Goal: Task Accomplishment & Management: Complete application form

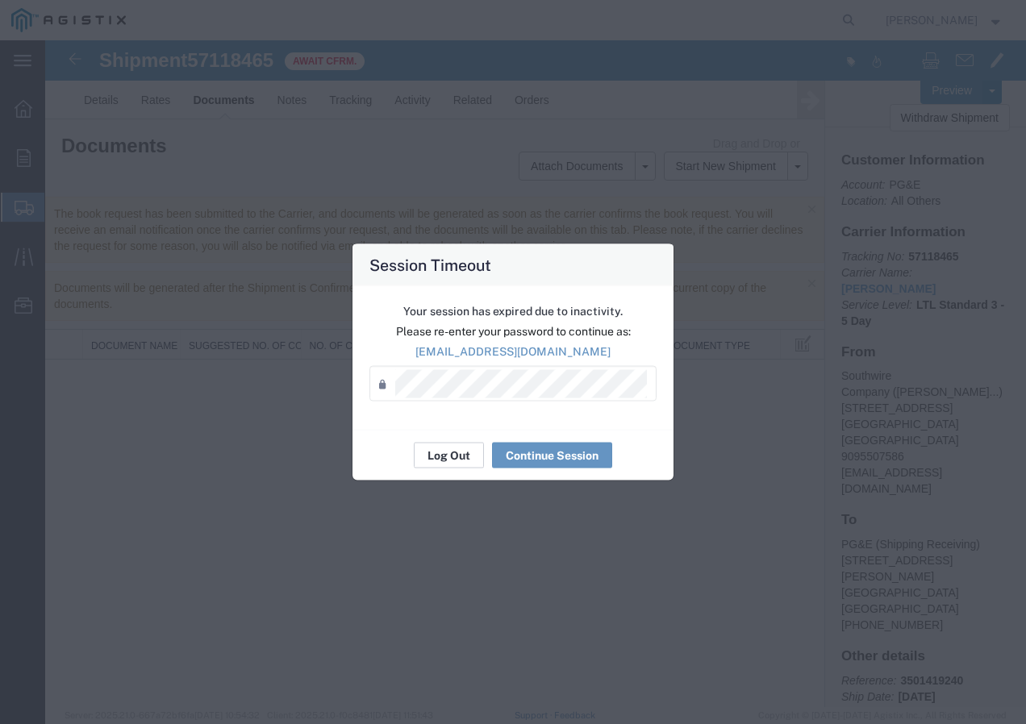
click at [429, 424] on div "Your session has expired due to inactivity. Please re-enter your password to co…" at bounding box center [512, 358] width 321 height 144
click at [439, 443] on button "Log Out" at bounding box center [449, 456] width 70 height 26
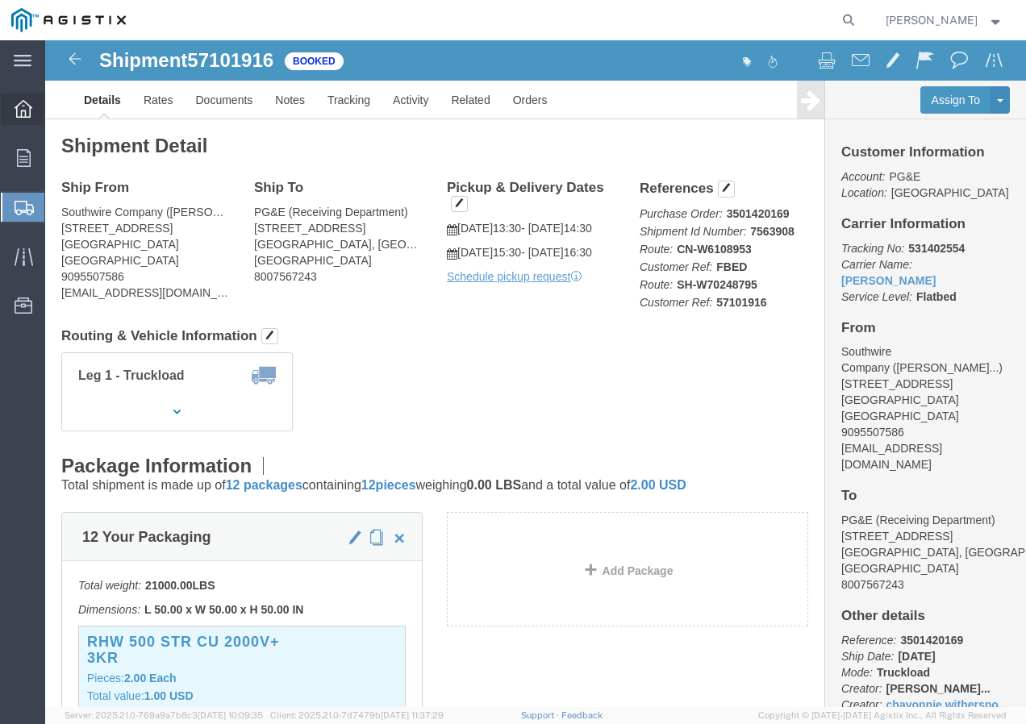
click at [25, 103] on icon at bounding box center [24, 109] width 18 height 18
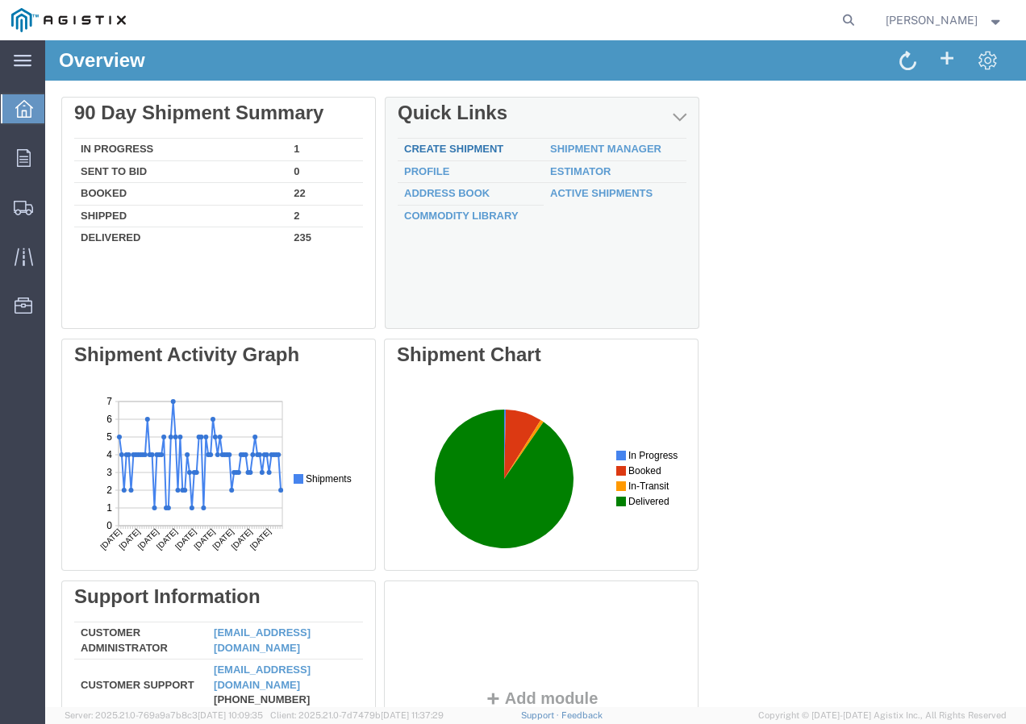
click at [429, 143] on div "Delete 90 Day Shipment Summary In Progress 1 Sent To Bid 0 Booked 22 Shipped 2 …" at bounding box center [535, 460] width 948 height 726
click at [485, 151] on link "Create Shipment" at bounding box center [452, 149] width 99 height 12
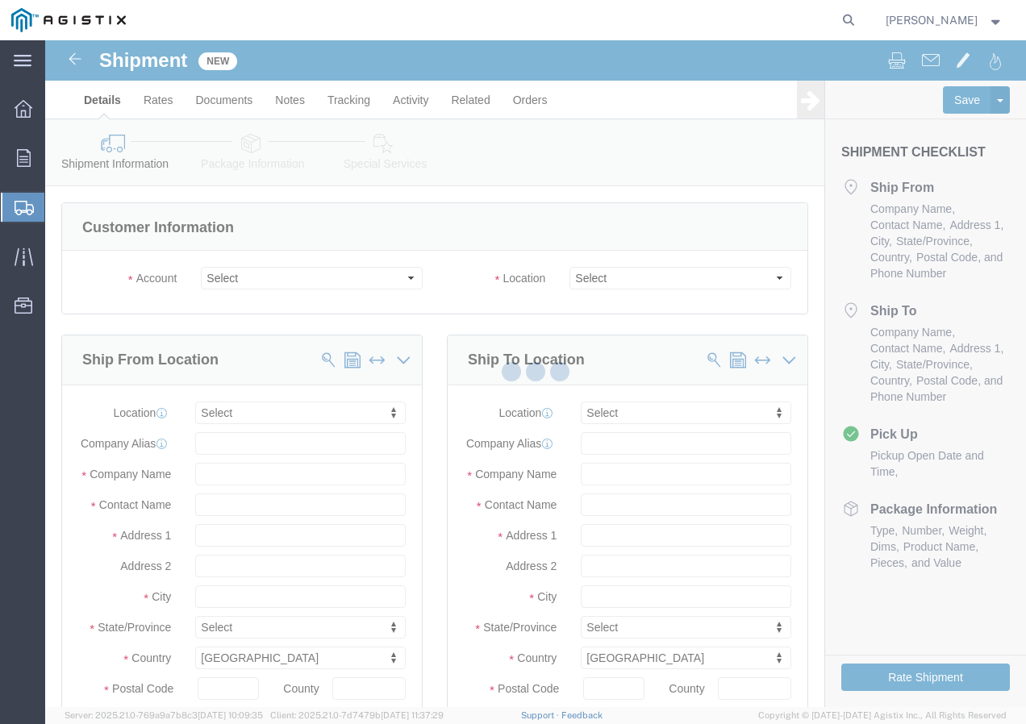
select select
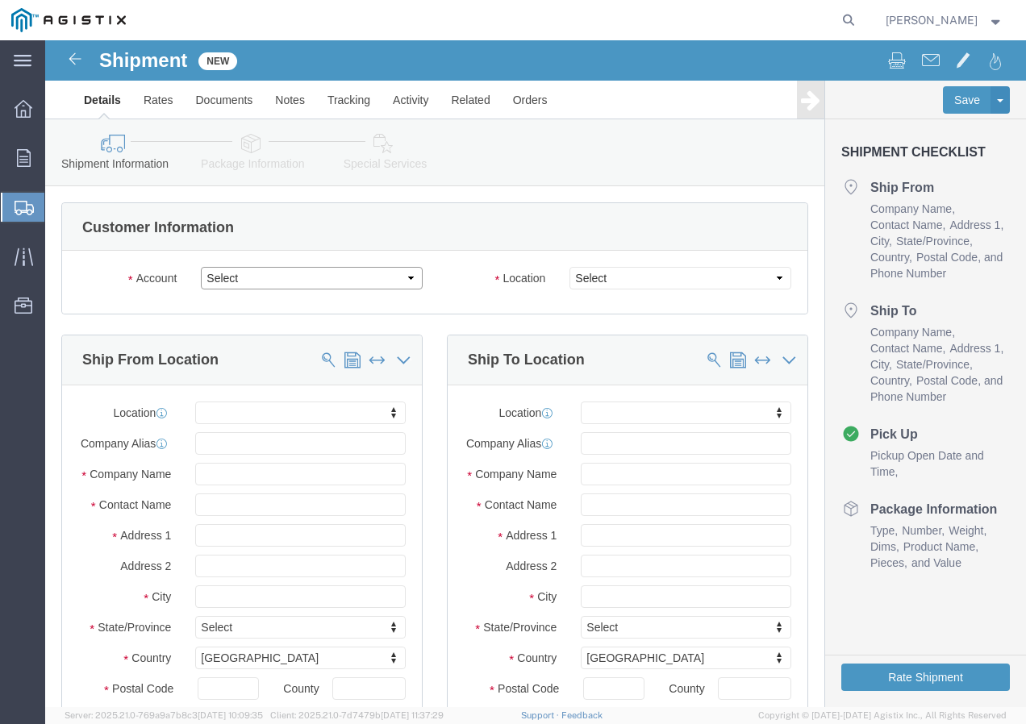
click select "Select PG&E Southwire Company"
select select "9596"
click select "Select PG&E Southwire Company"
select select "PURCHORD"
select select
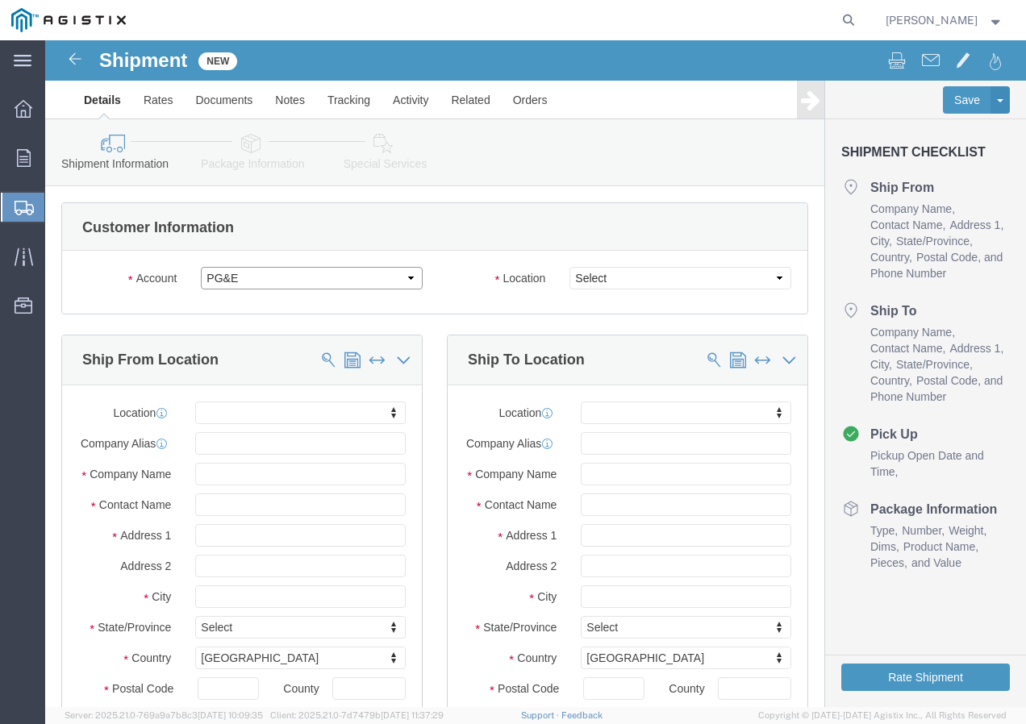
select select
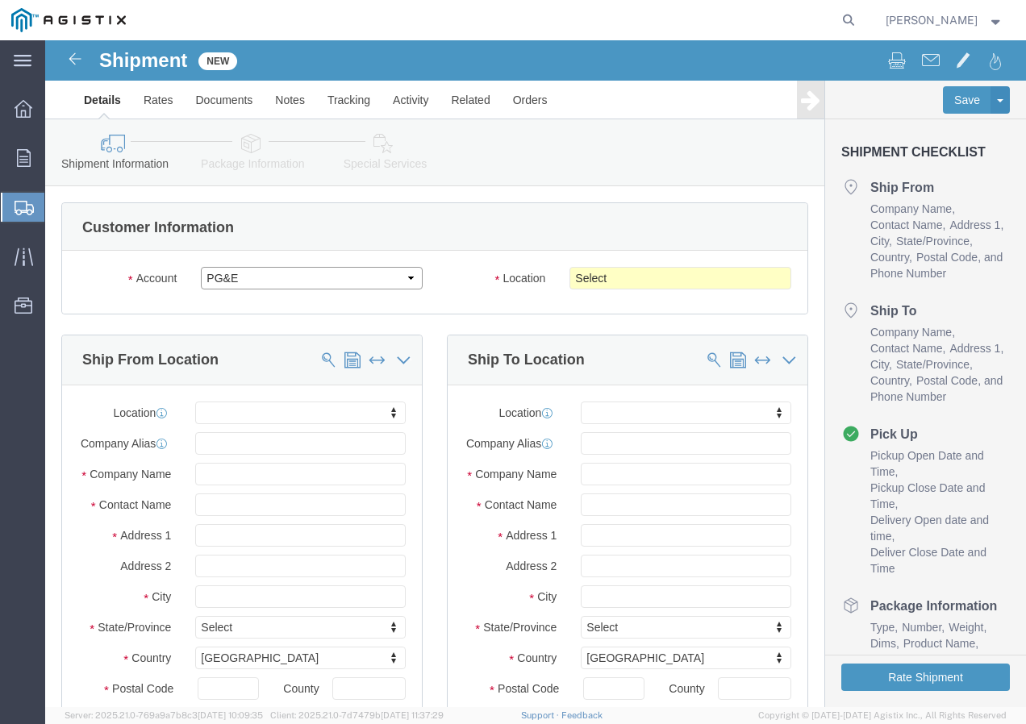
click select "Select PG&E Southwire Company"
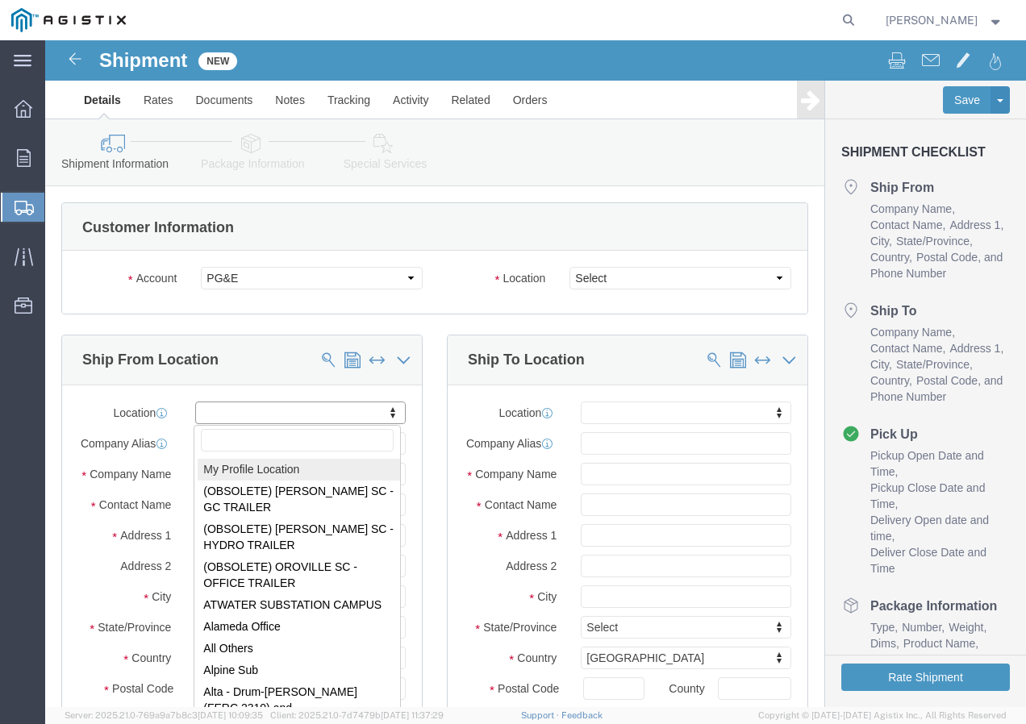
select select "MYPROFILE"
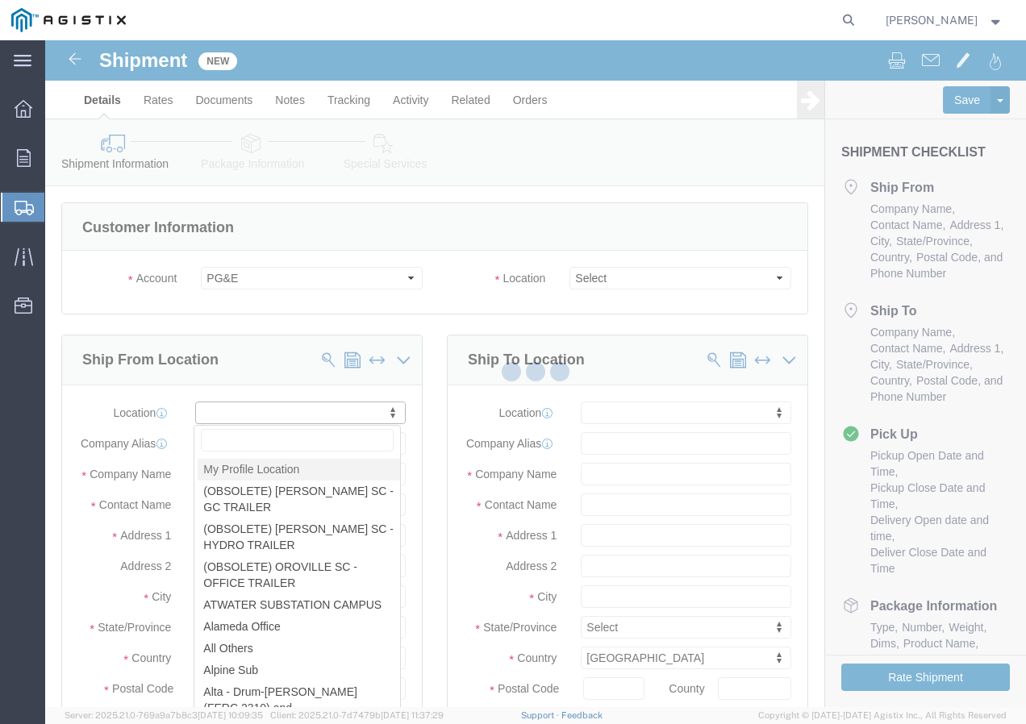
type input "Southwire Company"
type input "[PERSON_NAME]"
type input "[STREET_ADDRESS]"
type input "Fontana"
type input "92337"
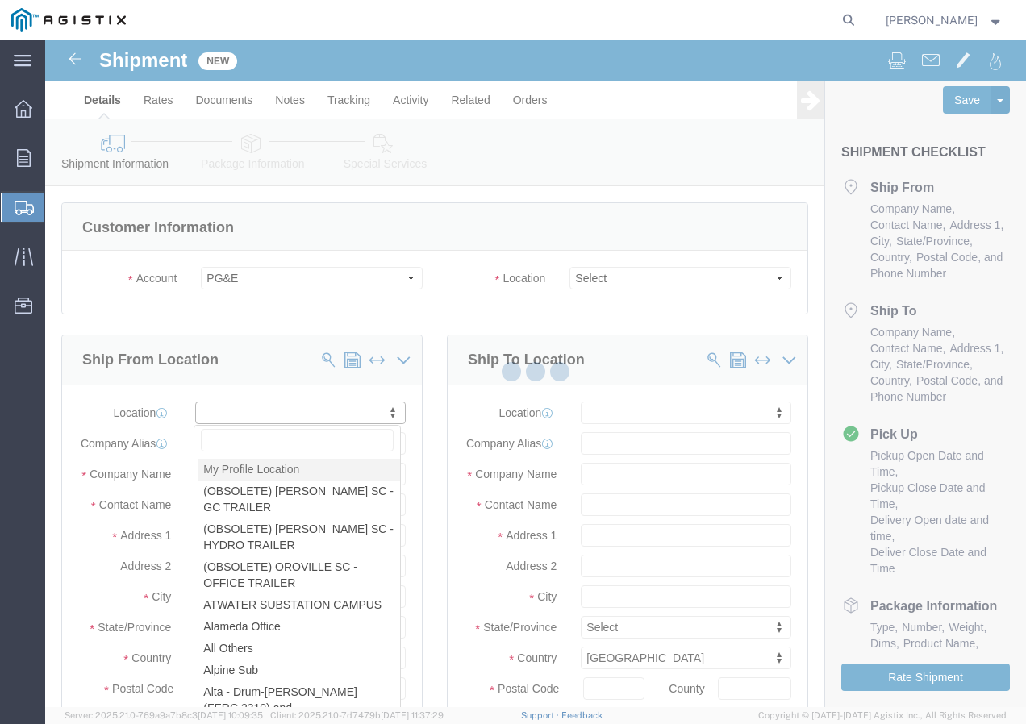
type input "9095507586"
type input "[EMAIL_ADDRESS][DOMAIN_NAME]"
checkbox input "true"
select select "CA"
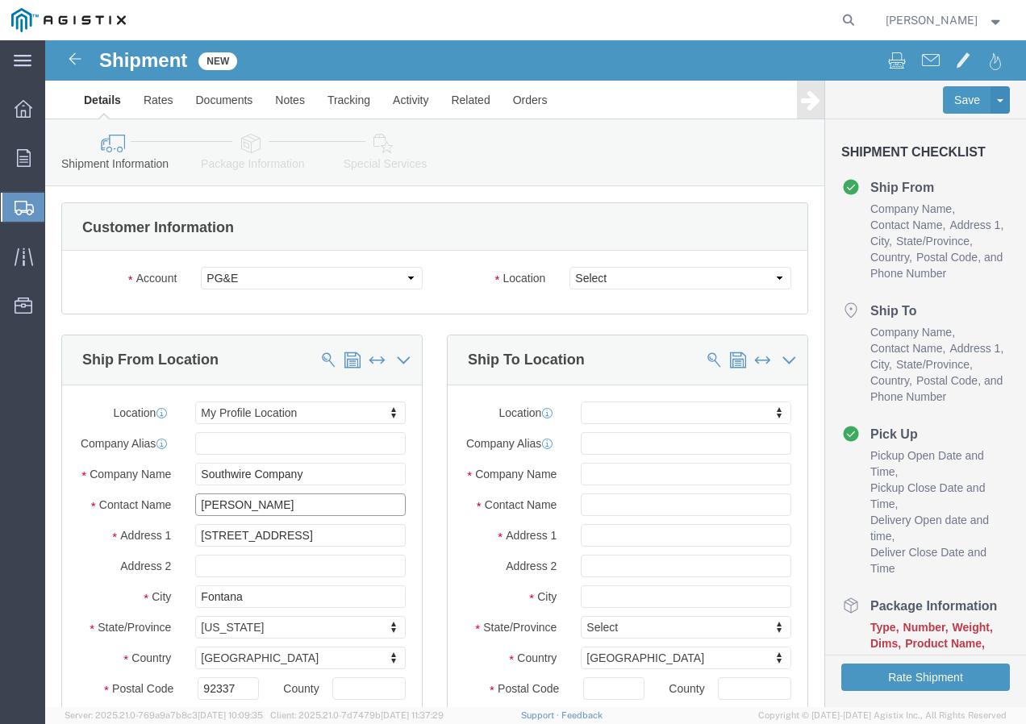
drag, startPoint x: 273, startPoint y: 477, endPoint x: 150, endPoint y: 481, distance: 123.5
click input "[PERSON_NAME]"
type input "[PERSON_NAME]"
drag, startPoint x: 268, startPoint y: 510, endPoint x: 112, endPoint y: 510, distance: 155.6
click div "Address [STREET_ADDRESS]"
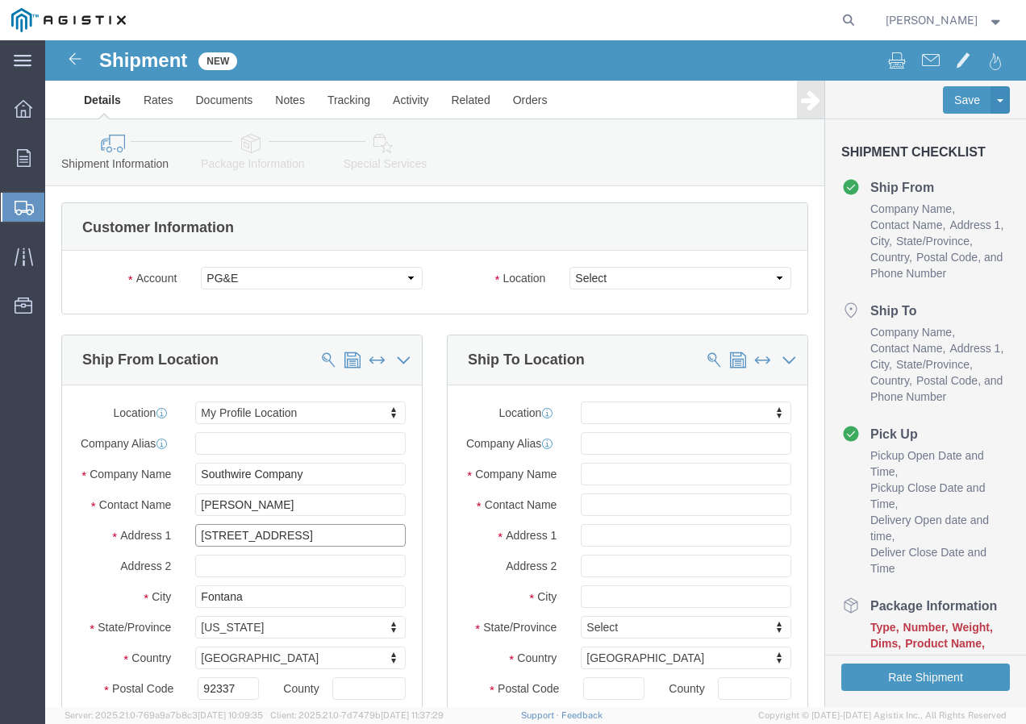
paste input "[STREET_ADDRESS]"
type input "[STREET_ADDRESS]"
select select
drag, startPoint x: 169, startPoint y: 574, endPoint x: 129, endPoint y: 574, distance: 40.3
click div "City Fontana"
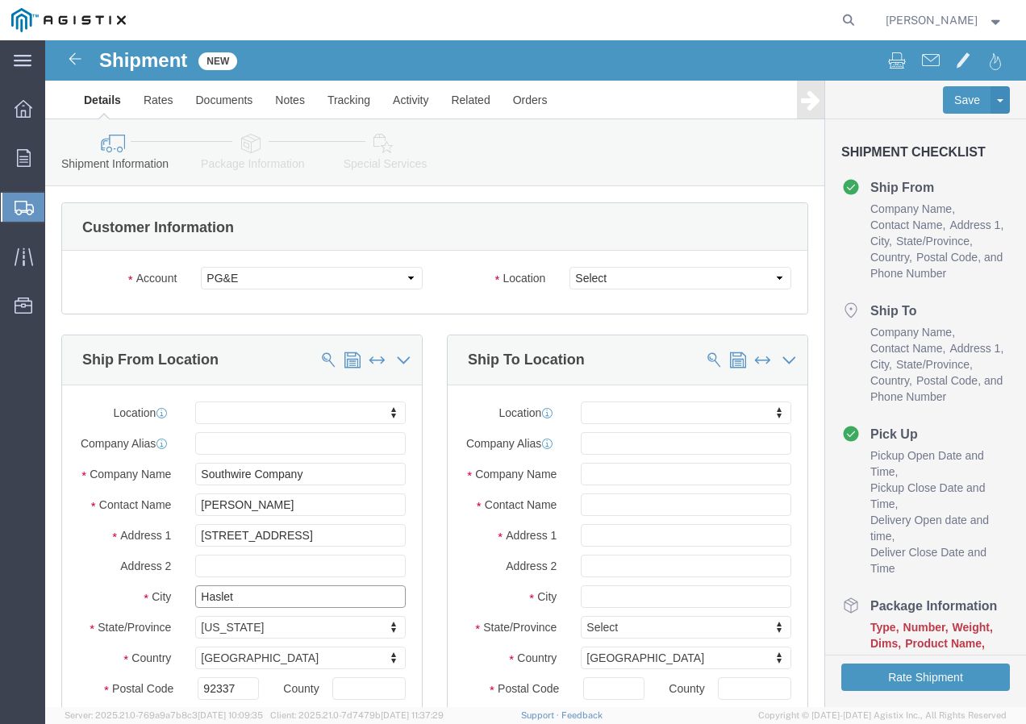
type input "Haslet"
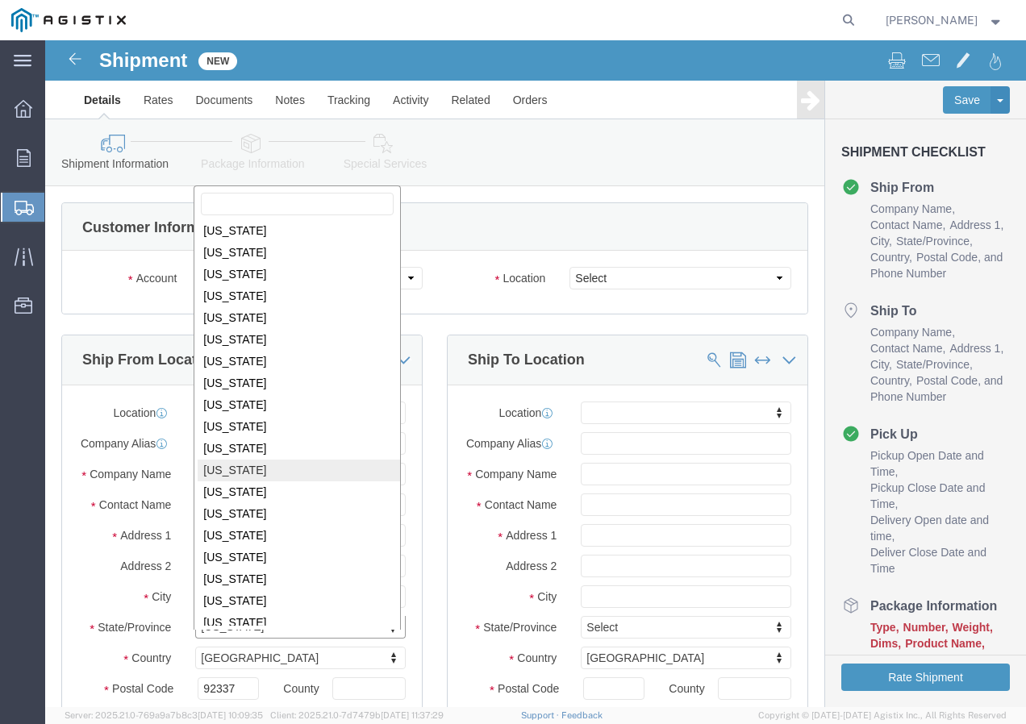
scroll to position [838, 0]
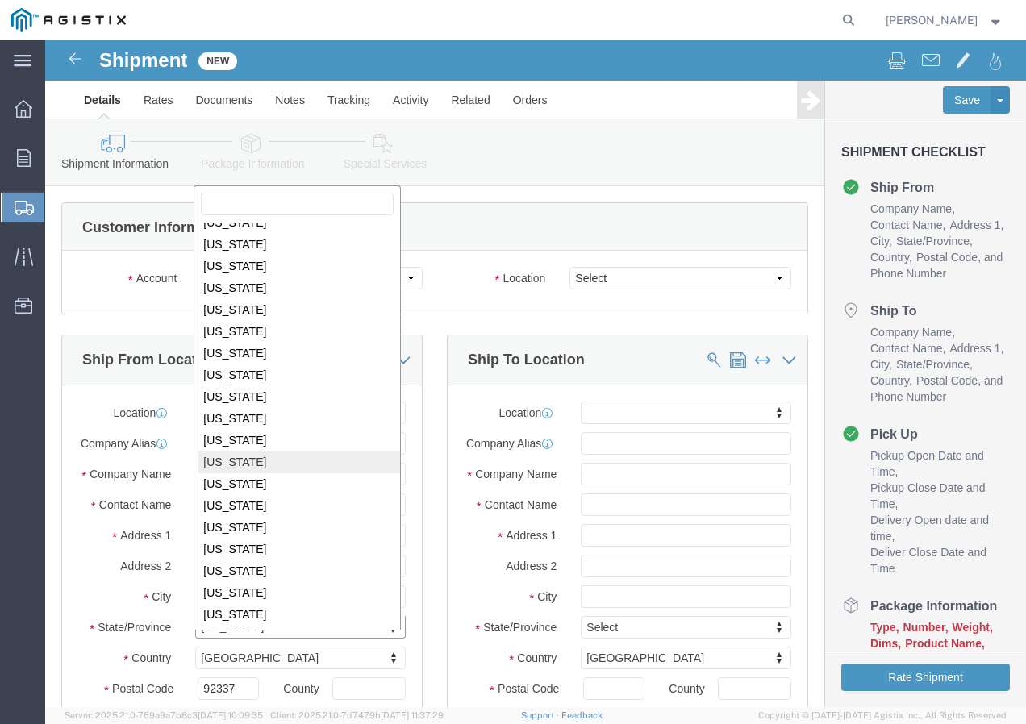
select select
select select "[GEOGRAPHIC_DATA]"
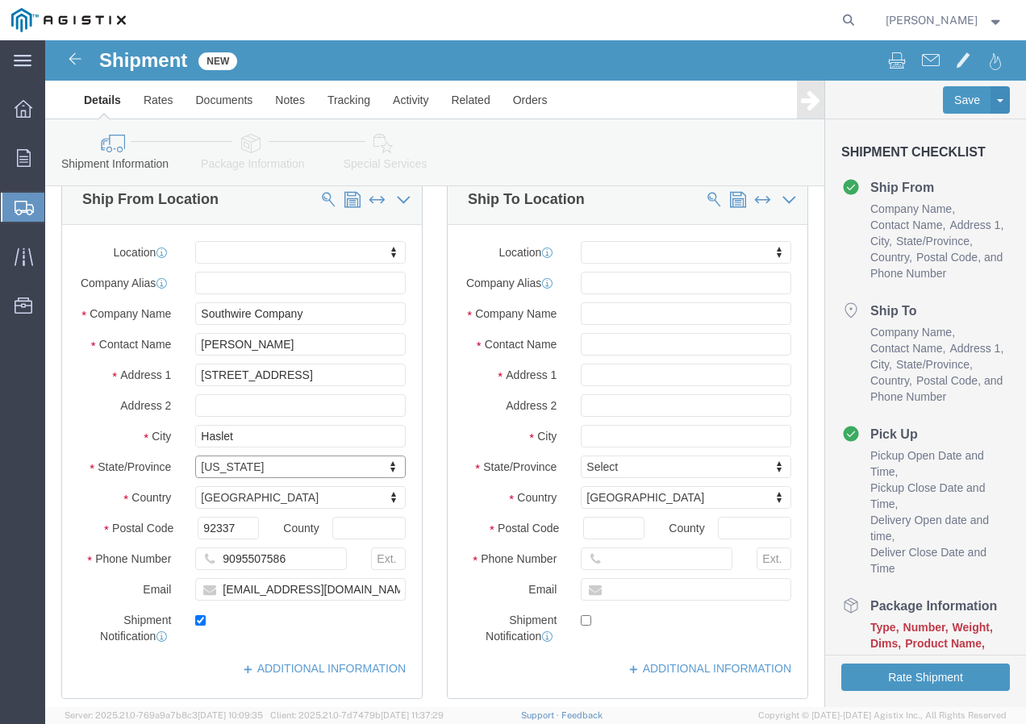
scroll to position [161, 0]
click input "92337"
type input "9"
type input "76052"
select select
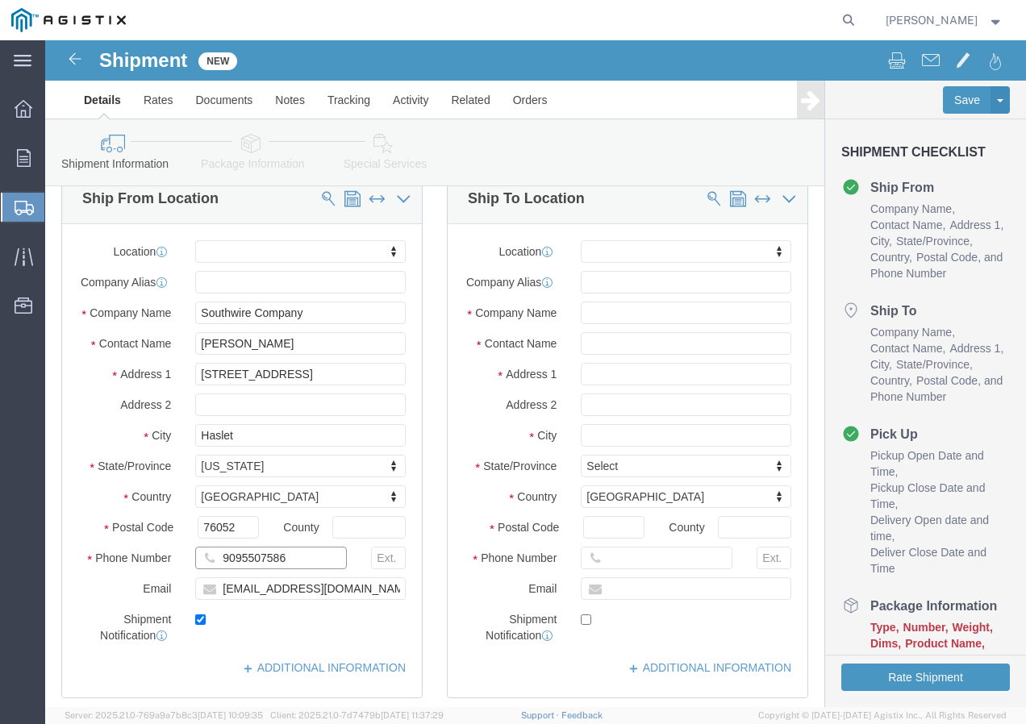
drag, startPoint x: 201, startPoint y: 533, endPoint x: 229, endPoint y: 537, distance: 28.5
click input "9095507586"
paste input ". [PHONE_NUMBER]"
drag, startPoint x: 180, startPoint y: 528, endPoint x: 294, endPoint y: 508, distance: 116.3
click input ". [PHONE_NUMBER]"
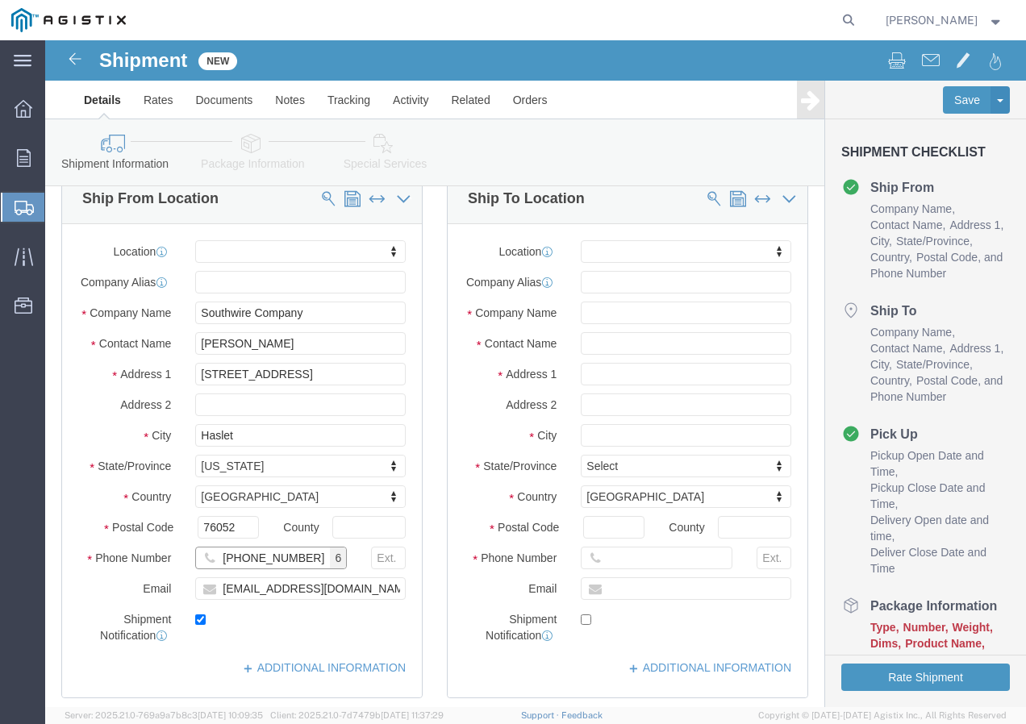
type input "[PHONE_NUMBER]"
click input "[EMAIL_ADDRESS][DOMAIN_NAME]"
drag, startPoint x: 290, startPoint y: 564, endPoint x: 175, endPoint y: 569, distance: 115.5
click input "[EMAIL_ADDRESS][DOMAIN_NAME]"
type input "[PERSON_NAME][EMAIL_ADDRESS][PERSON_NAME][DOMAIN_NAME]"
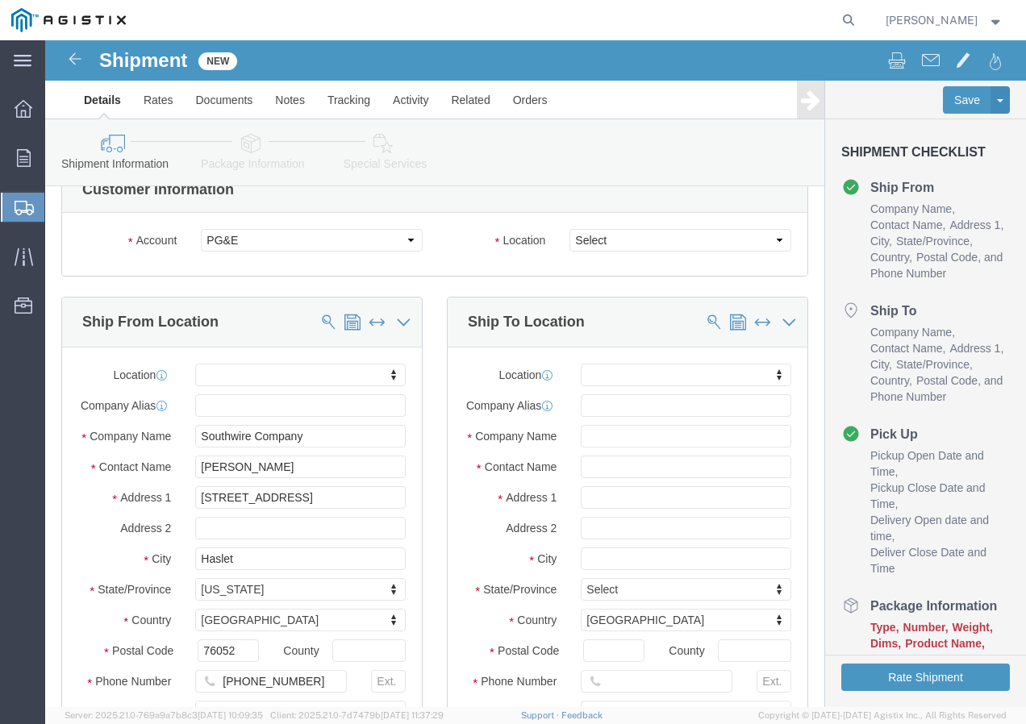
scroll to position [0, 0]
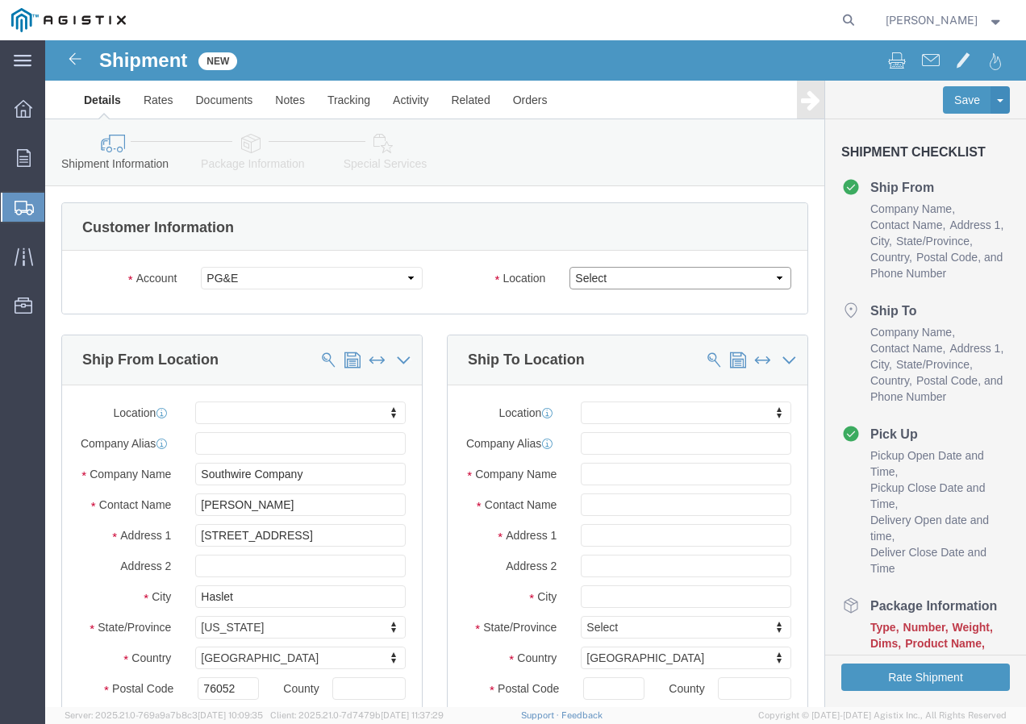
click select "Select All Others [GEOGRAPHIC_DATA] [GEOGRAPHIC_DATA] [GEOGRAPHIC_DATA] [GEOGRA…"
select select "23082"
click select "Select All Others [GEOGRAPHIC_DATA] [GEOGRAPHIC_DATA] [GEOGRAPHIC_DATA] [GEOGRA…"
click span
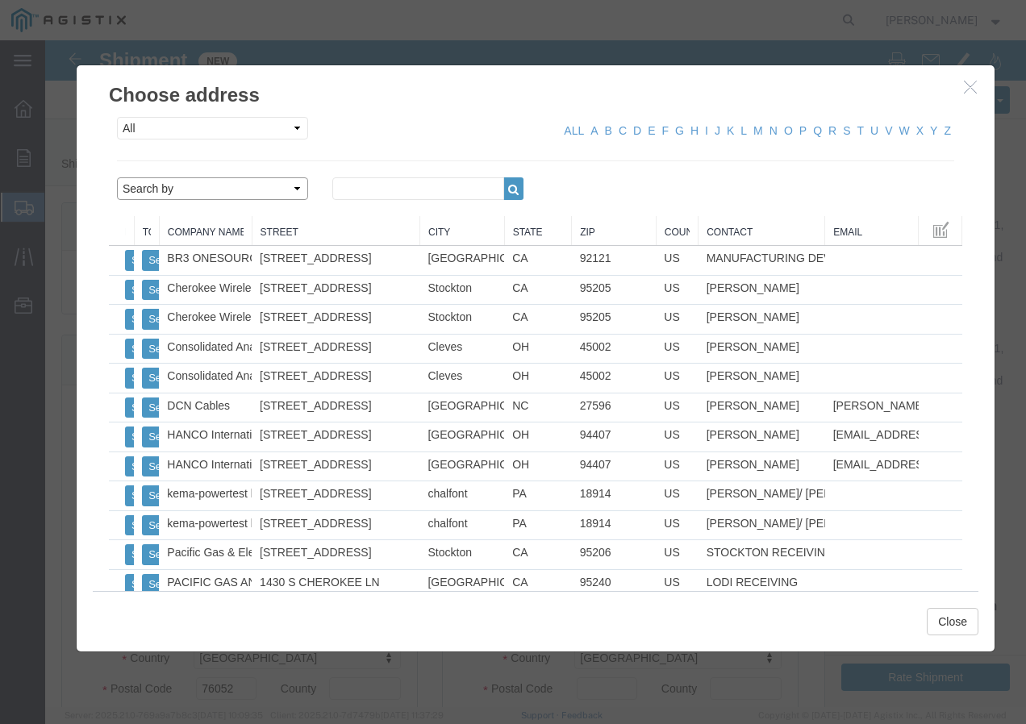
click select "Search by Address Book Name City Company Name Contact Name Country CustomerAlia…"
select select "city"
click select "Search by Address Book Name City Company Name Contact Name Country CustomerAlia…"
click input "text"
click icon "button"
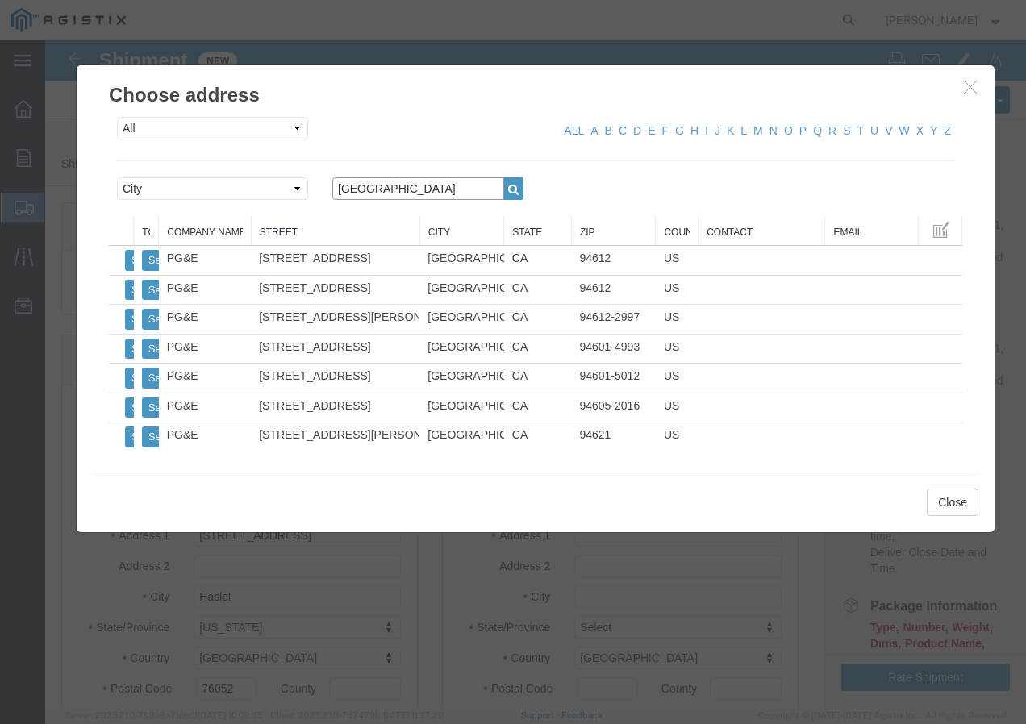
drag, startPoint x: 341, startPoint y: 150, endPoint x: 272, endPoint y: 156, distance: 69.6
click div "[GEOGRAPHIC_DATA]"
type input "[GEOGRAPHIC_DATA]"
click icon "button"
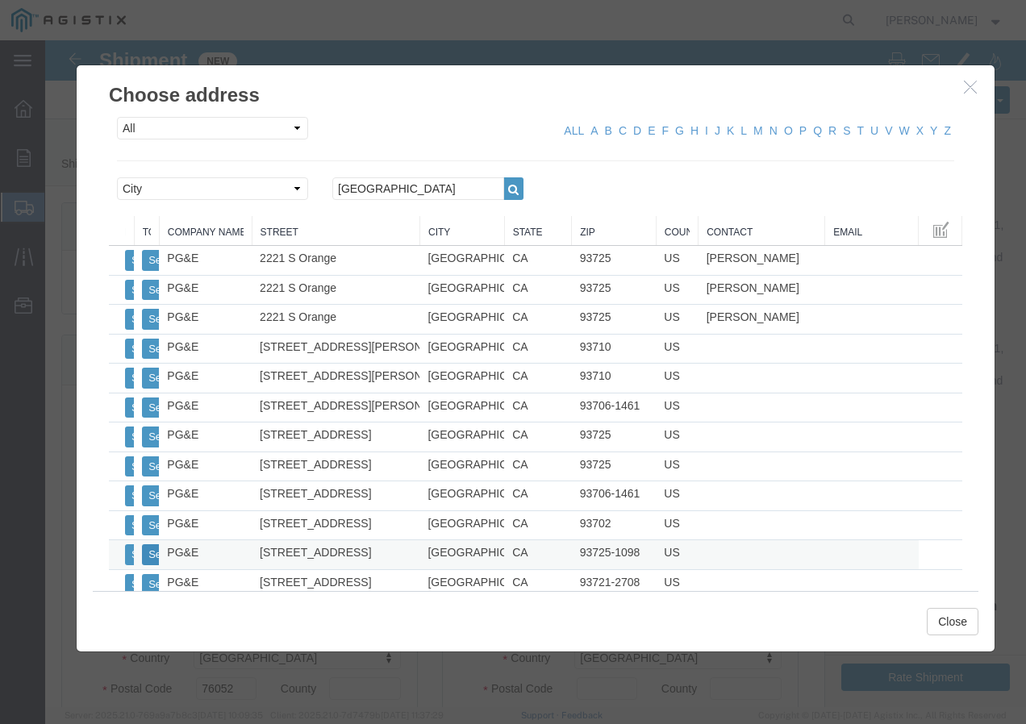
click button "Select"
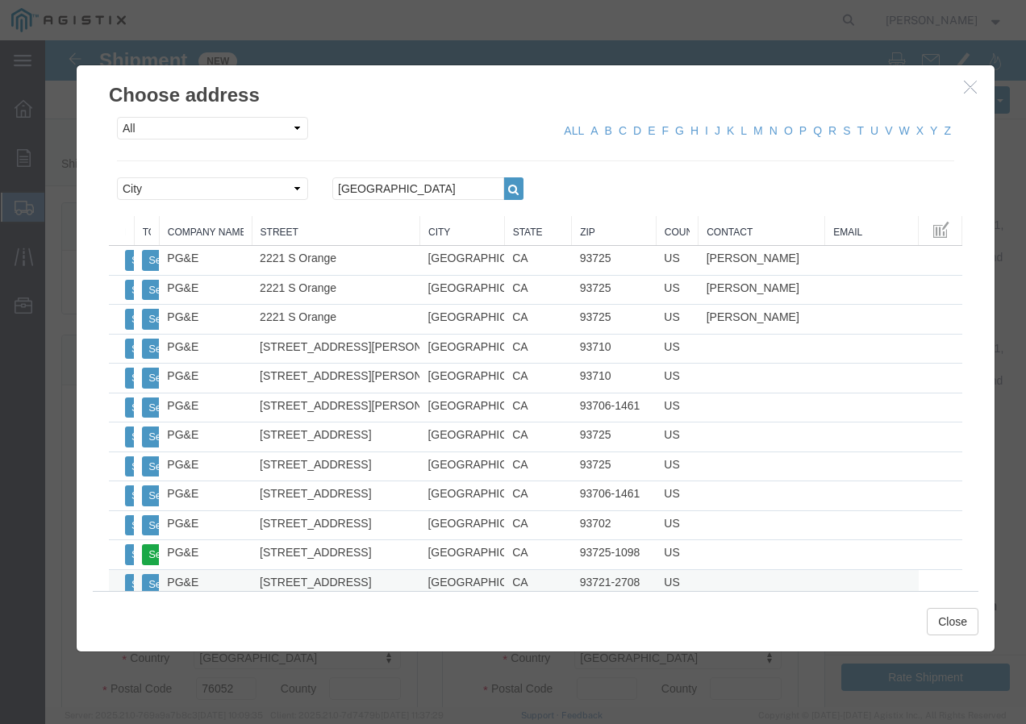
select select
type input "PG&E"
type input "[STREET_ADDRESS]"
type input "[GEOGRAPHIC_DATA]"
type input "93725-1098"
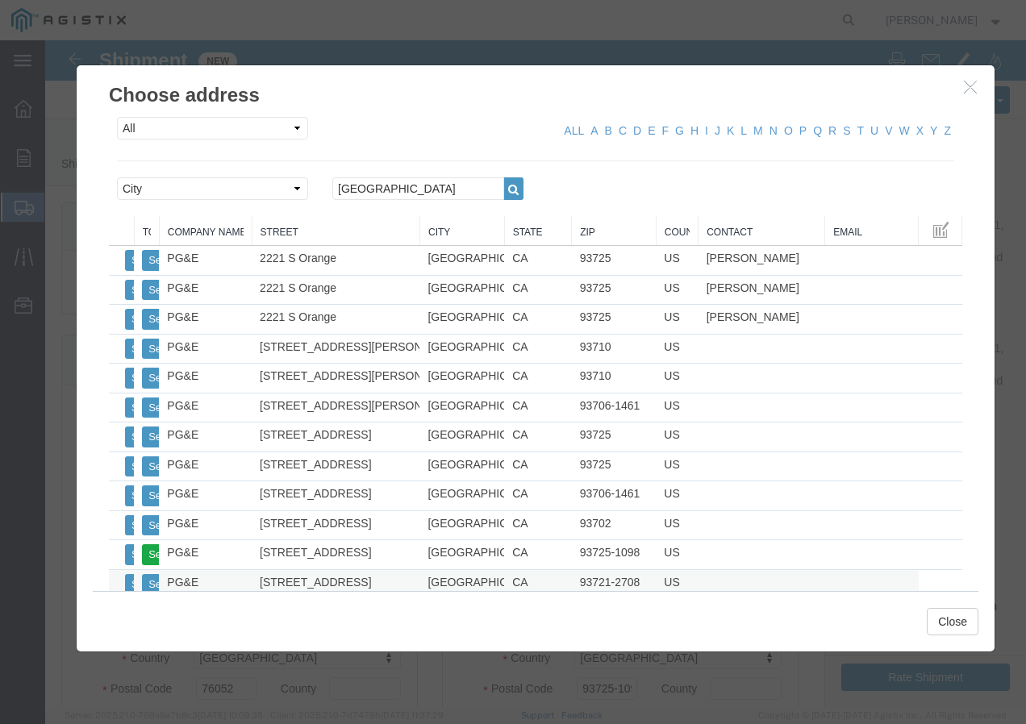
select select "CA"
click button "Close"
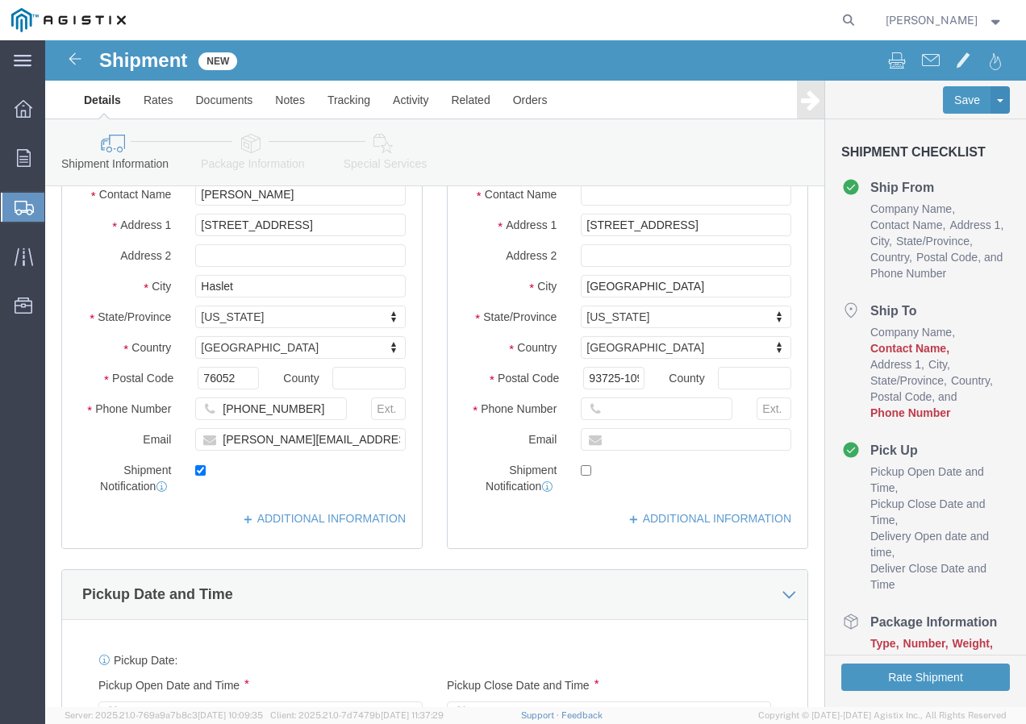
scroll to position [323, 0]
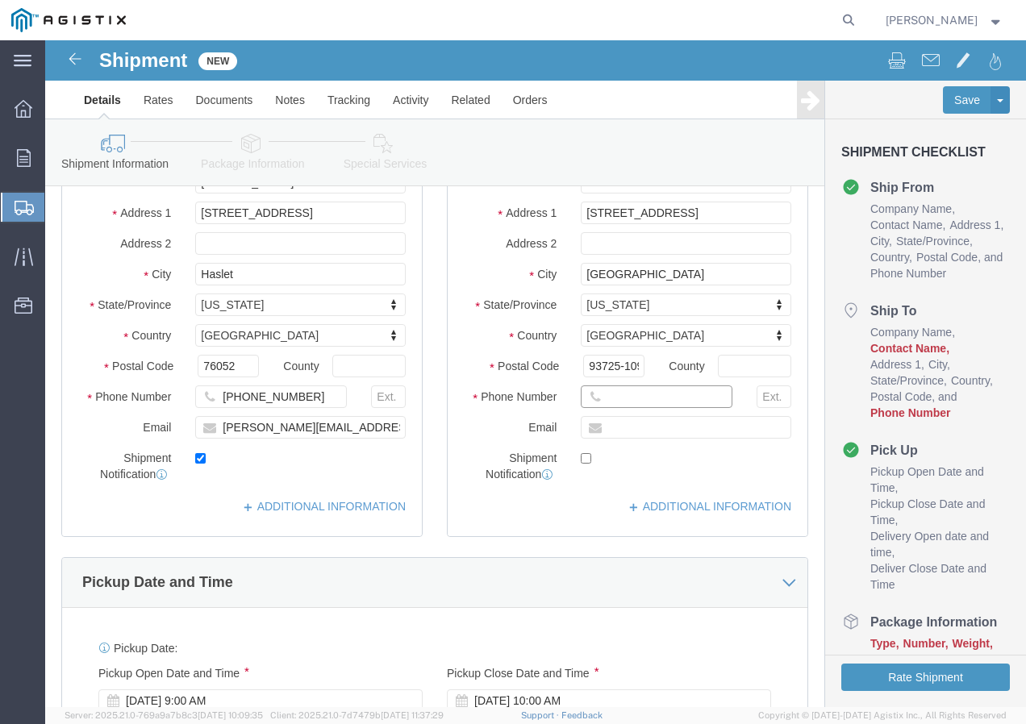
click input "text"
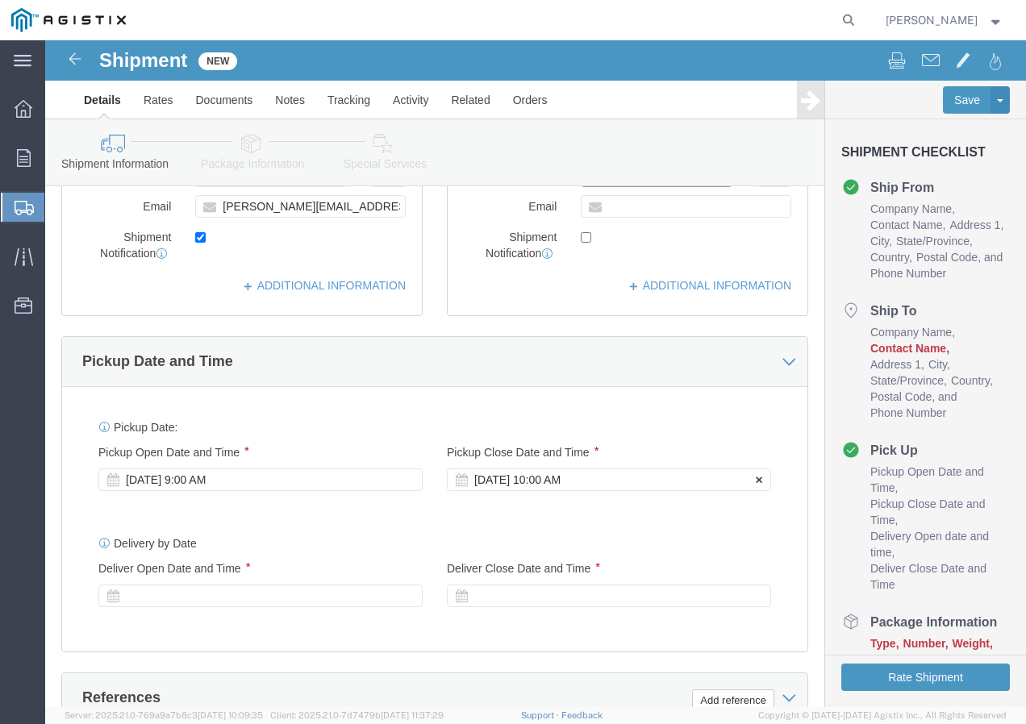
scroll to position [564, 0]
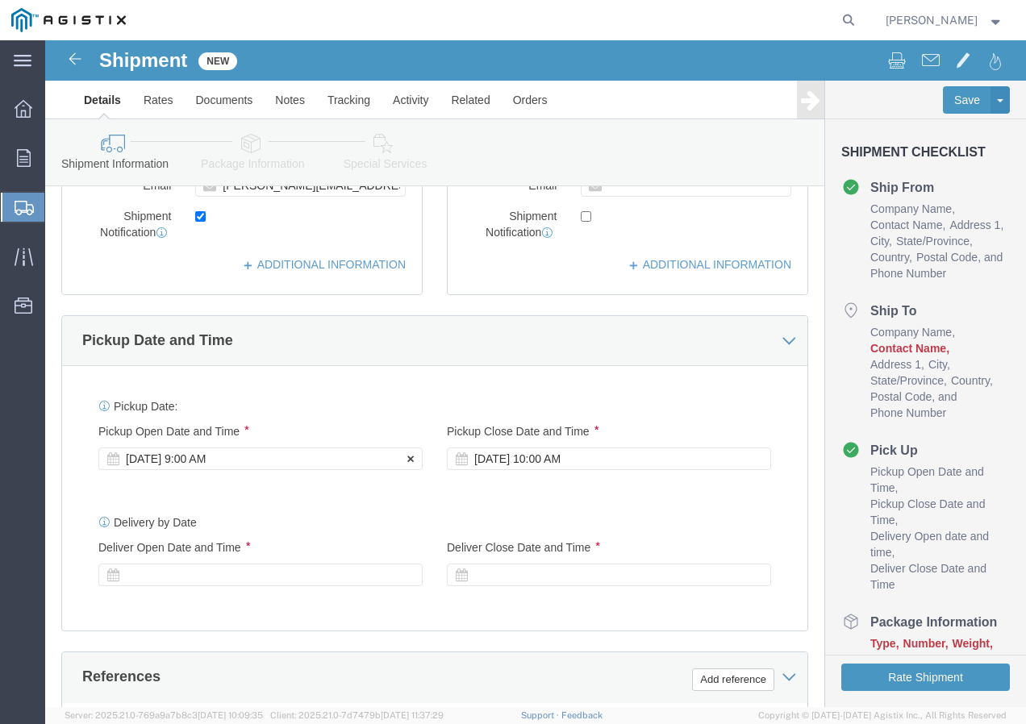
type input "8007567243"
click div "[DATE] 9:00 AM"
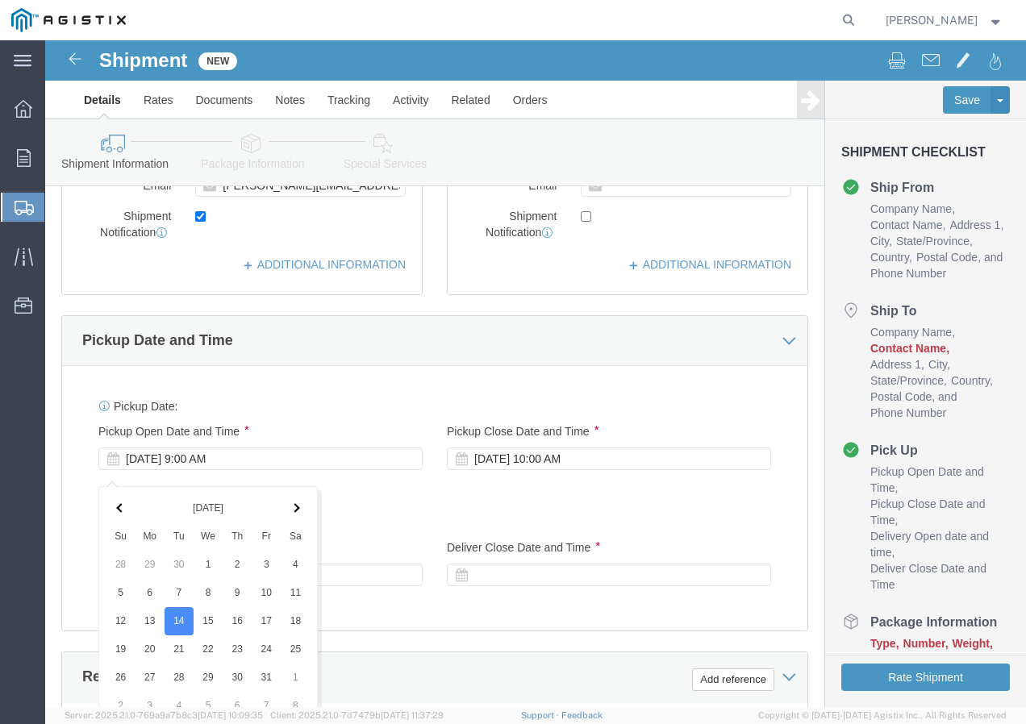
scroll to position [956, 0]
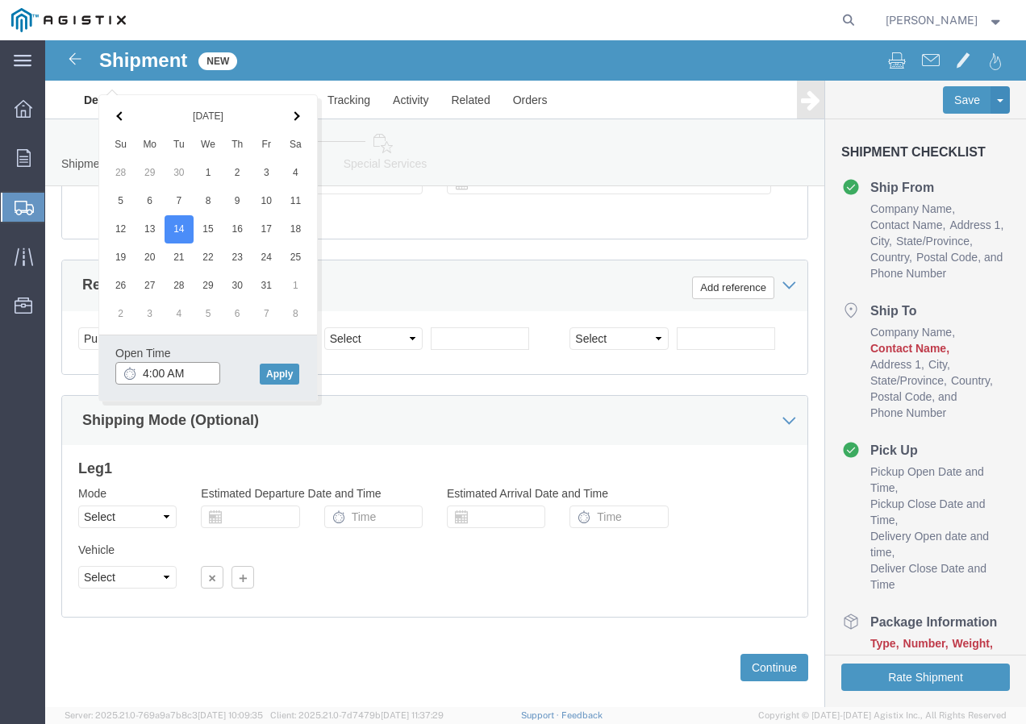
click input "4:00 AM"
type input "4:00 PM"
click button "Apply"
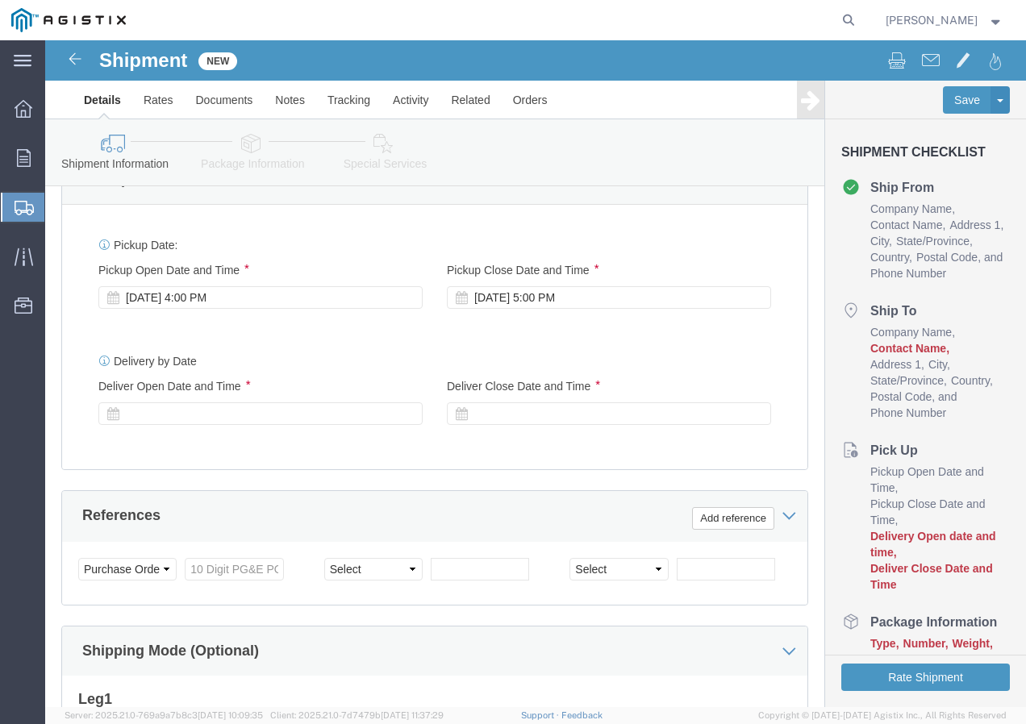
scroll to position [714, 0]
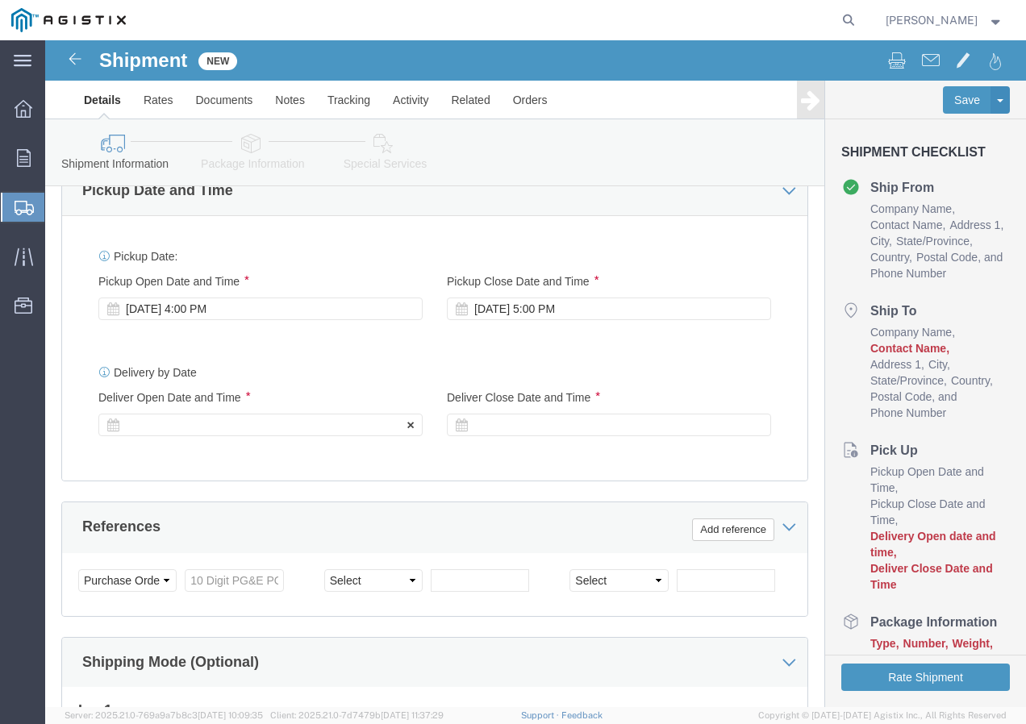
click div
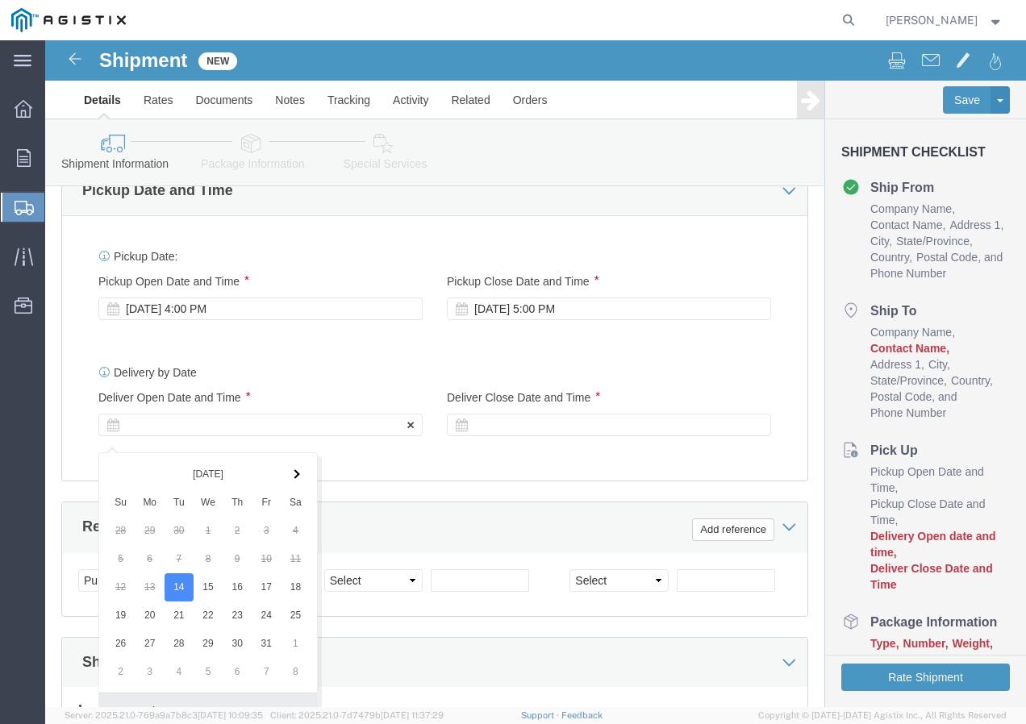
scroll to position [993, 0]
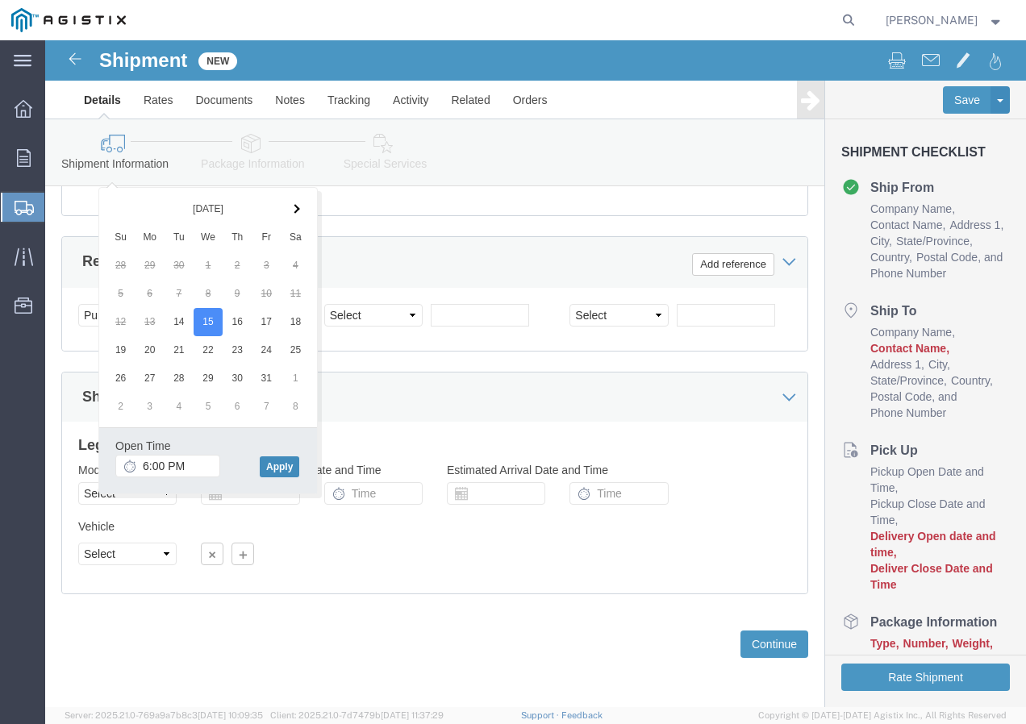
click button "Apply"
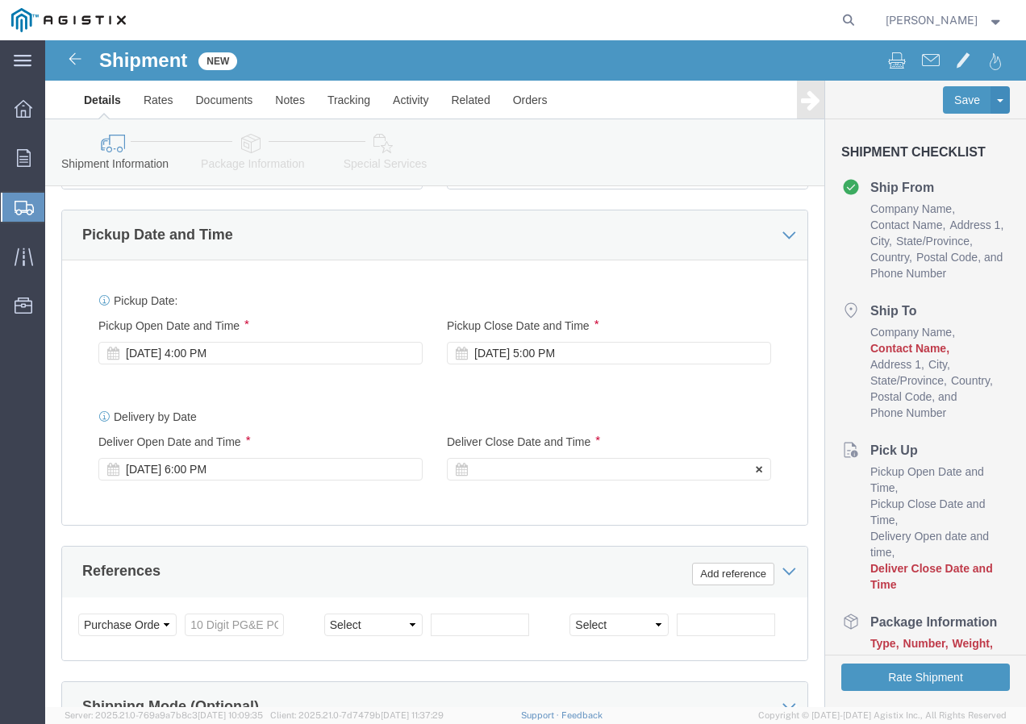
click div
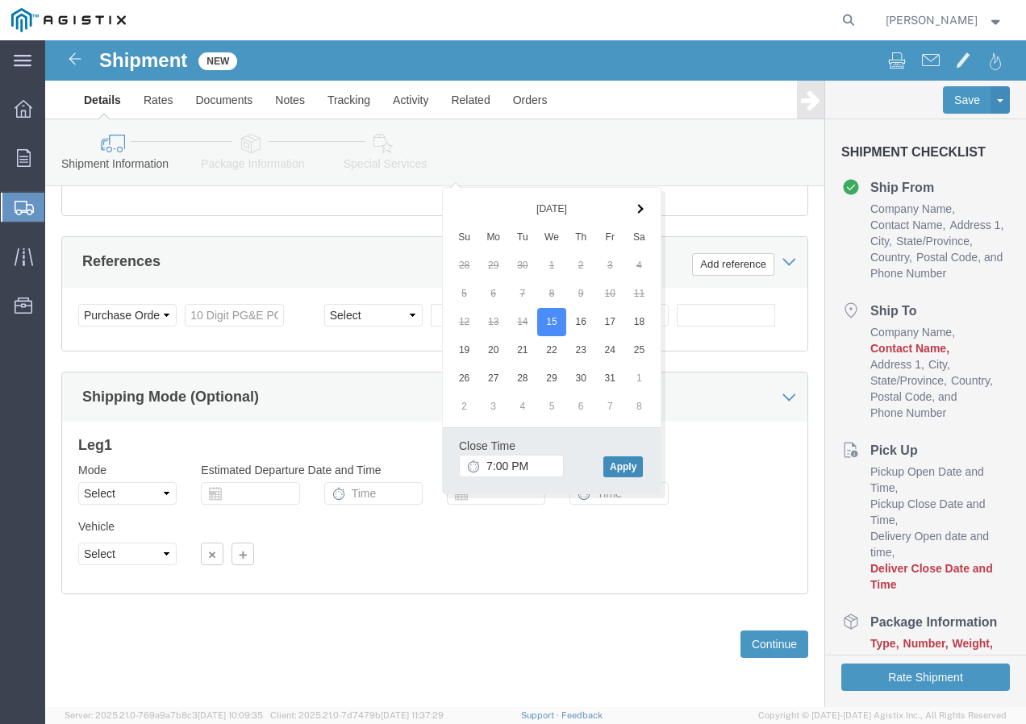
click button "Apply"
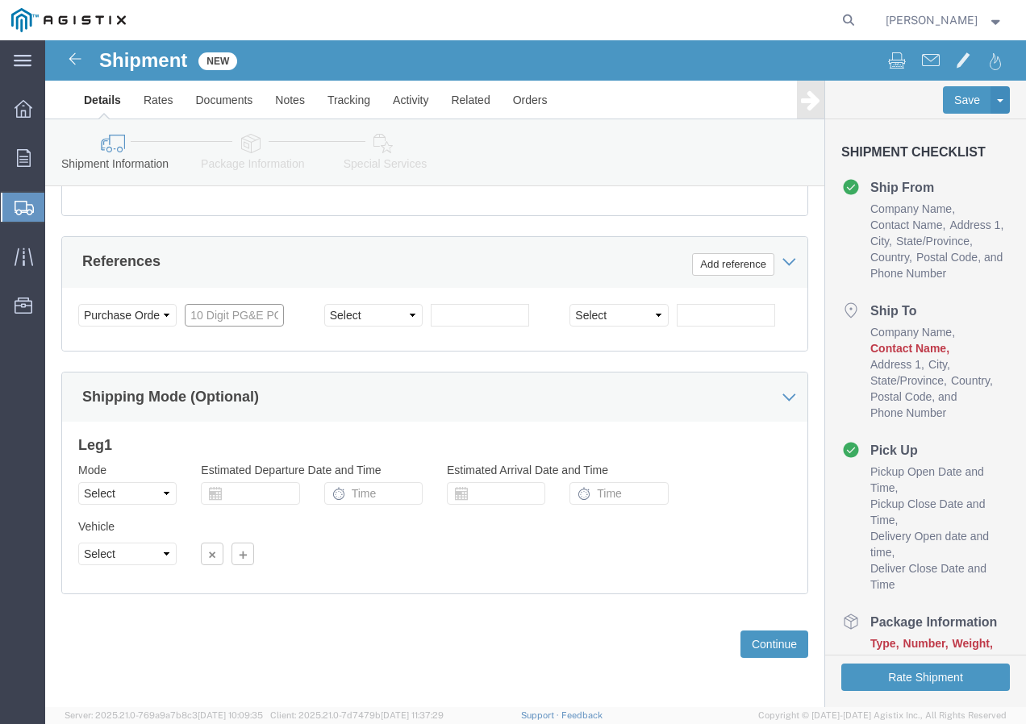
click input "text"
type input "2701256845"
click select "Select Account Type Activity ID Airline Appointment Number ASN Batch Request # …"
select select "SHIPMENTIDNUM"
click select "Select Account Type Activity ID Airline Appointment Number ASN Batch Request # …"
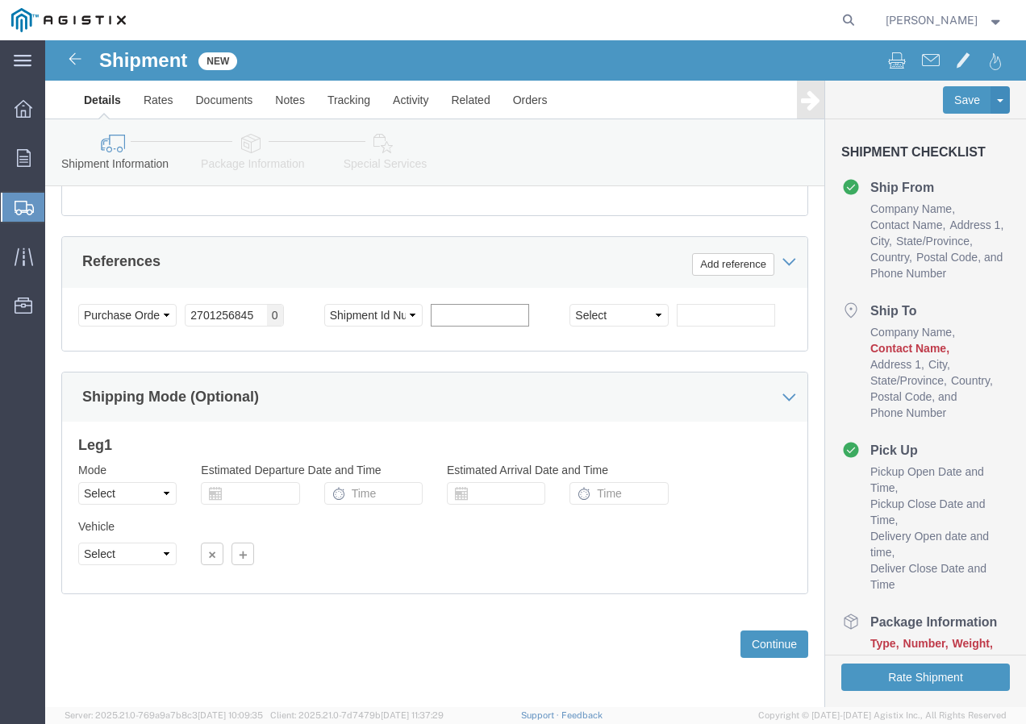
click input "text"
type input "7573134"
click select "Select Air Less than Truckload Multi-Leg Ocean Freight Rail Small Parcel Truckl…"
select select "LTL"
click select "Select Air Less than Truckload Multi-Leg Ocean Freight Rail Small Parcel Truckl…"
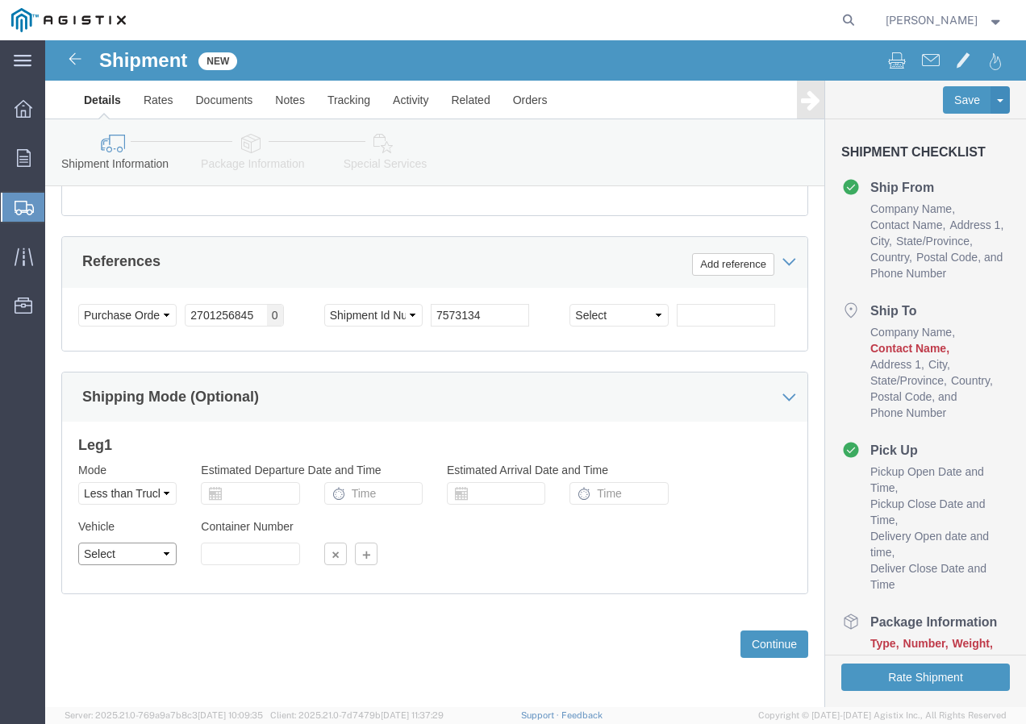
click select "Select Straight Truck"
select select "STTR"
click select "Select Straight Truck"
click button "Continue"
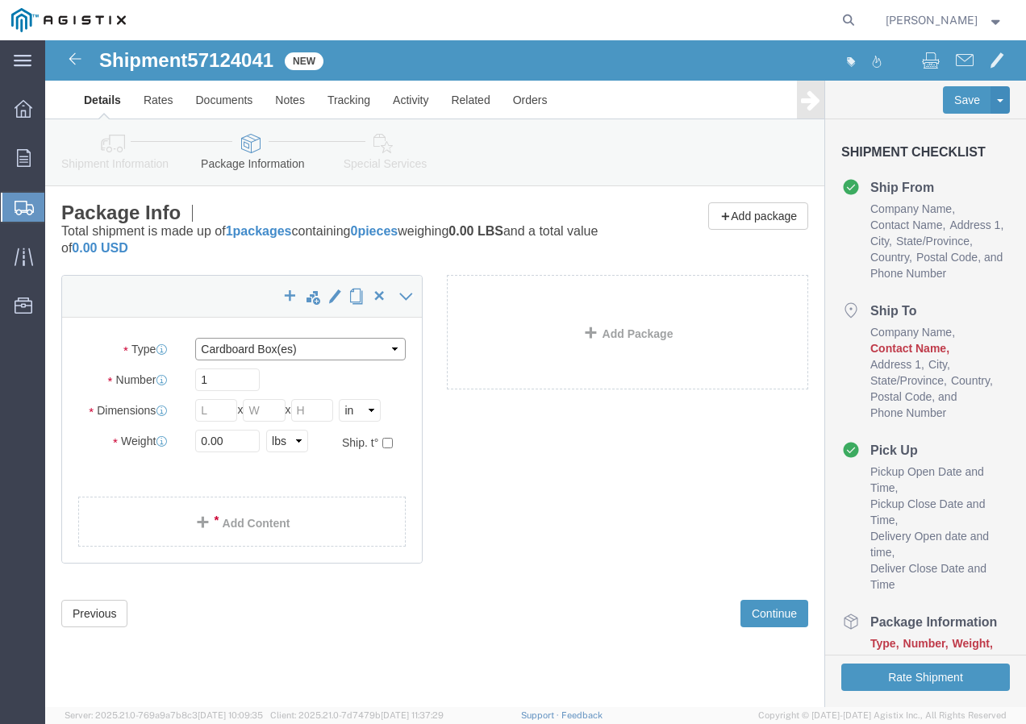
click select "Select Bulk Bundle(s) Cardboard Box(es) Carton(s) Crate(s) Drum(s) (Fiberboard)…"
select select "YRPK"
click select "Select Bulk Bundle(s) Cardboard Box(es) Carton(s) Crate(s) Drum(s) (Fiberboard)…"
click input "text"
type input "42"
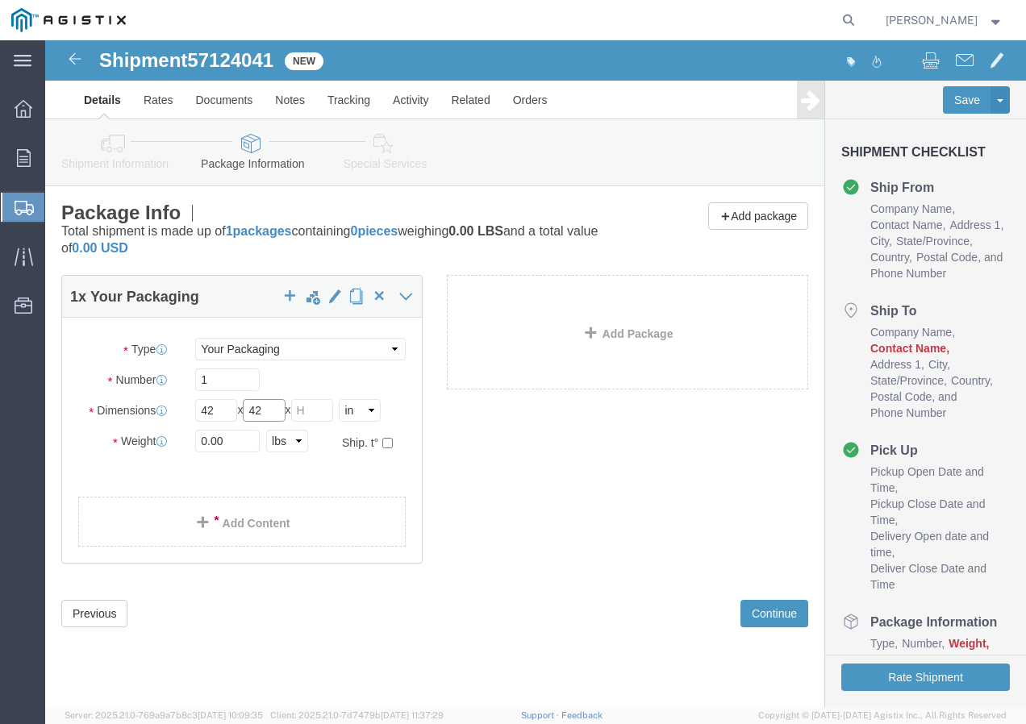
type input "42"
type input "52"
drag, startPoint x: 182, startPoint y: 398, endPoint x: 164, endPoint y: 409, distance: 21.3
click input "0.00"
type input "0"
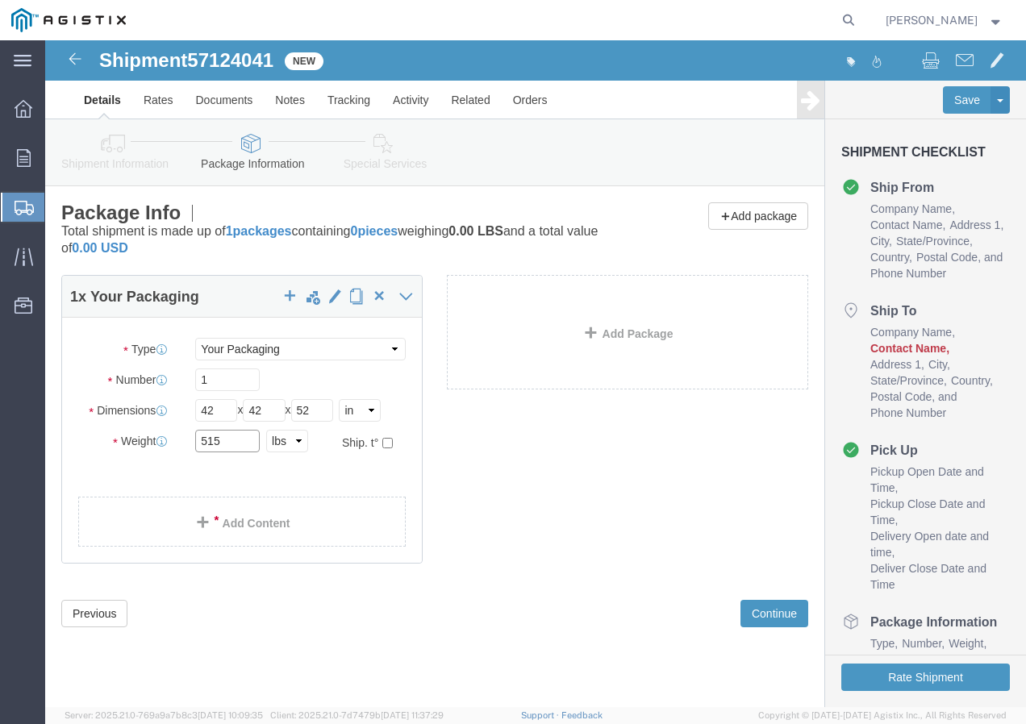
type input "515"
click button "Continue"
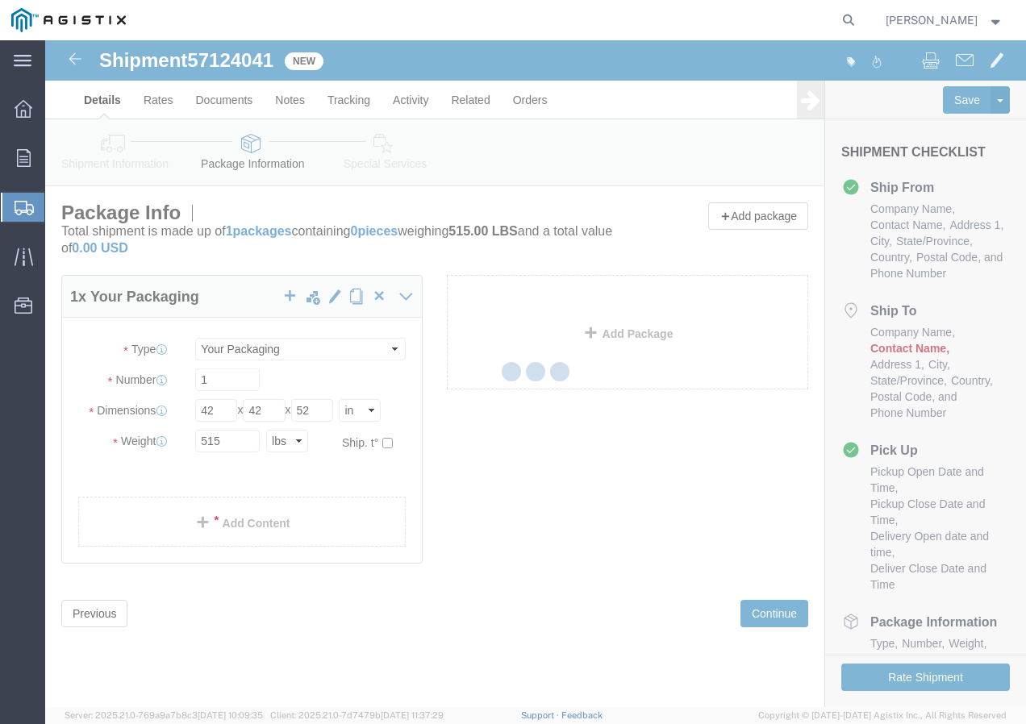
select select
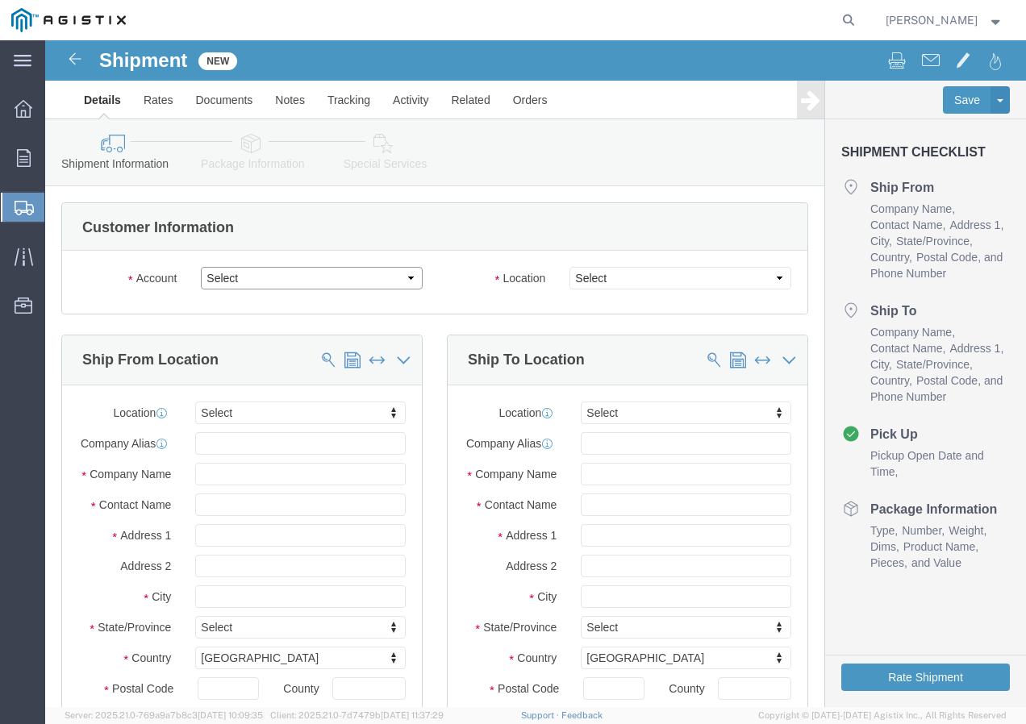
click select "Select PG&E Southwire Company"
select select "9596"
click select "Select PG&E Southwire Company"
select select "PURCHORD"
select select
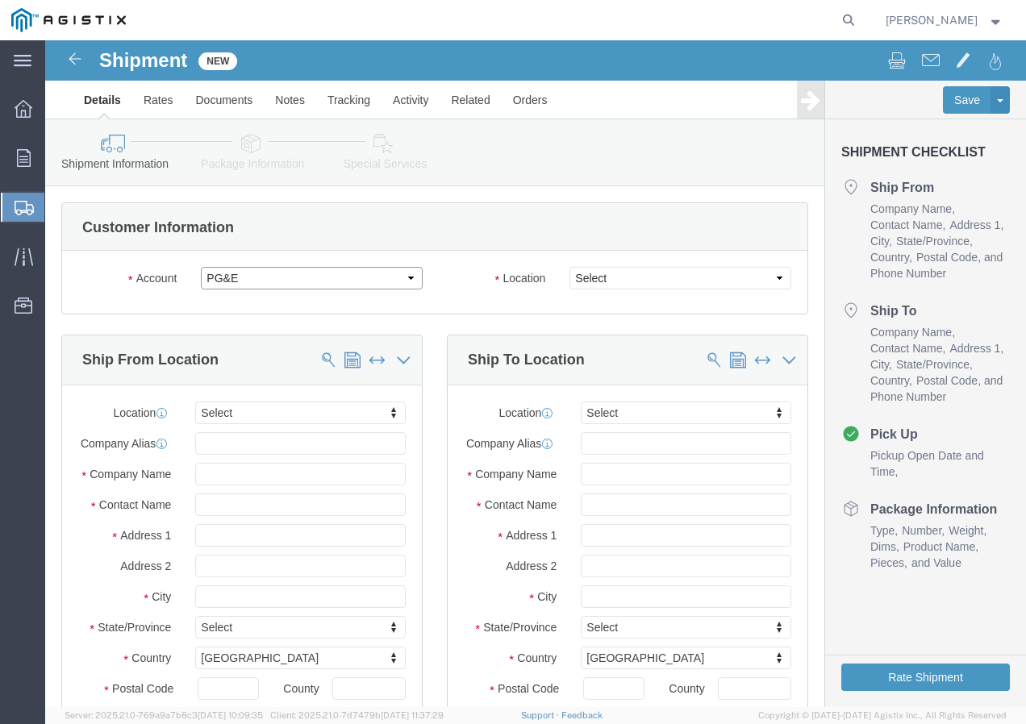
select select
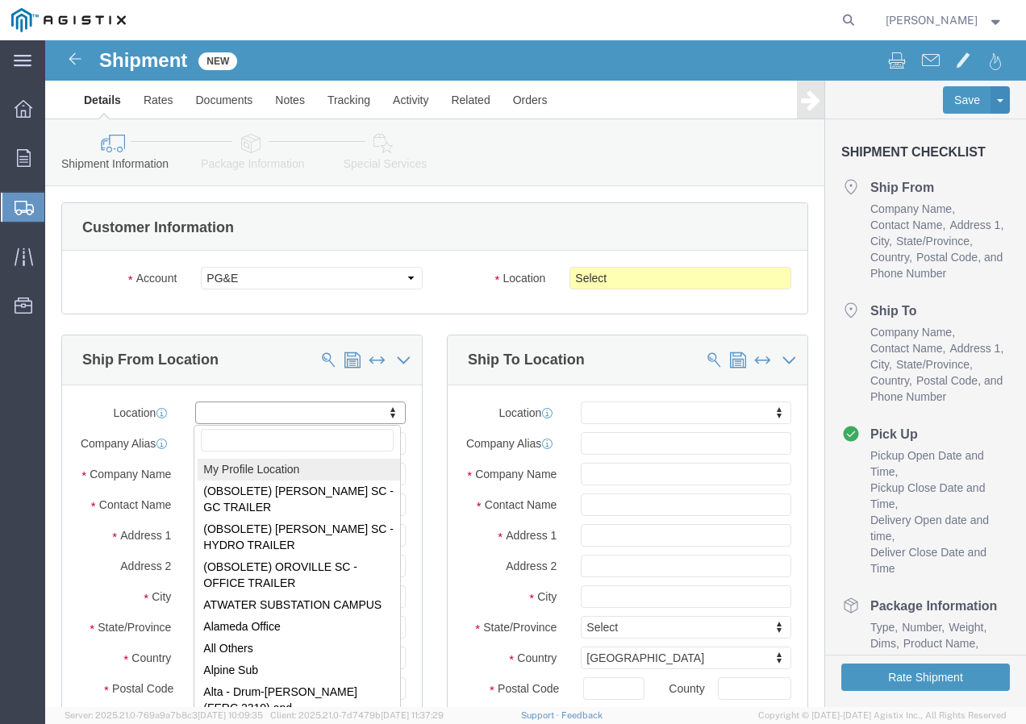
select select "MYPROFILE"
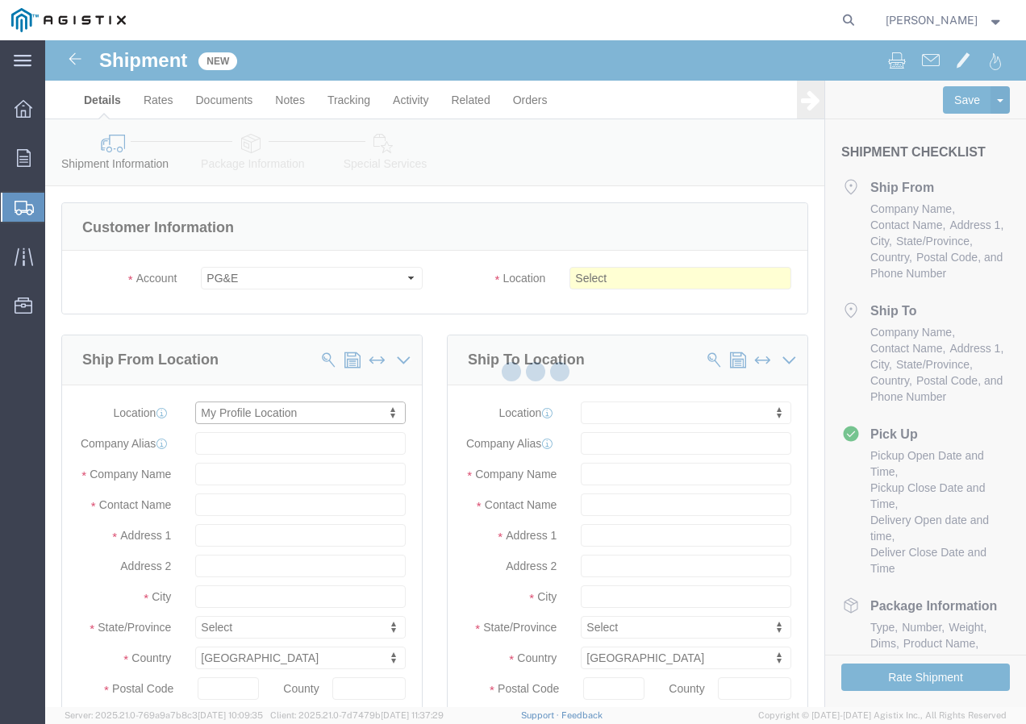
type input "[STREET_ADDRESS]"
type input "92337"
type input "9095507586"
type input "[EMAIL_ADDRESS][DOMAIN_NAME]"
checkbox input "true"
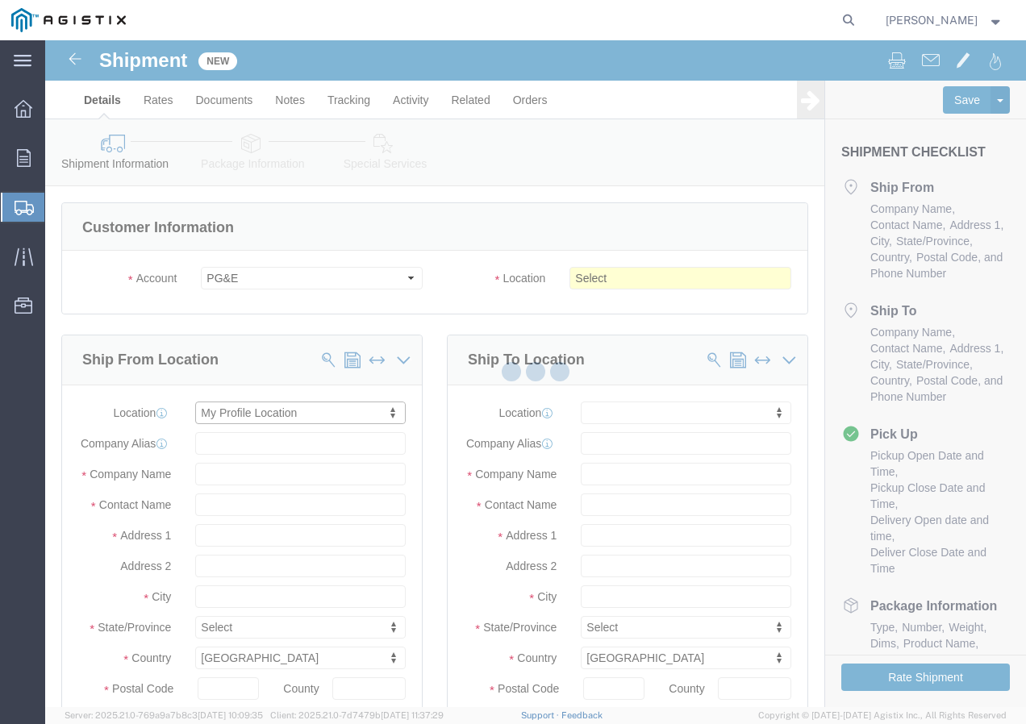
type input "Southwire Company"
type input "[PERSON_NAME]"
type input "Fontana"
select select "CA"
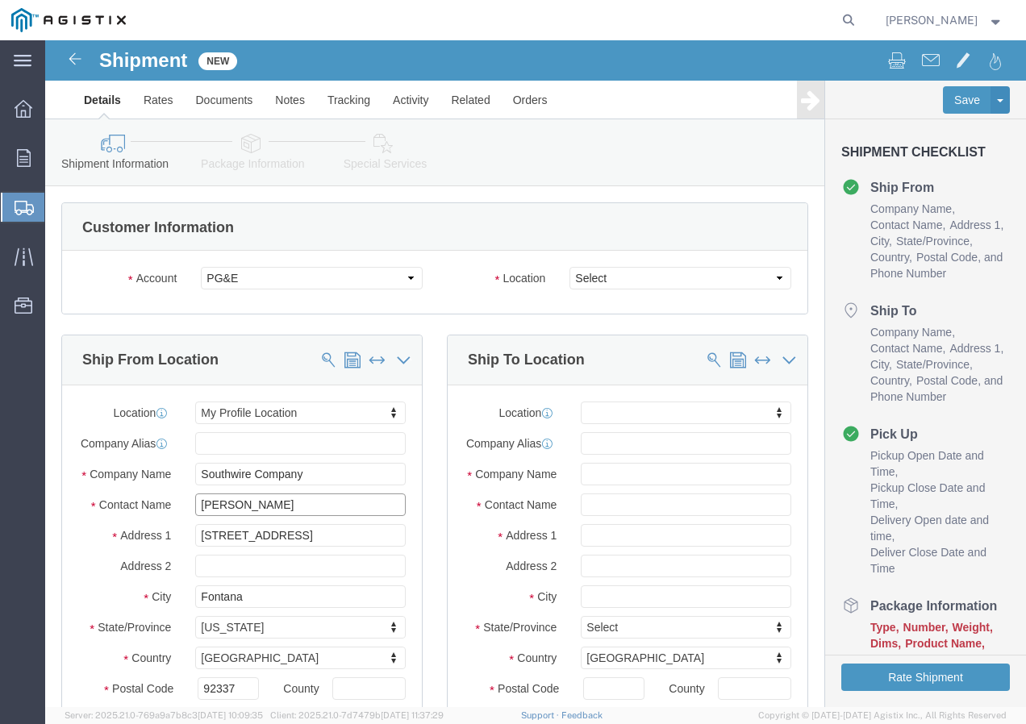
drag, startPoint x: 191, startPoint y: 480, endPoint x: 162, endPoint y: 481, distance: 29.1
click input "[PERSON_NAME]"
type input "C"
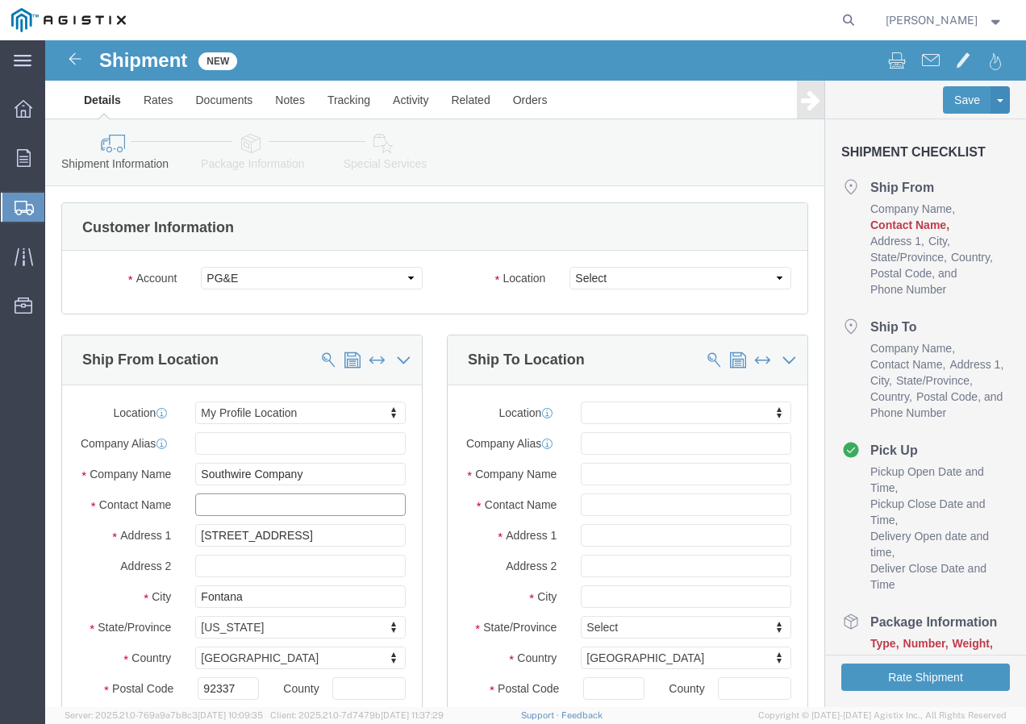
click input "text"
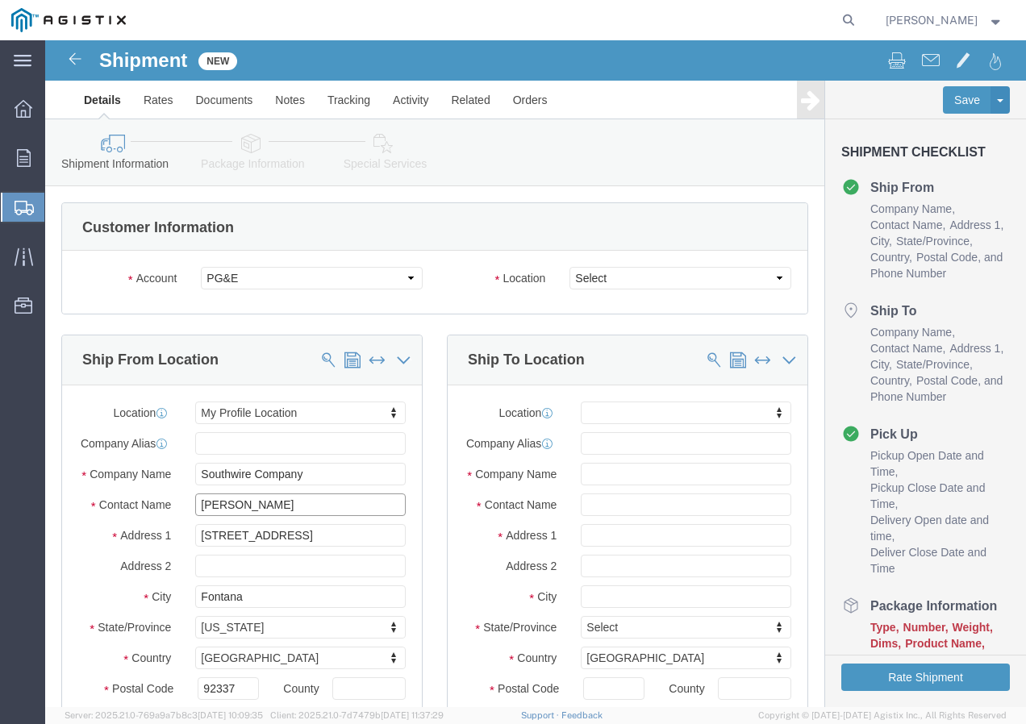
type input "[PERSON_NAME]"
drag, startPoint x: 263, startPoint y: 509, endPoint x: 77, endPoint y: 506, distance: 186.3
click div "Address [STREET_ADDRESS]"
paste input "[STREET_ADDRESS]"
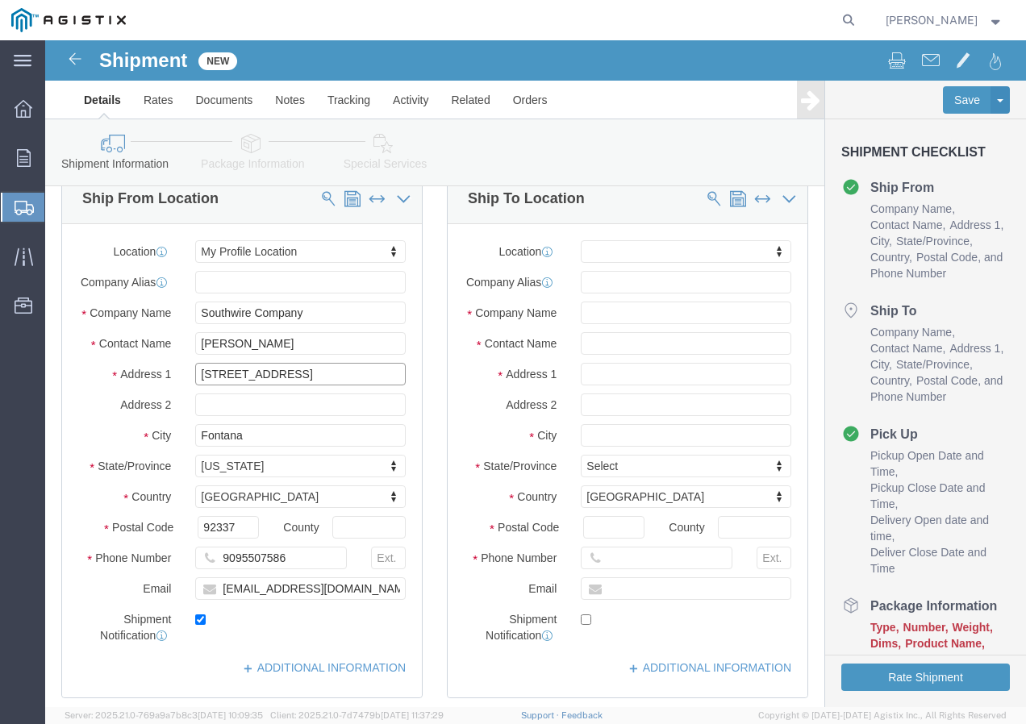
type input "[STREET_ADDRESS]"
select select
drag, startPoint x: 219, startPoint y: 408, endPoint x: 131, endPoint y: 416, distance: 88.3
click div "City Fontana"
type input "Haslet"
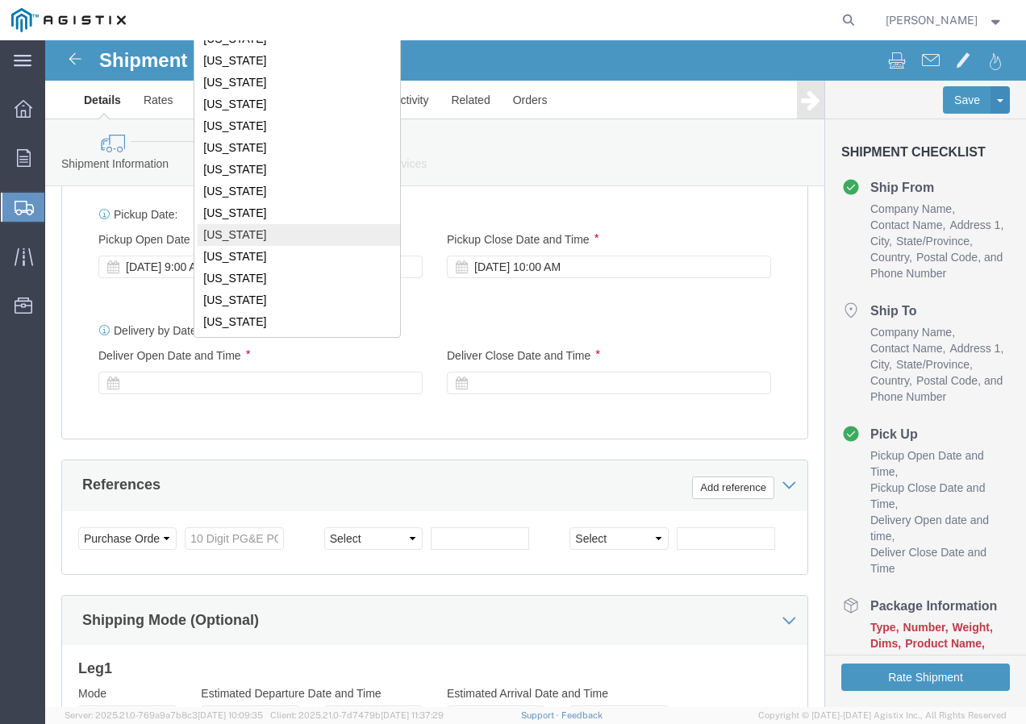
scroll to position [509, 0]
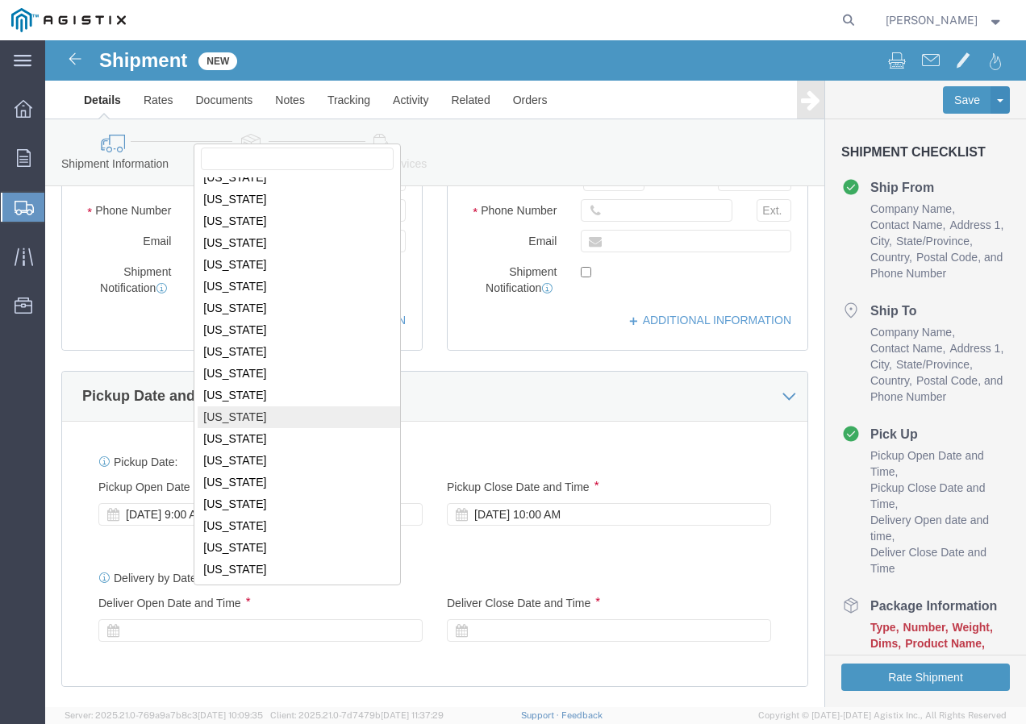
select select
select select "[GEOGRAPHIC_DATA]"
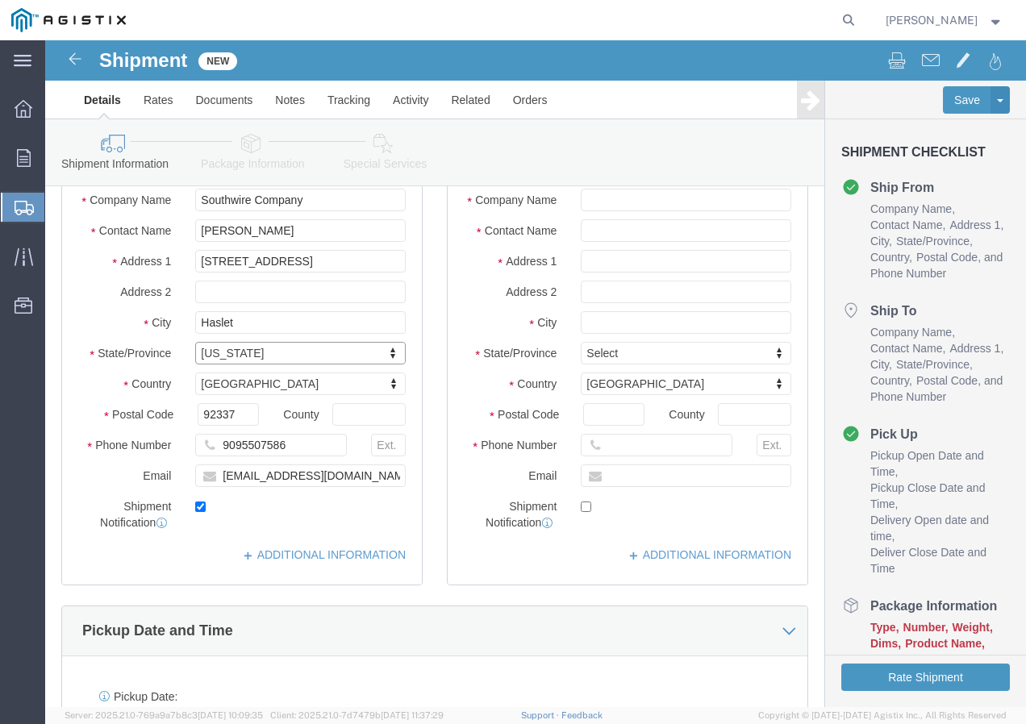
scroll to position [267, 0]
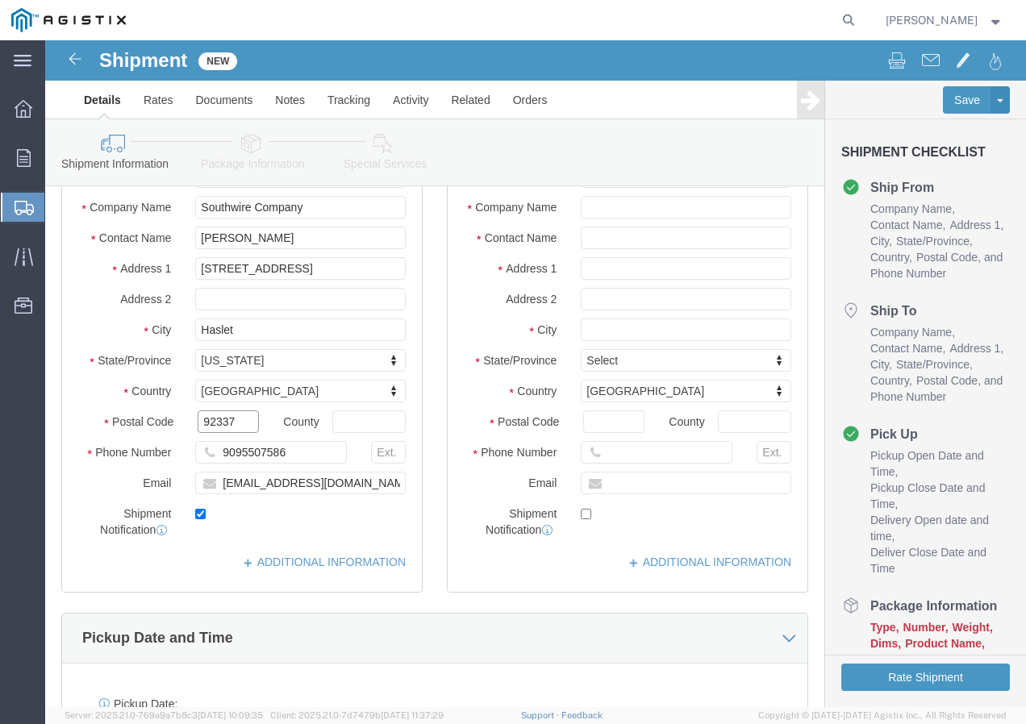
drag, startPoint x: 198, startPoint y: 389, endPoint x: 134, endPoint y: 393, distance: 64.6
click div "Postal Code 92337"
type input "76052"
select select
click input "9095507586"
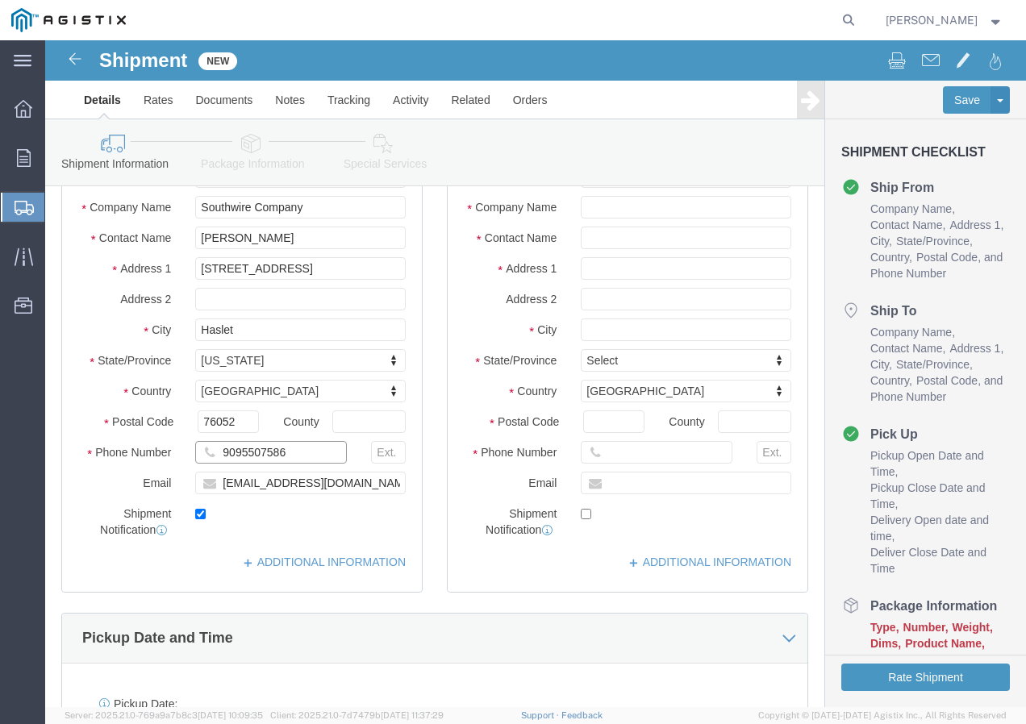
drag, startPoint x: 279, startPoint y: 424, endPoint x: 153, endPoint y: 427, distance: 125.8
click div "9095507586"
paste input "[PHONE_NUMBER]"
type input "[PHONE_NUMBER]"
drag, startPoint x: 291, startPoint y: 456, endPoint x: 178, endPoint y: 450, distance: 113.0
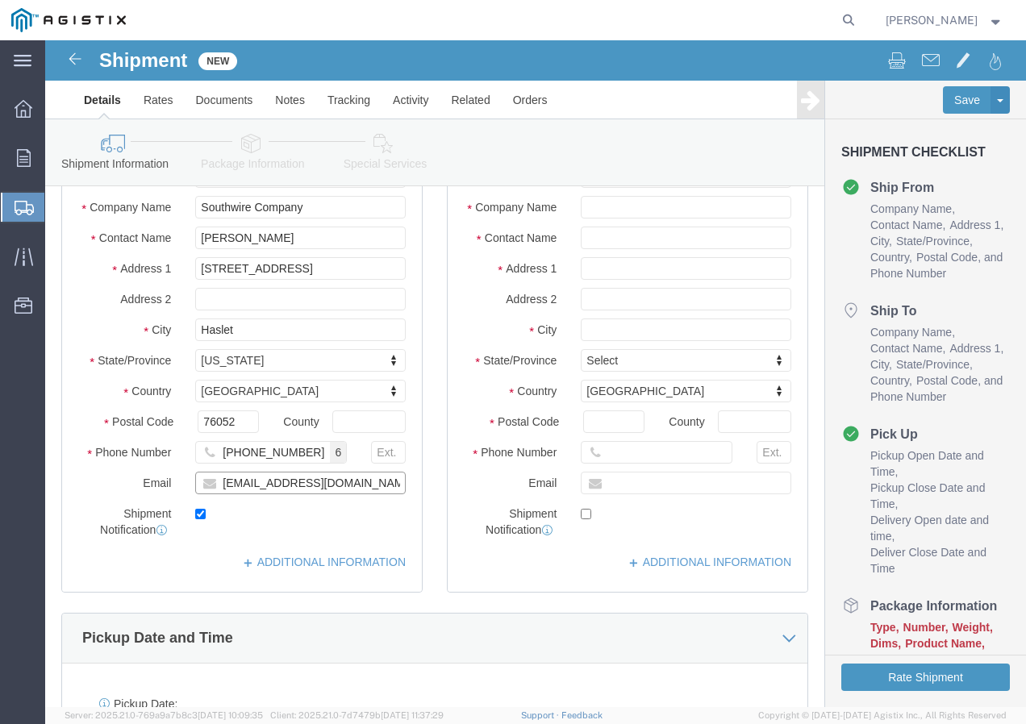
click input "[EMAIL_ADDRESS][DOMAIN_NAME]"
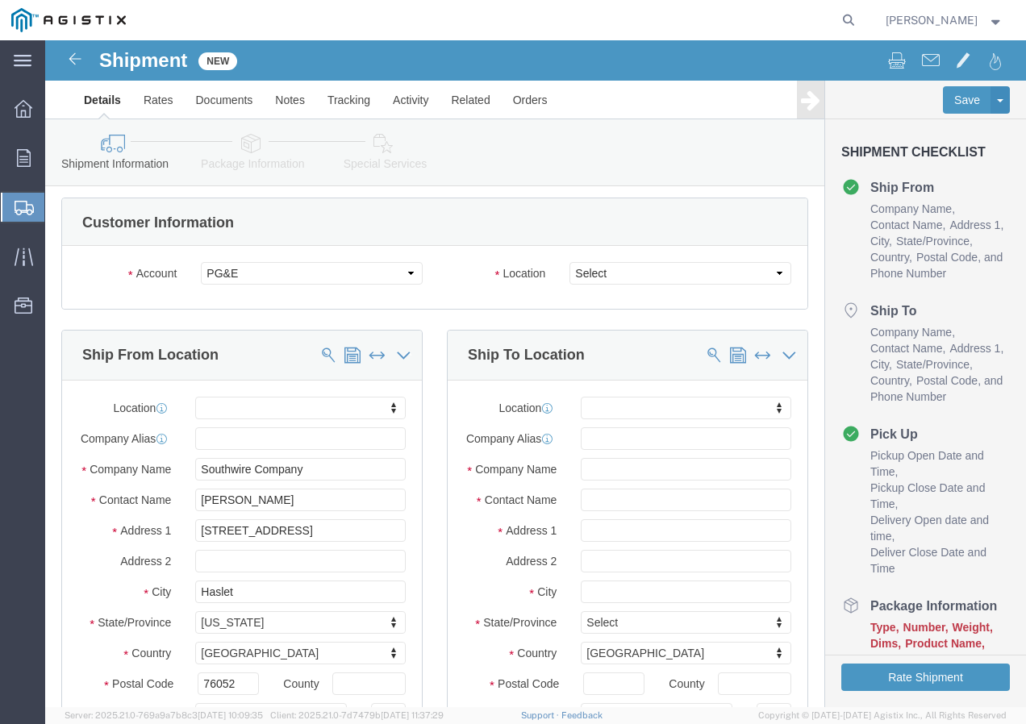
scroll to position [0, 0]
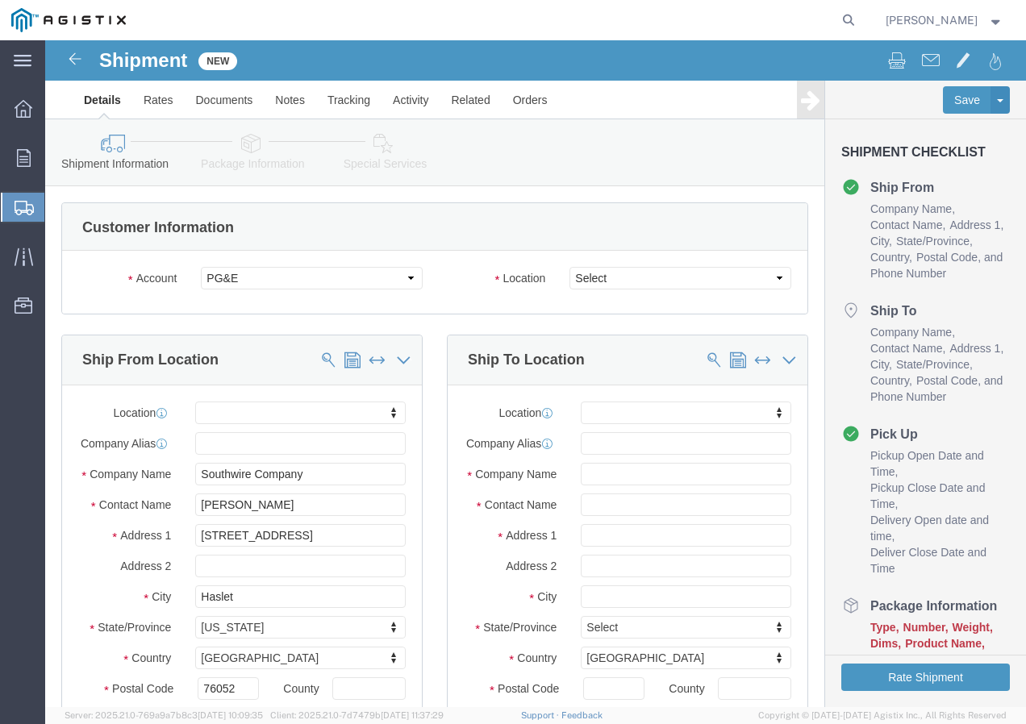
type input "[PERSON_NAME][EMAIL_ADDRESS][PERSON_NAME][DOMAIN_NAME]"
click select "Select All Others [GEOGRAPHIC_DATA] [GEOGRAPHIC_DATA] [GEOGRAPHIC_DATA] [GEOGRA…"
select select "19745"
click select "Select All Others [GEOGRAPHIC_DATA] [GEOGRAPHIC_DATA] [GEOGRAPHIC_DATA] [GEOGRA…"
click span
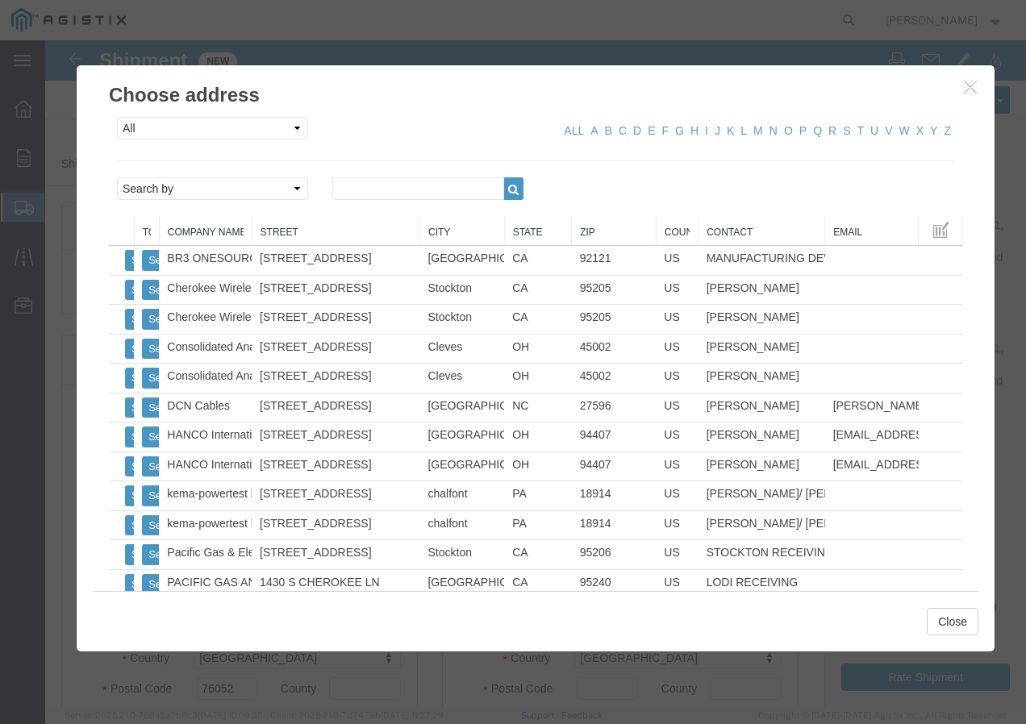
click div "All Company Location Other Personal Shared ALL A B C D E F G H I J K L M N O P …"
click select "Search by Address Book Name City Company Name Contact Name Country CustomerAlia…"
select select "city"
click select "Search by Address Book Name City Company Name Contact Name Country CustomerAlia…"
click input "text"
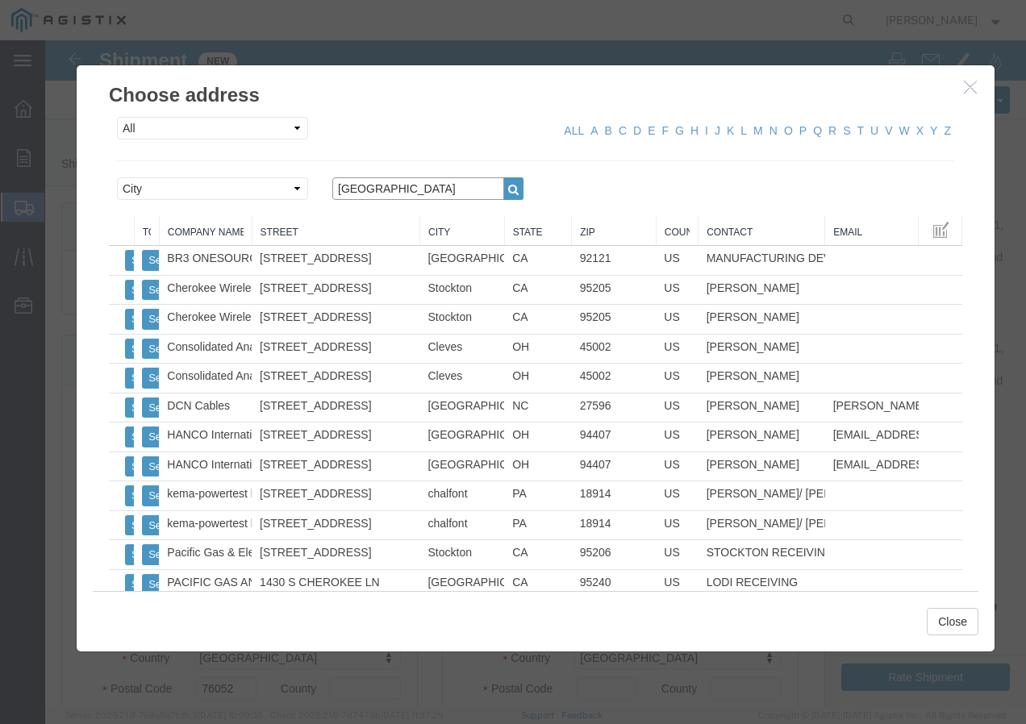
type input "[GEOGRAPHIC_DATA]"
click icon "button"
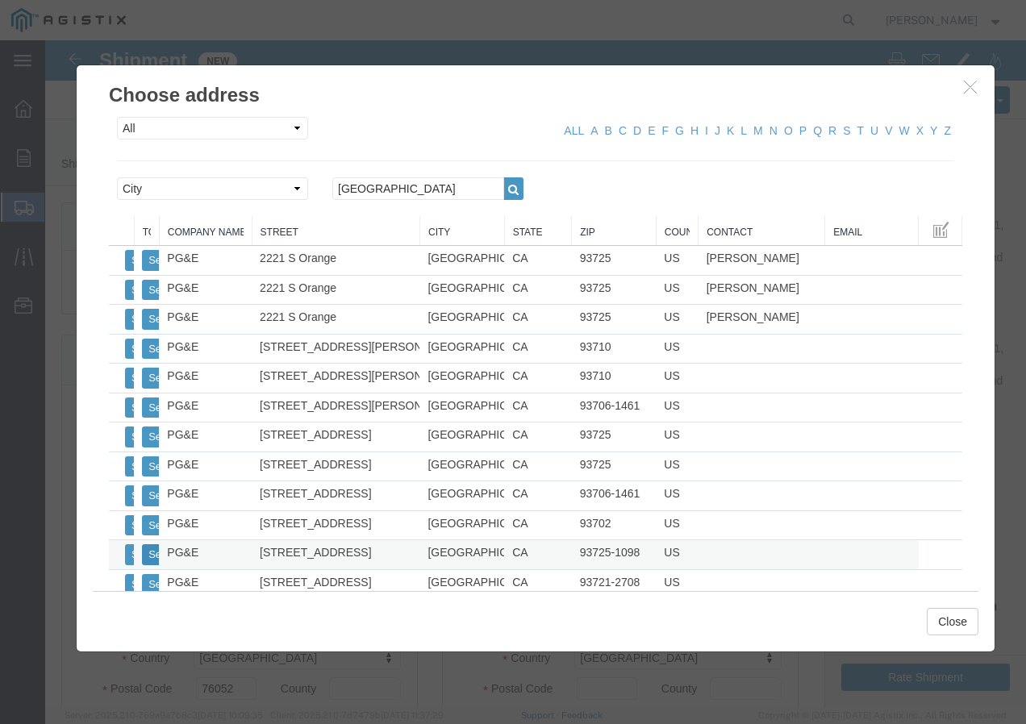
click button "Select"
select select
type input "[STREET_ADDRESS]"
type input "93725-1098"
type input "PG&E"
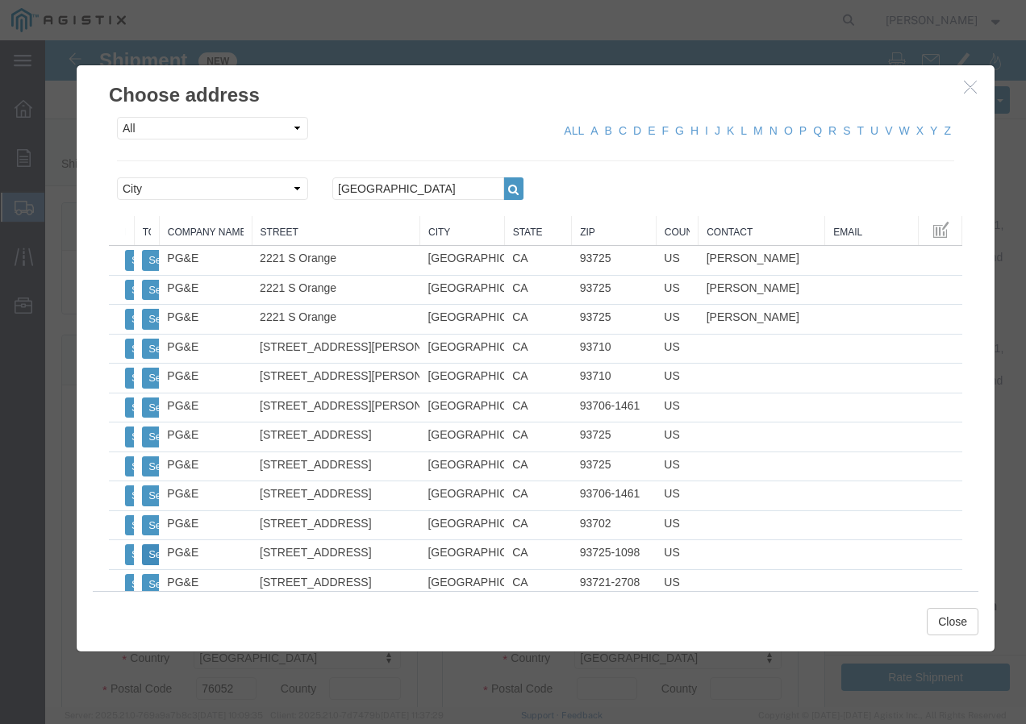
type input "[GEOGRAPHIC_DATA]"
select select "CA"
click button "Close"
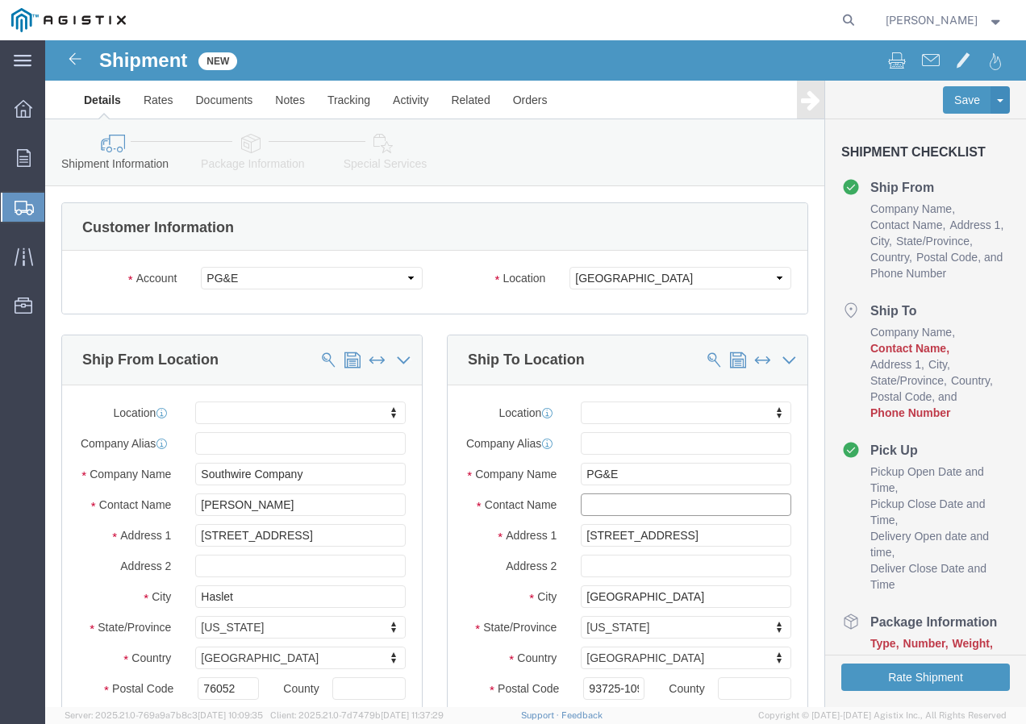
click input "text"
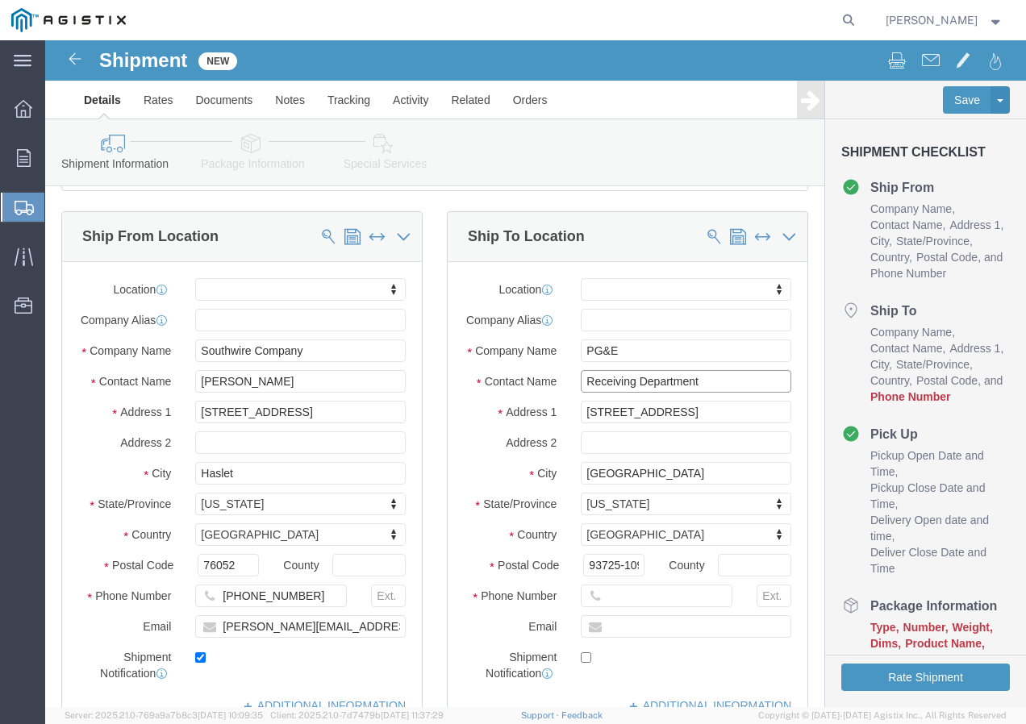
scroll to position [161, 0]
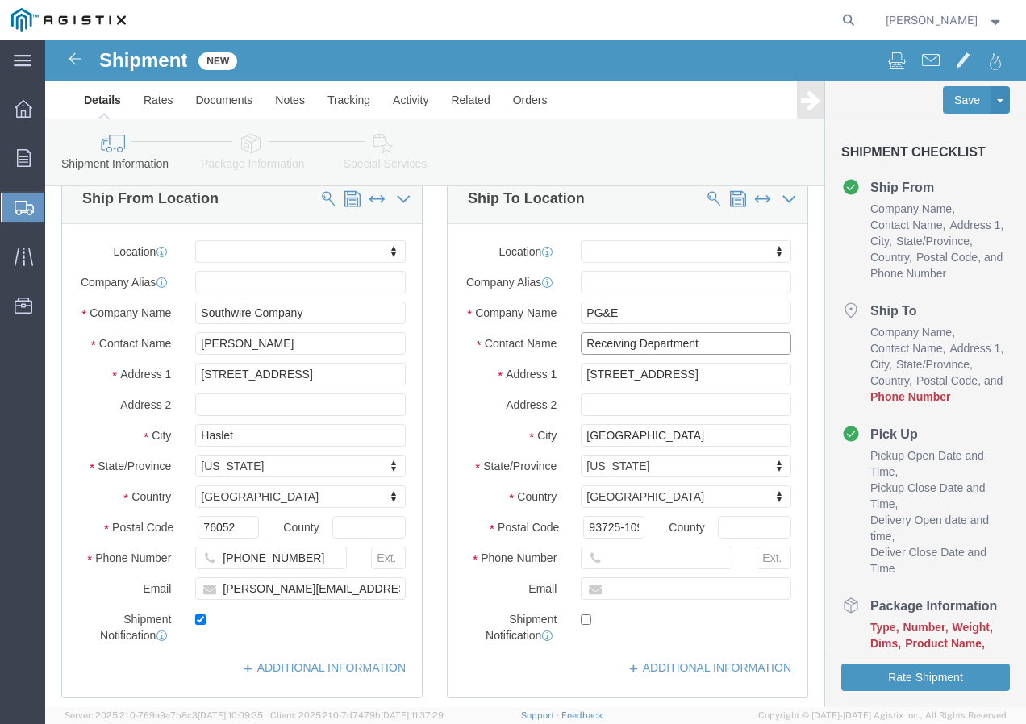
type input "Receiving Department"
click input "text"
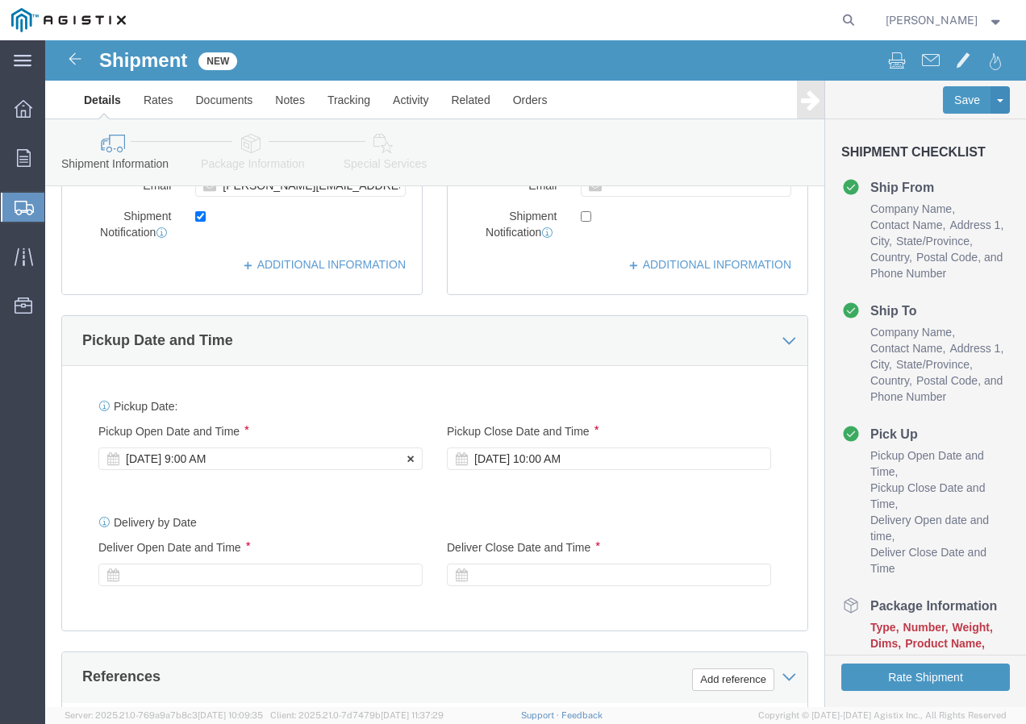
type input "8007567243"
click div "[DATE] 9:00 AM"
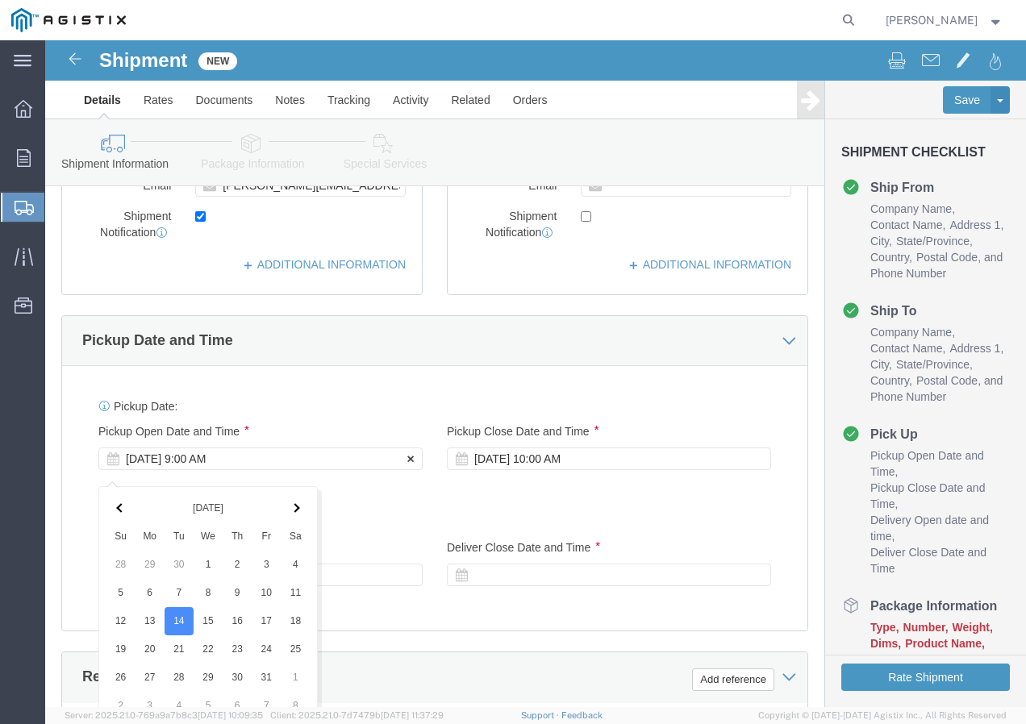
scroll to position [956, 0]
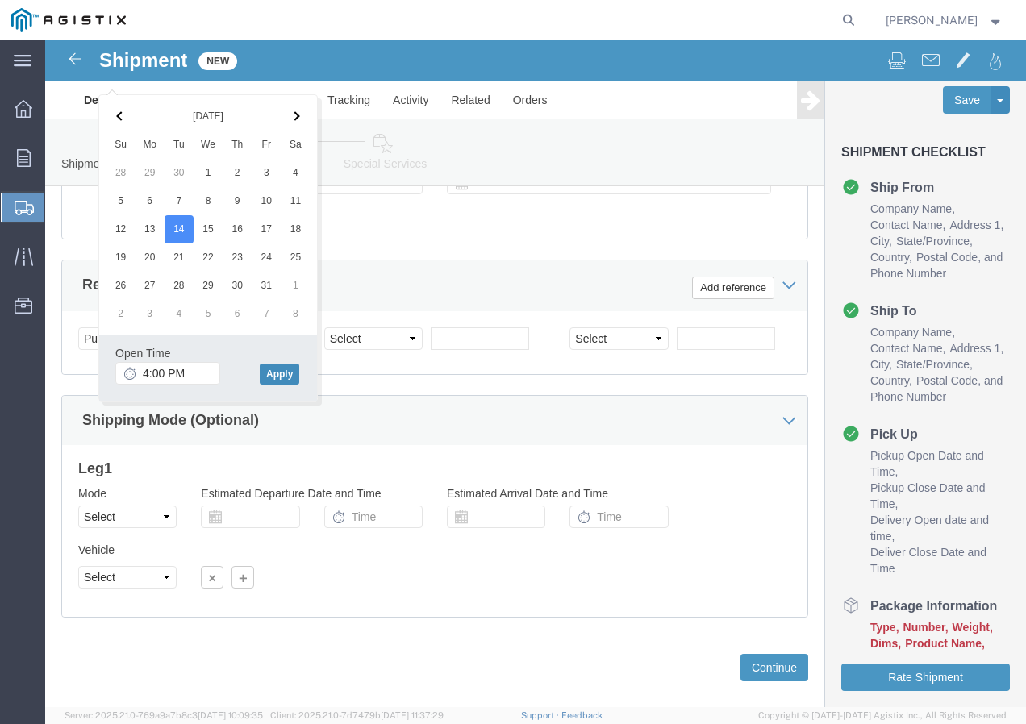
click button "Apply"
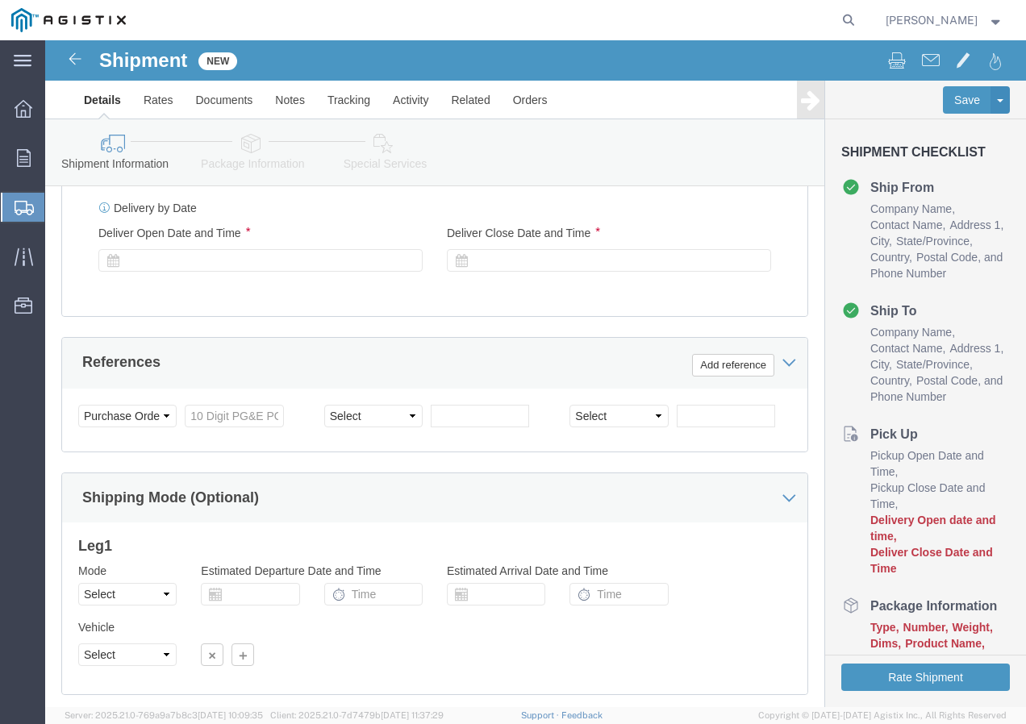
scroll to position [795, 0]
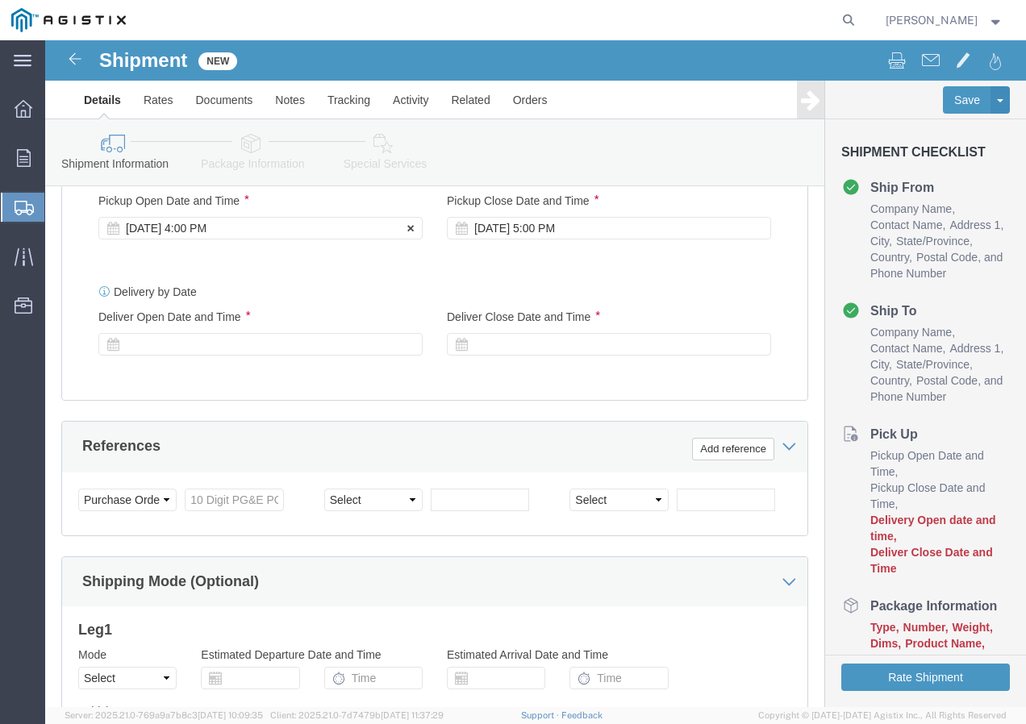
click div "[DATE] 4:00 PM"
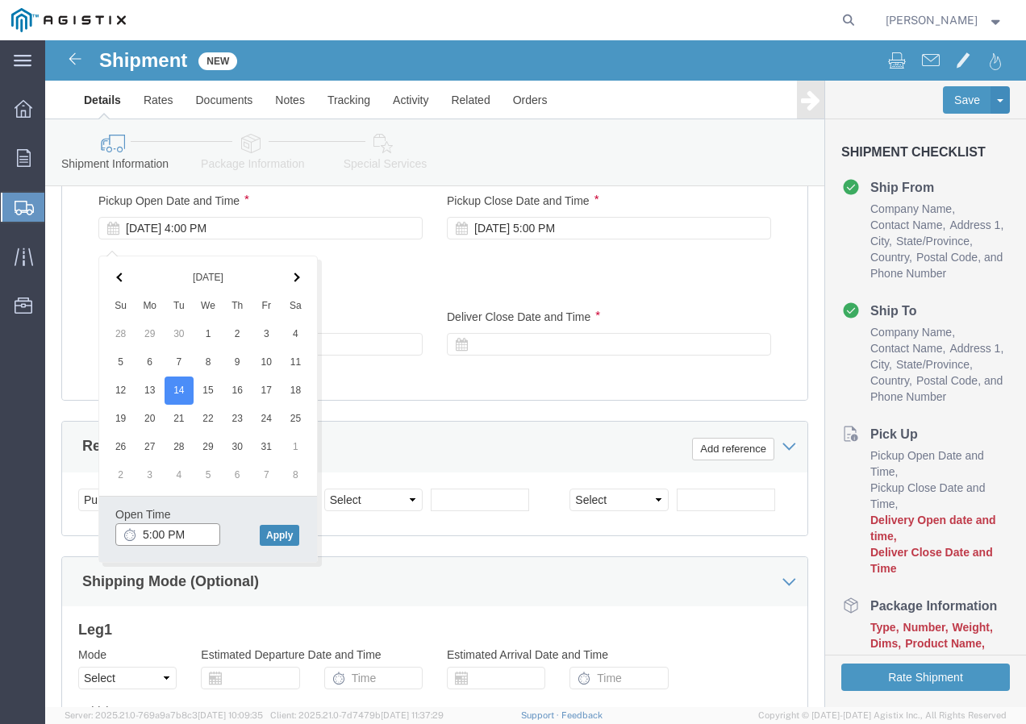
type input "5:00 PM"
click button "Apply"
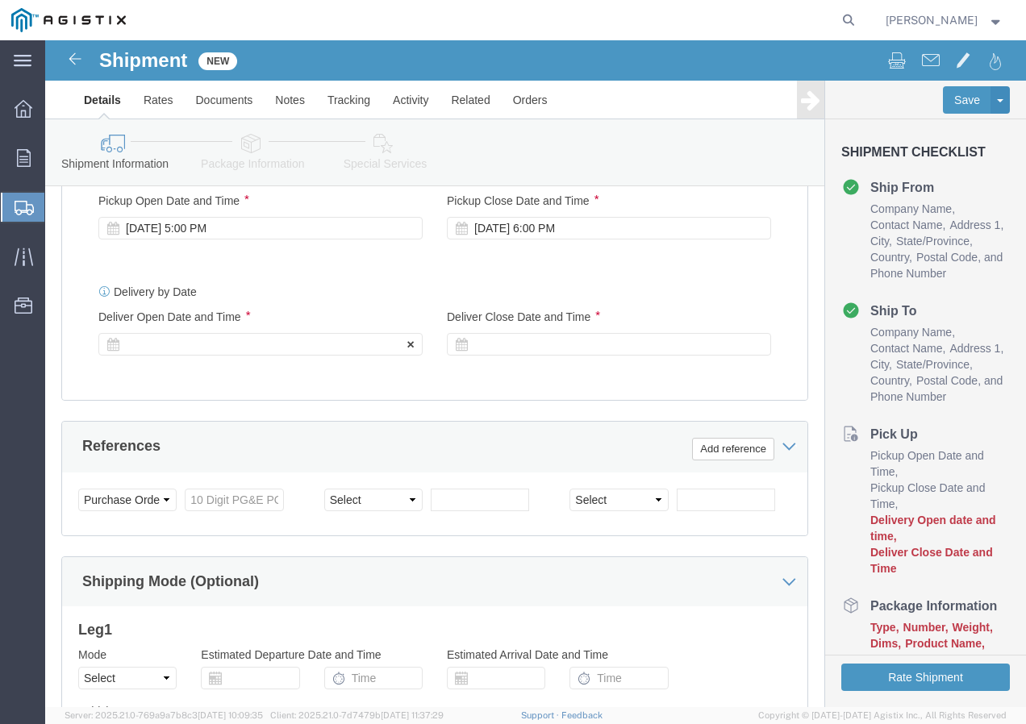
click div
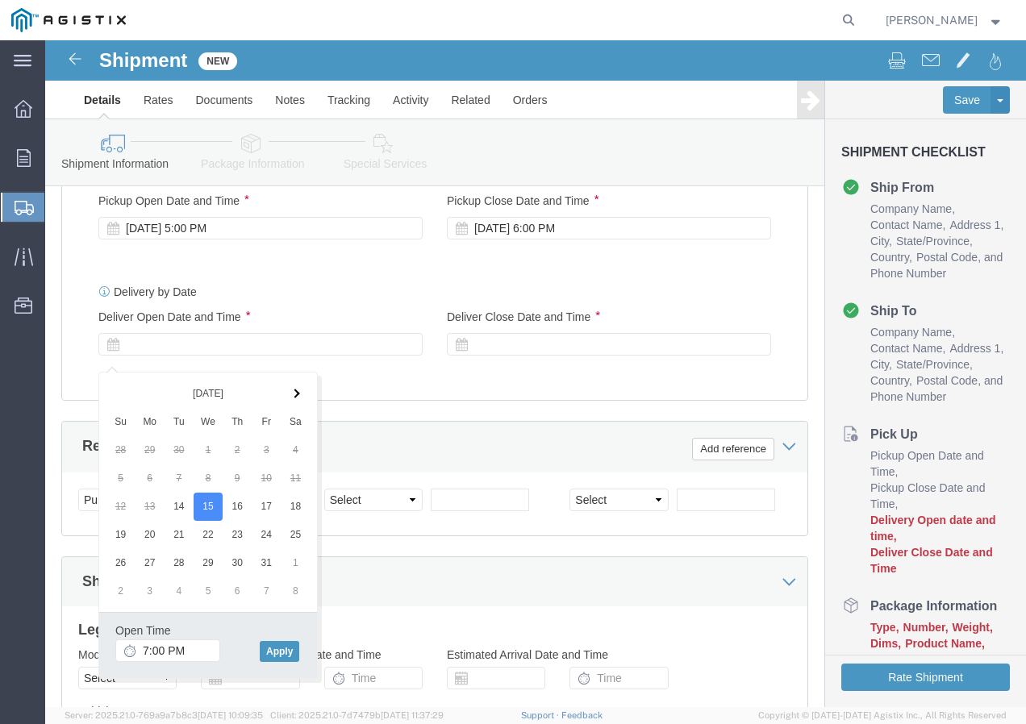
click div "Open Time 7:00 PM [DATE] 7:00 PM - [DATE] 7:00 PM Cancel Apply"
click button "Apply"
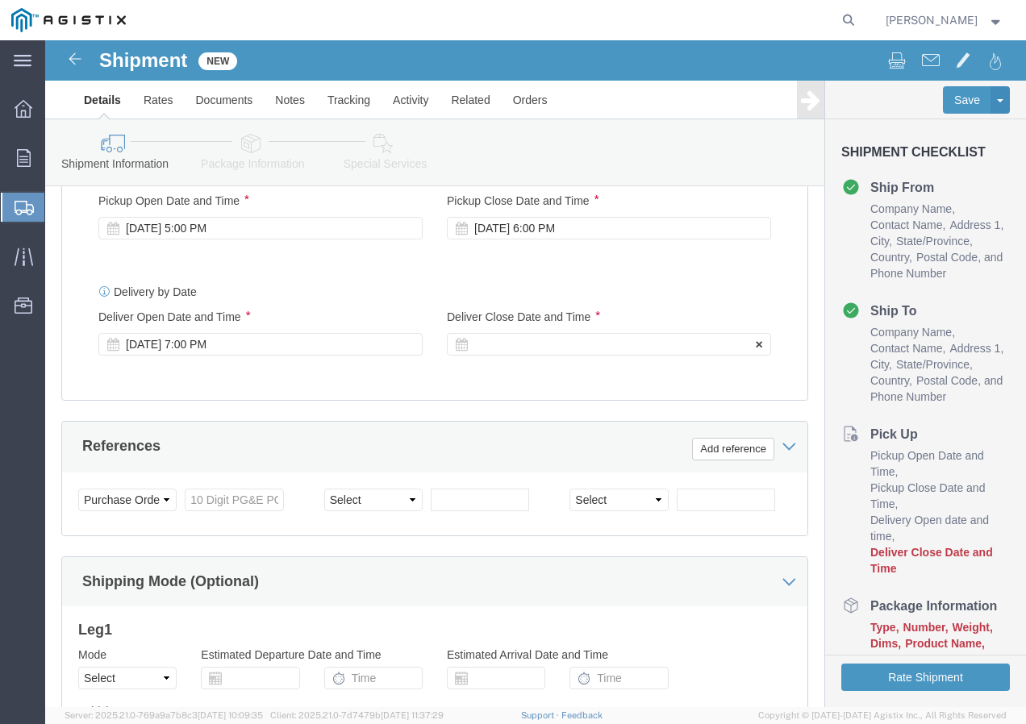
click div
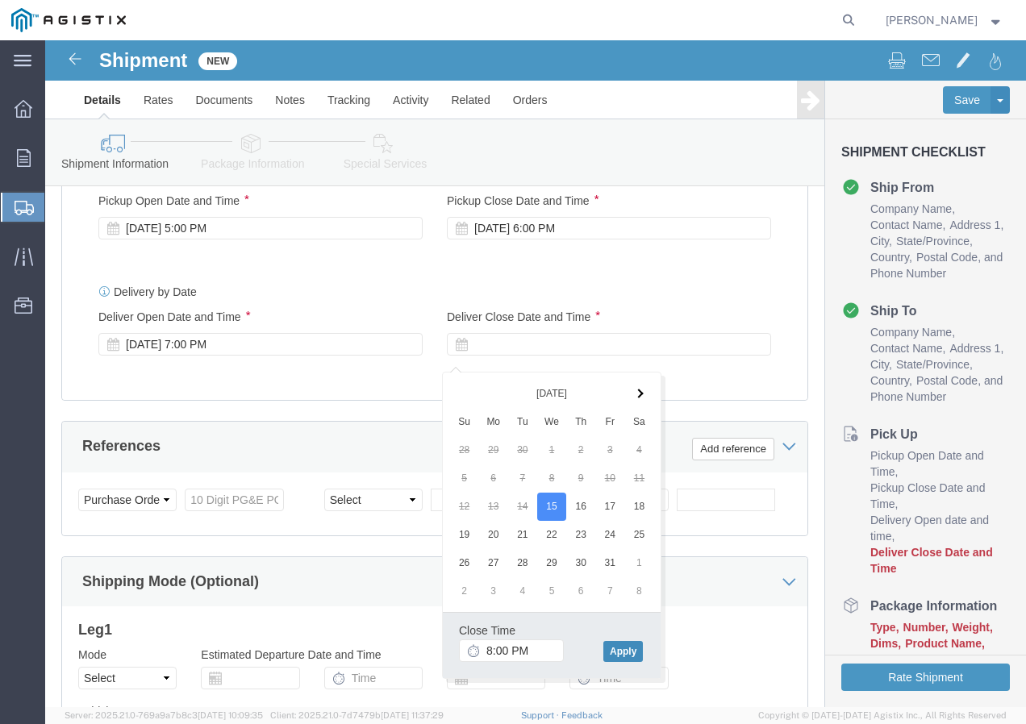
click button "Apply"
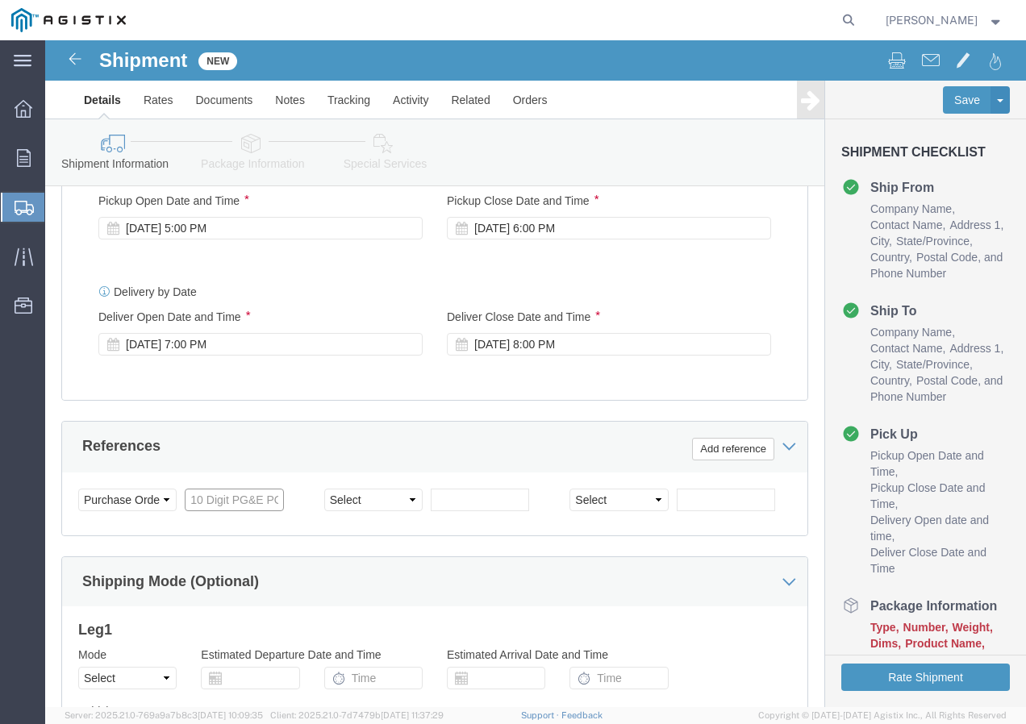
click input "text"
type input "2701256845"
click select "Select Account Type Activity ID Airline Appointment Number ASN Batch Request # …"
select select "SHIPMENTIDNUM"
click select "Select Account Type Activity ID Airline Appointment Number ASN Batch Request # …"
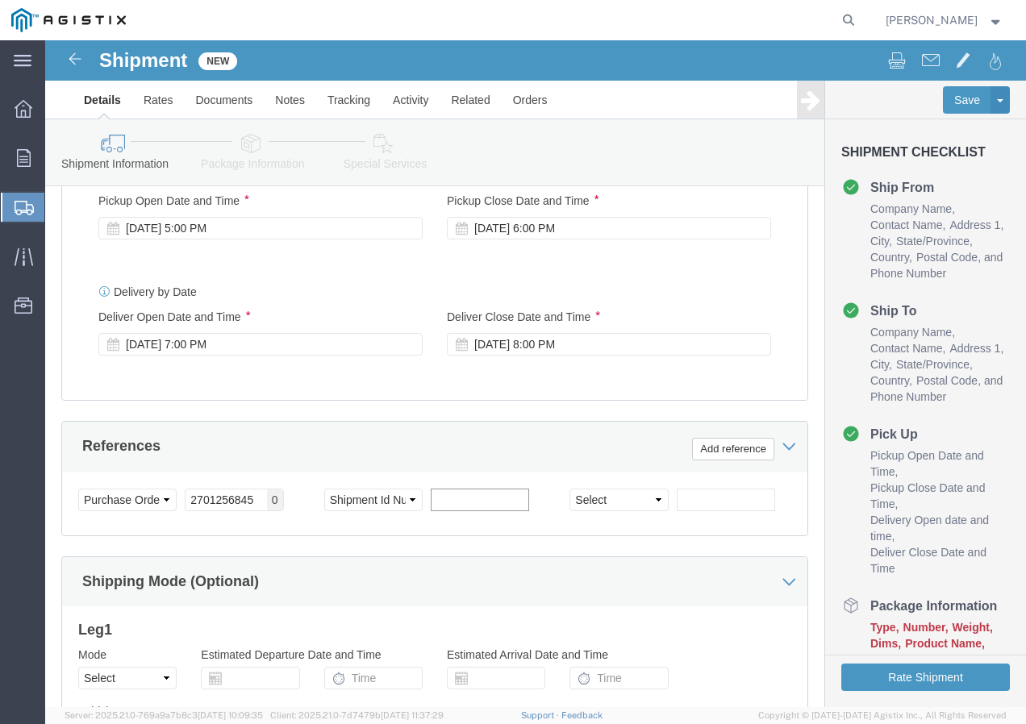
drag, startPoint x: 393, startPoint y: 465, endPoint x: 434, endPoint y: 455, distance: 42.4
click input "text"
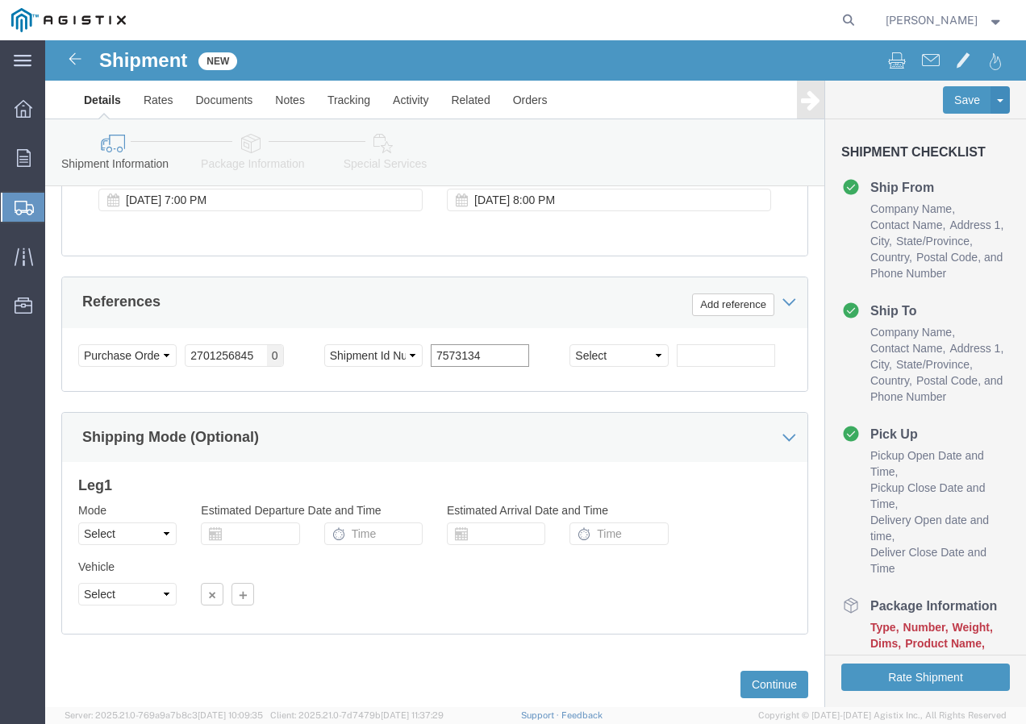
scroll to position [956, 0]
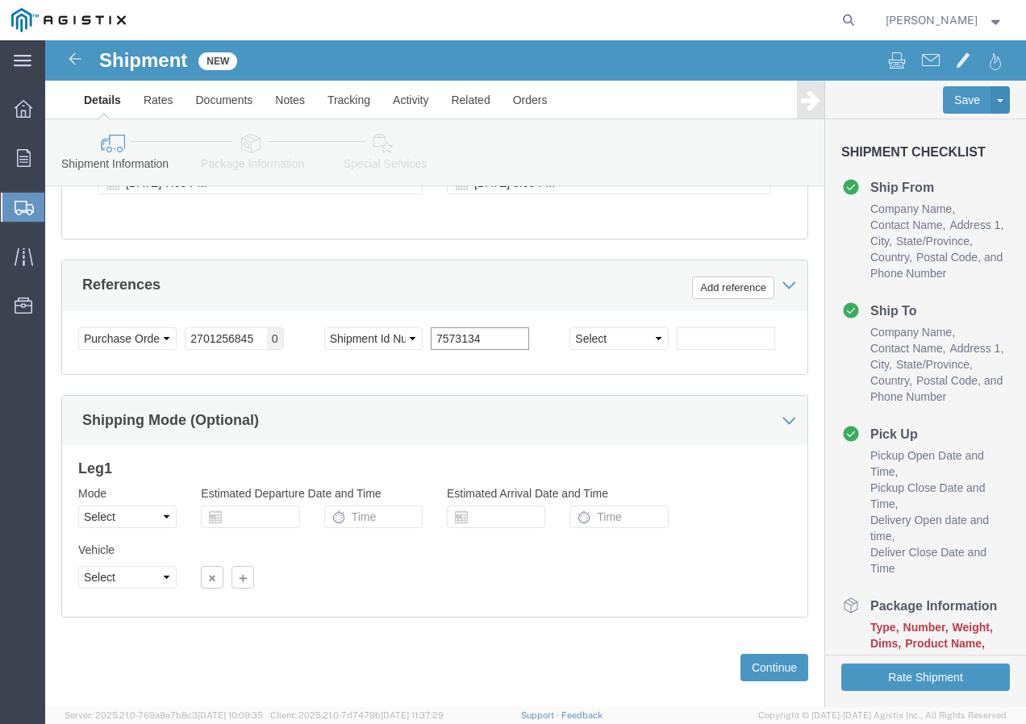
type input "7573134"
click select "Select Air Less than Truckload Multi-Leg Ocean Freight Rail Small Parcel Truckl…"
select select "LTL"
click select "Select Air Less than Truckload Multi-Leg Ocean Freight Rail Small Parcel Truckl…"
click select "Select Straight Truck"
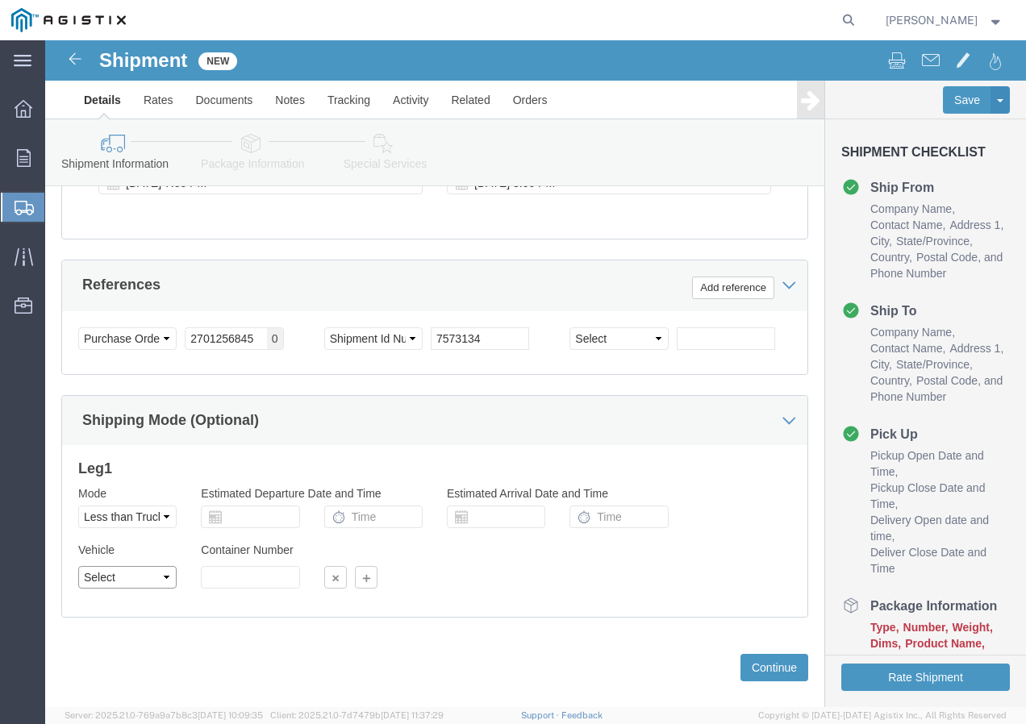
select select "STTR"
click select "Select Straight Truck"
click button "Continue"
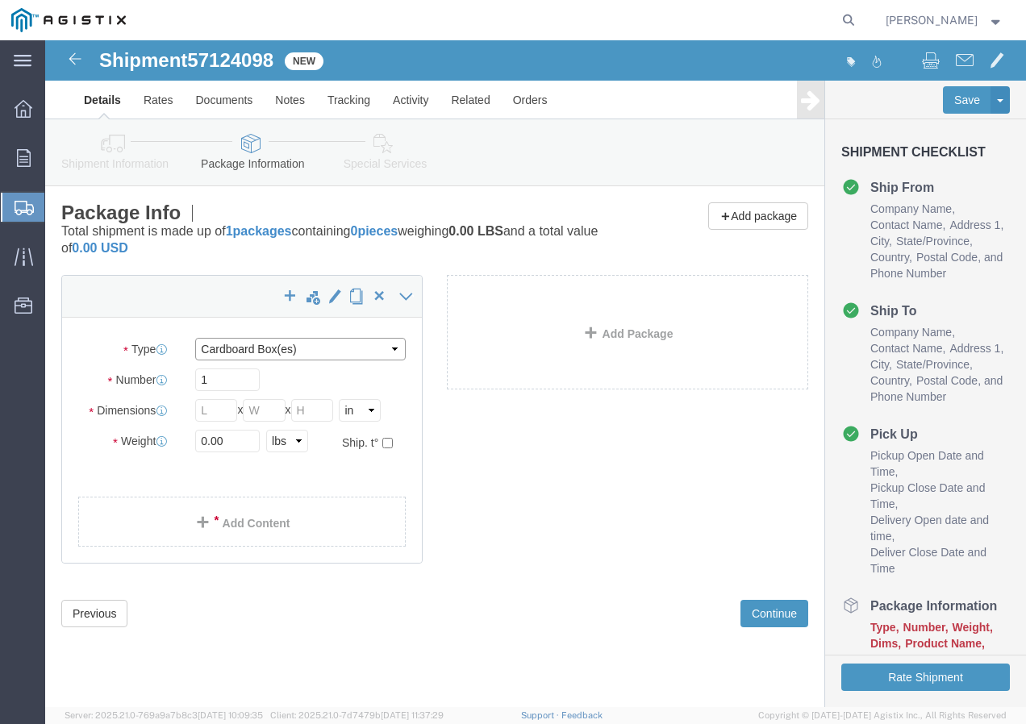
click select "Select Bulk Bundle(s) Cardboard Box(es) Carton(s) Crate(s) Drum(s) (Fiberboard)…"
select select "YRPK"
click select "Select Bulk Bundle(s) Cardboard Box(es) Carton(s) Crate(s) Drum(s) (Fiberboard)…"
click input "text"
type input "42"
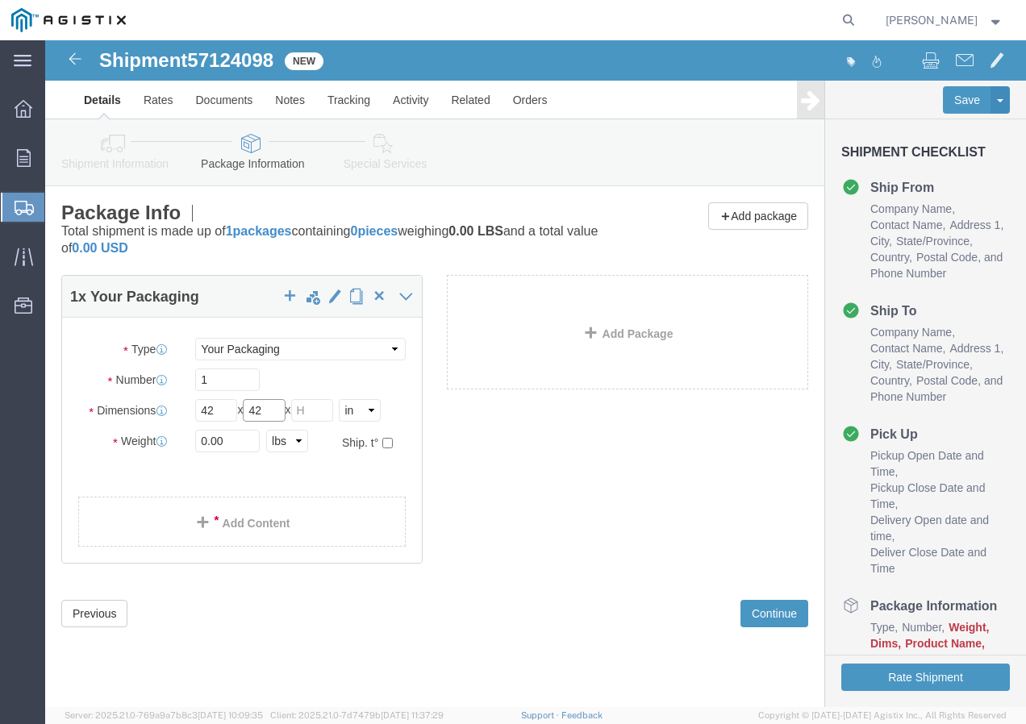
type input "42"
type input "50"
drag, startPoint x: 195, startPoint y: 398, endPoint x: 120, endPoint y: 404, distance: 75.3
click div "Weight 0.00 Select kgs lbs Ship. t°"
type input "515"
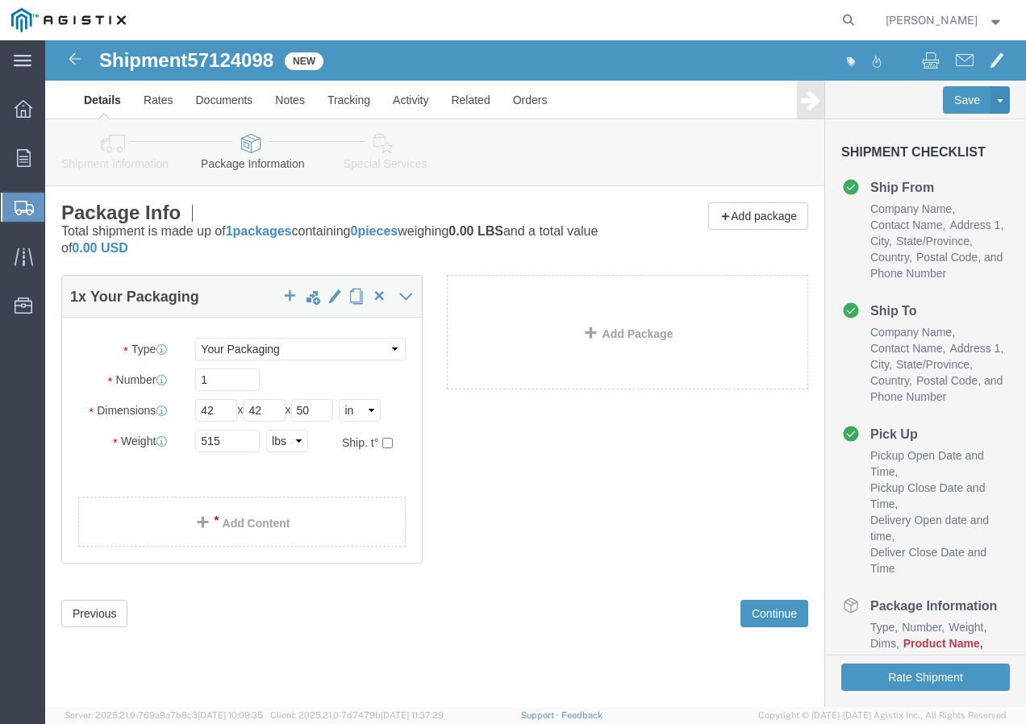
click div "1 x Your Packaging Package Type Select Bulk Bundle(s) Cardboard Box(es) Carton(…"
click link "Add Content"
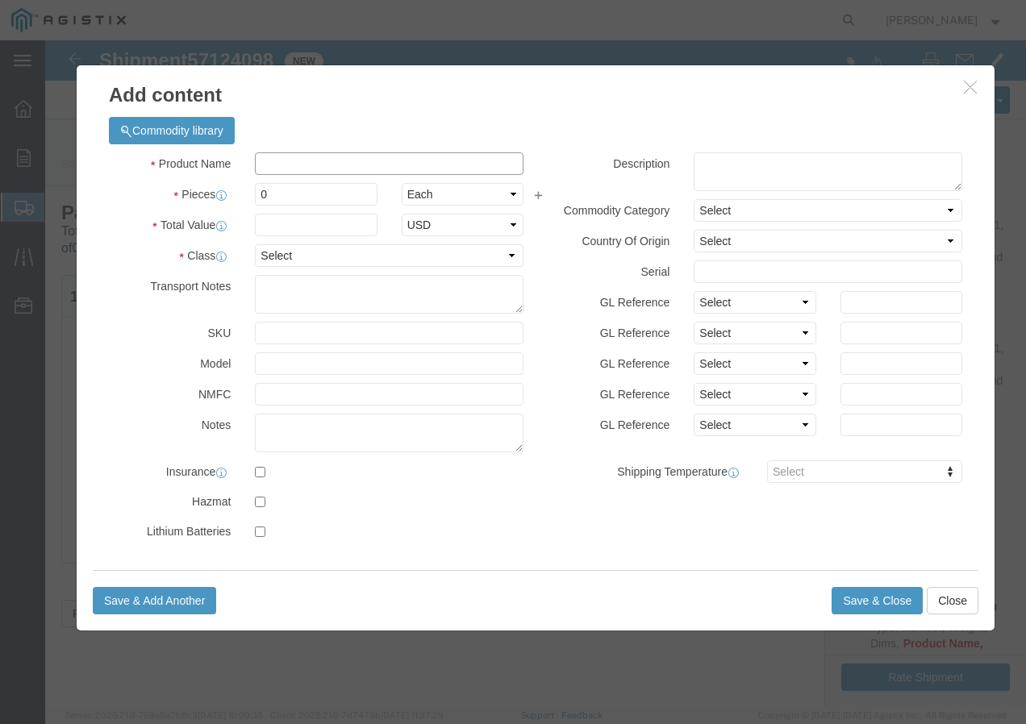
click input "text"
paste input "DLO 262.2Stc EPR/CPE Bk 0R"
type input "DLO 262.2Stc EPR/CPE Bk 0R"
click input "0"
type input "1"
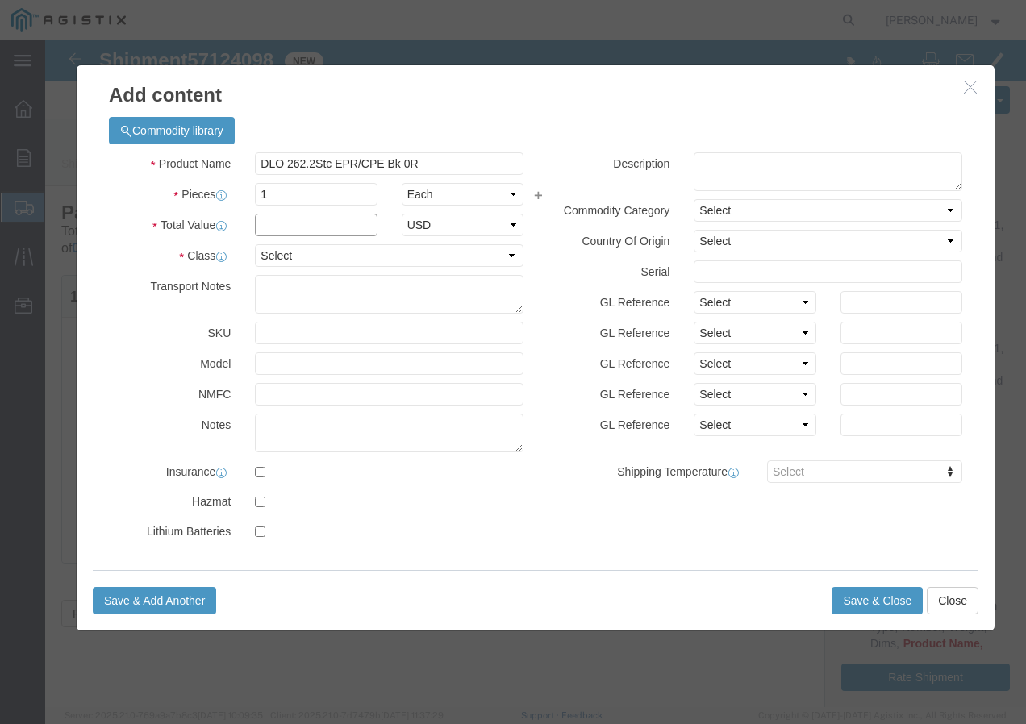
click input "text"
type input "1"
click select "Select 50 55 60 65 70 85 92.5 100 125 175 250 300 400"
select select "100"
click select "Select 50 55 60 65 70 85 92.5 100 125 175 250 300 400"
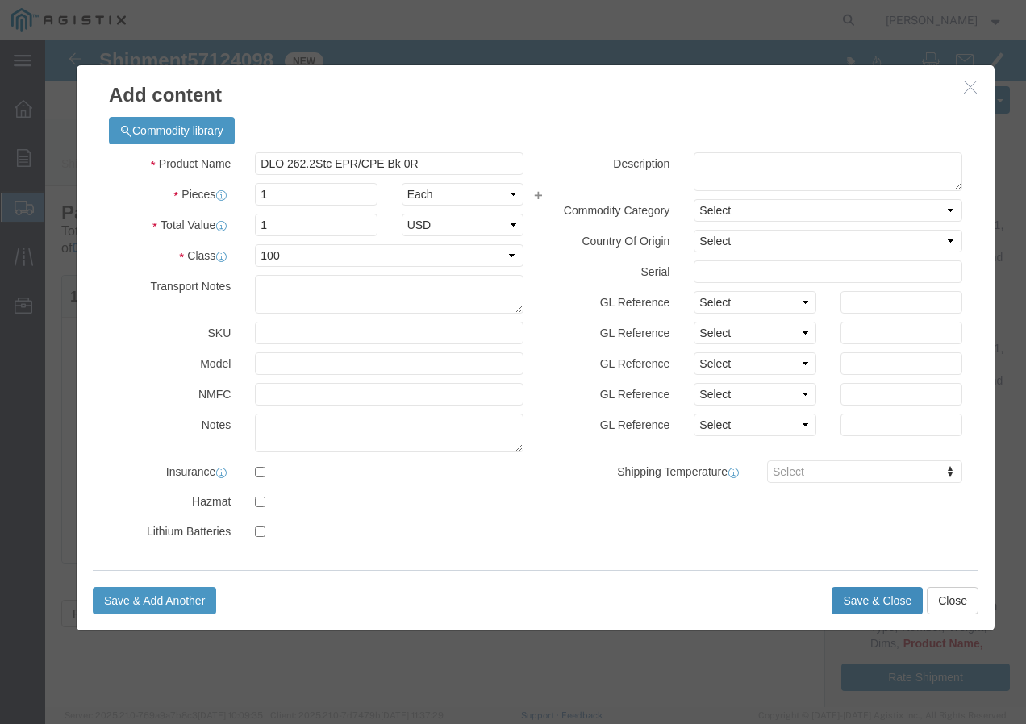
click button "Save & Close"
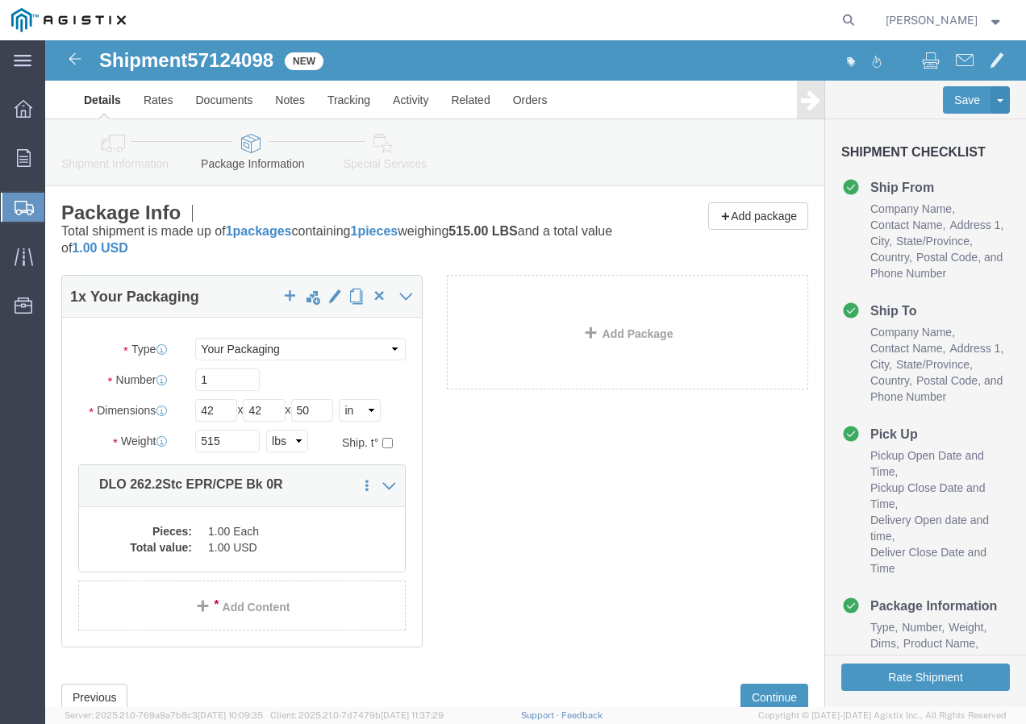
click icon
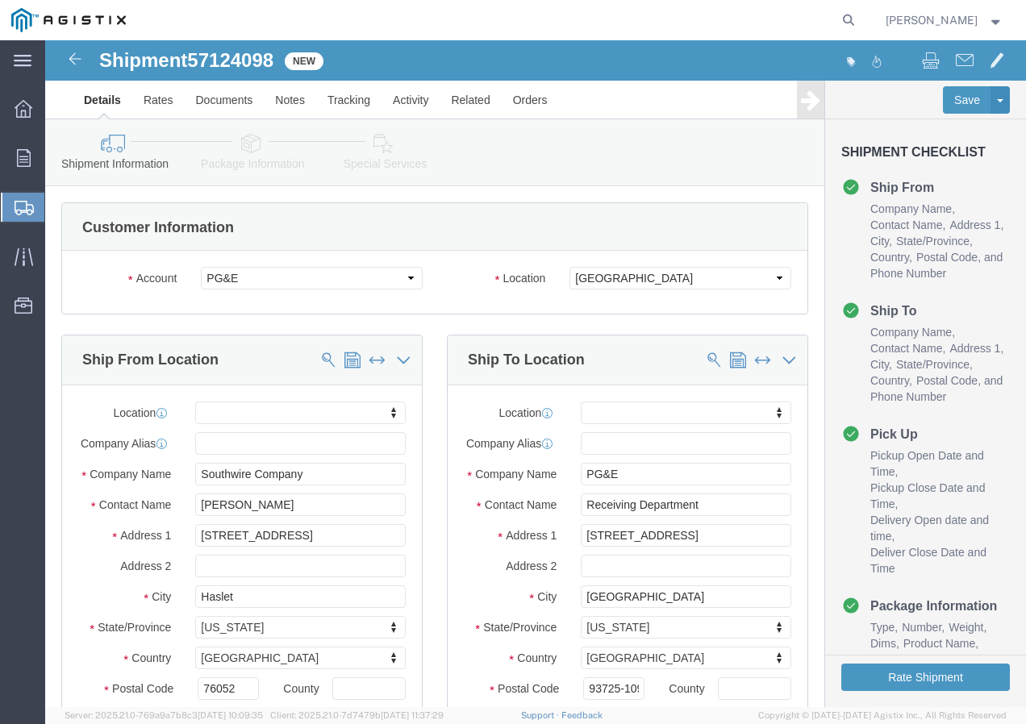
click icon
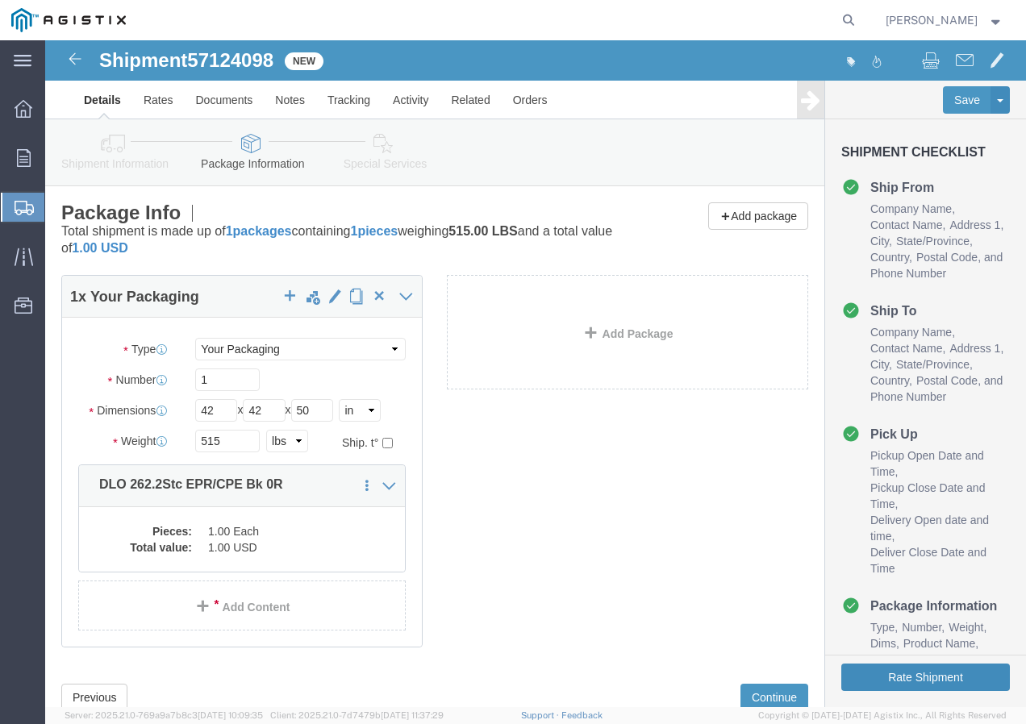
click button "Rate Shipment"
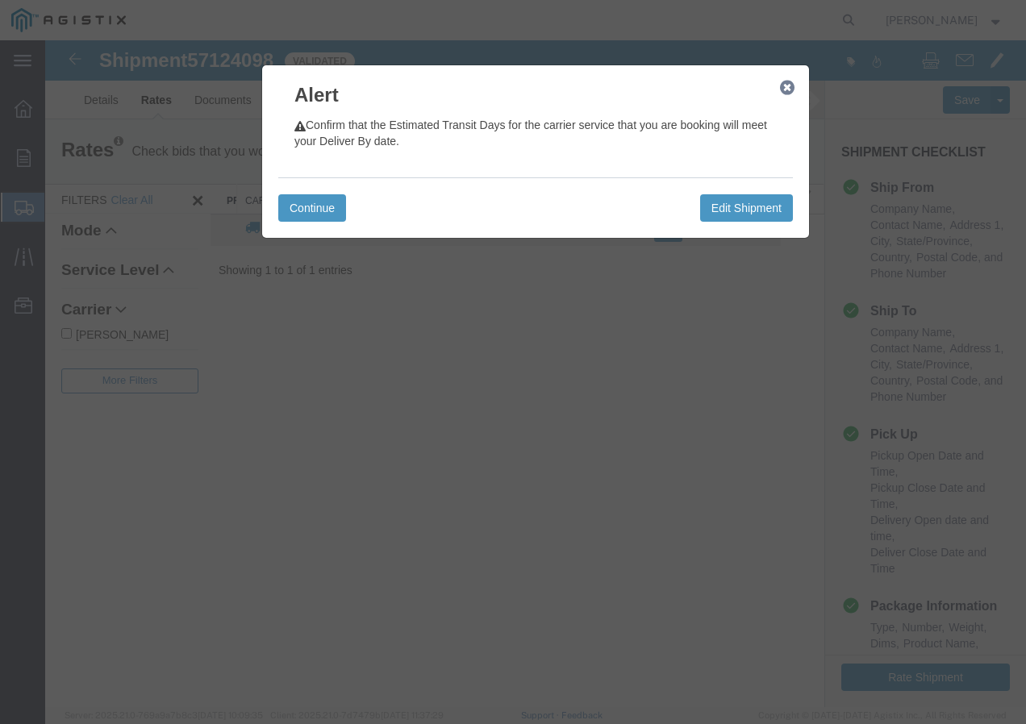
click at [786, 90] on icon "button" at bounding box center [787, 87] width 15 height 13
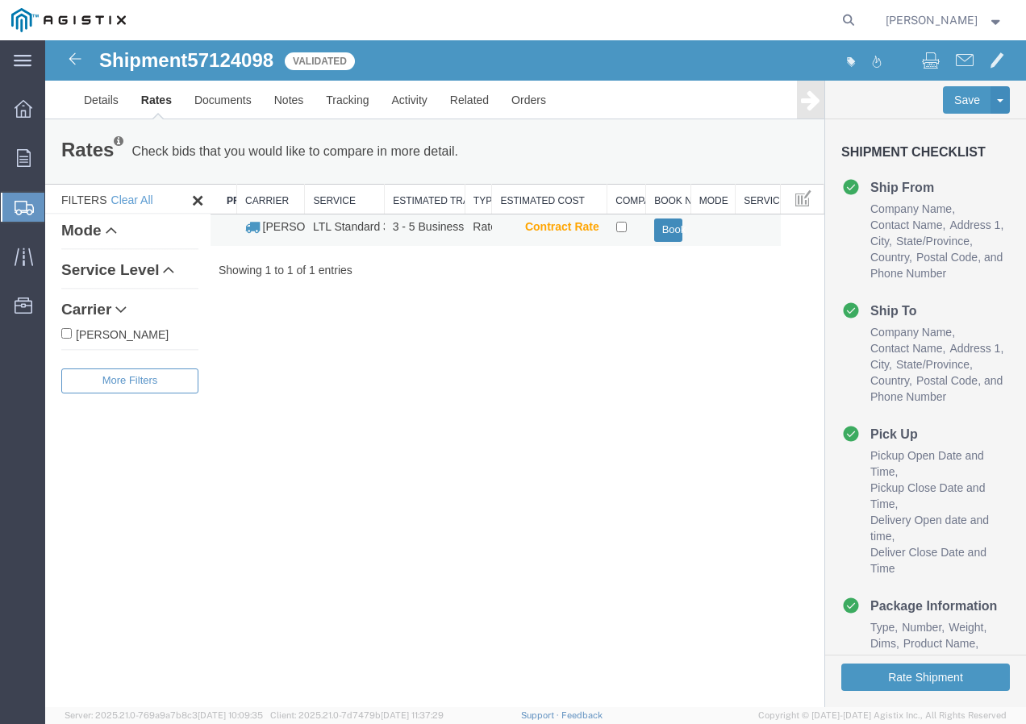
click at [669, 230] on button "Book" at bounding box center [668, 230] width 29 height 23
